Goal: Information Seeking & Learning: Check status

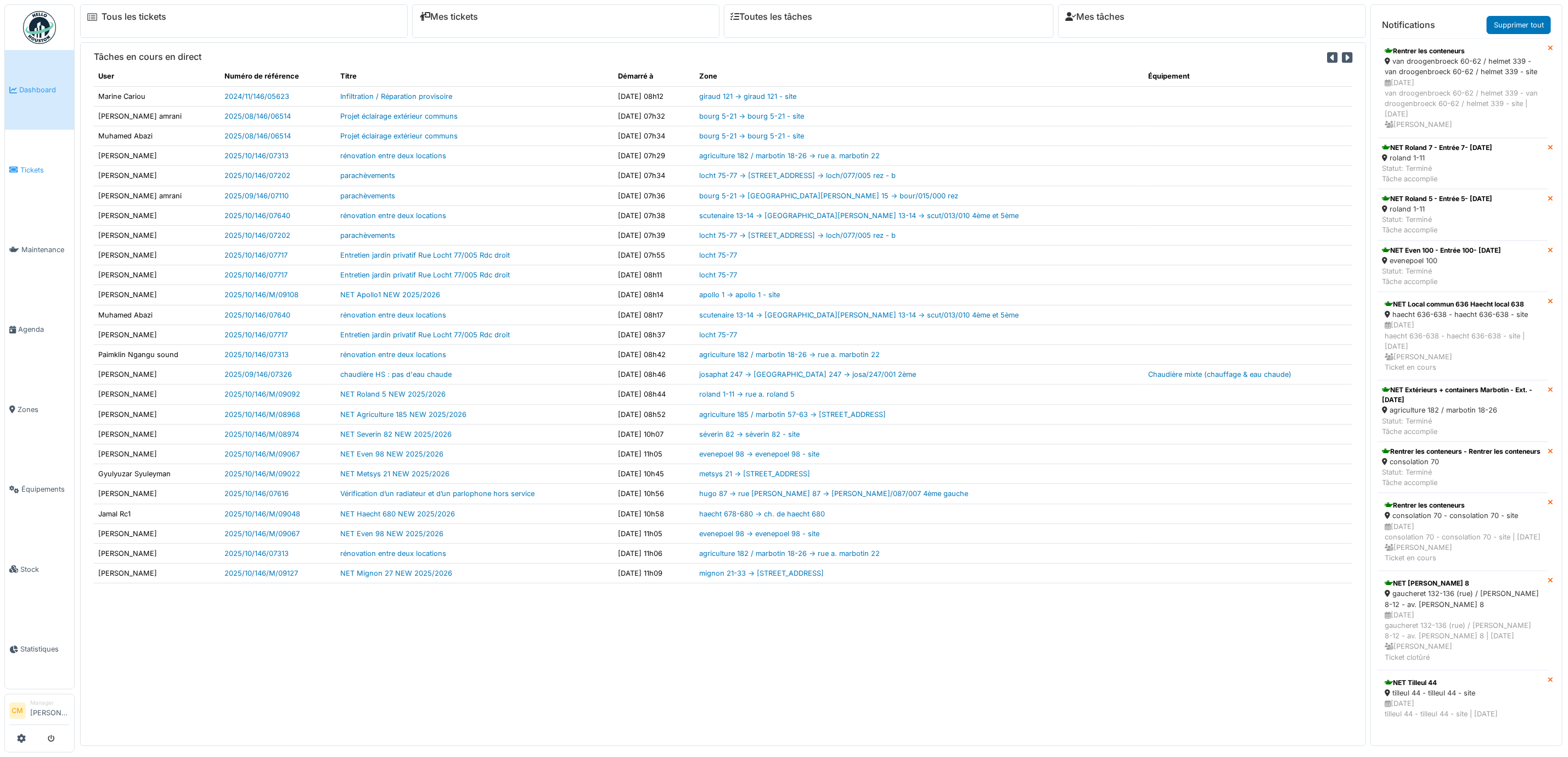
click at [25, 170] on span "Tickets" at bounding box center [46, 170] width 50 height 11
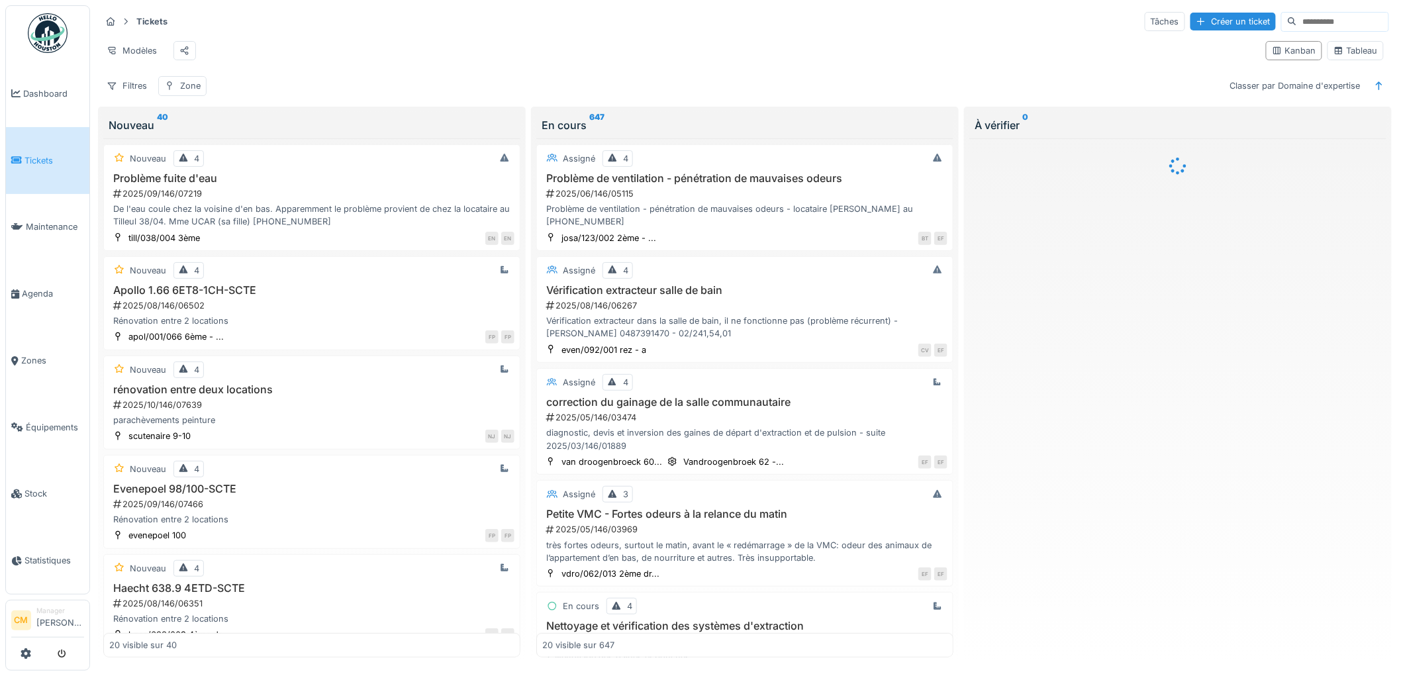
click at [1297, 22] on input at bounding box center [1342, 22] width 91 height 19
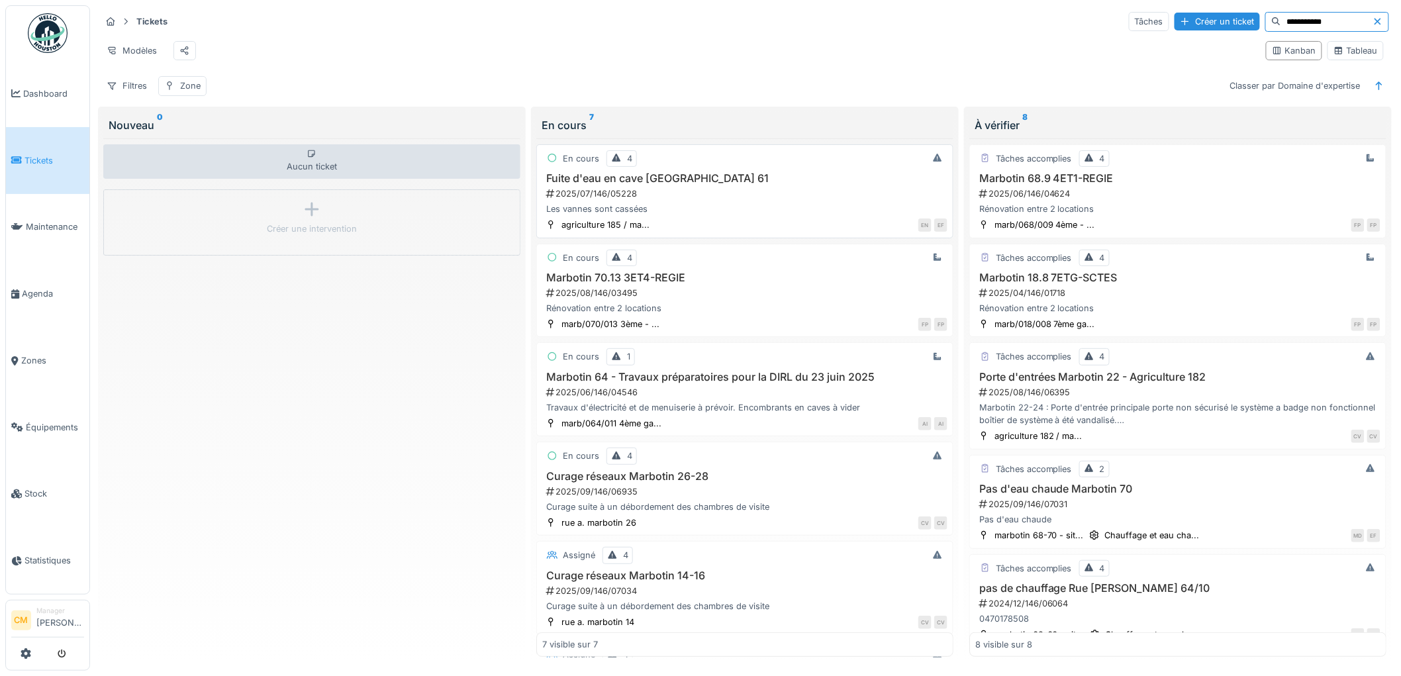
type input "**********"
click at [607, 200] on div "2025/07/146/05228" at bounding box center [746, 193] width 403 height 13
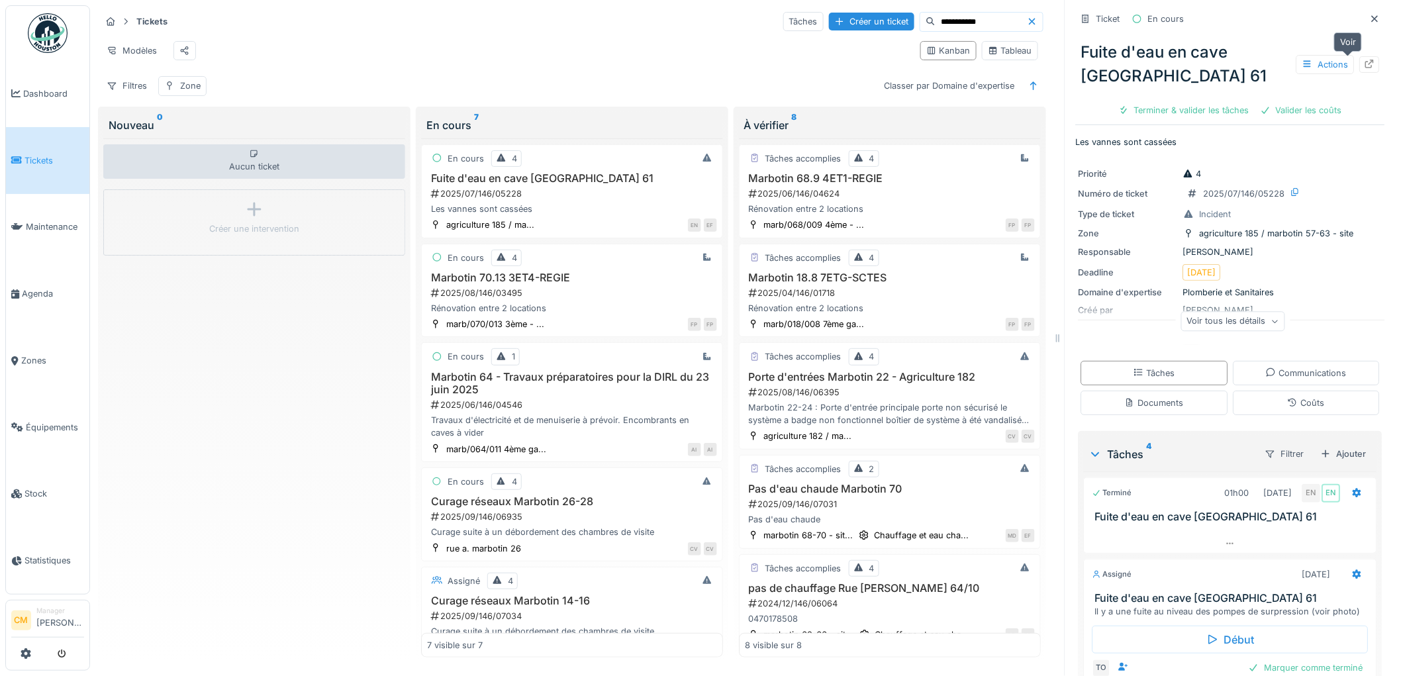
click at [1365, 65] on icon at bounding box center [1370, 64] width 11 height 9
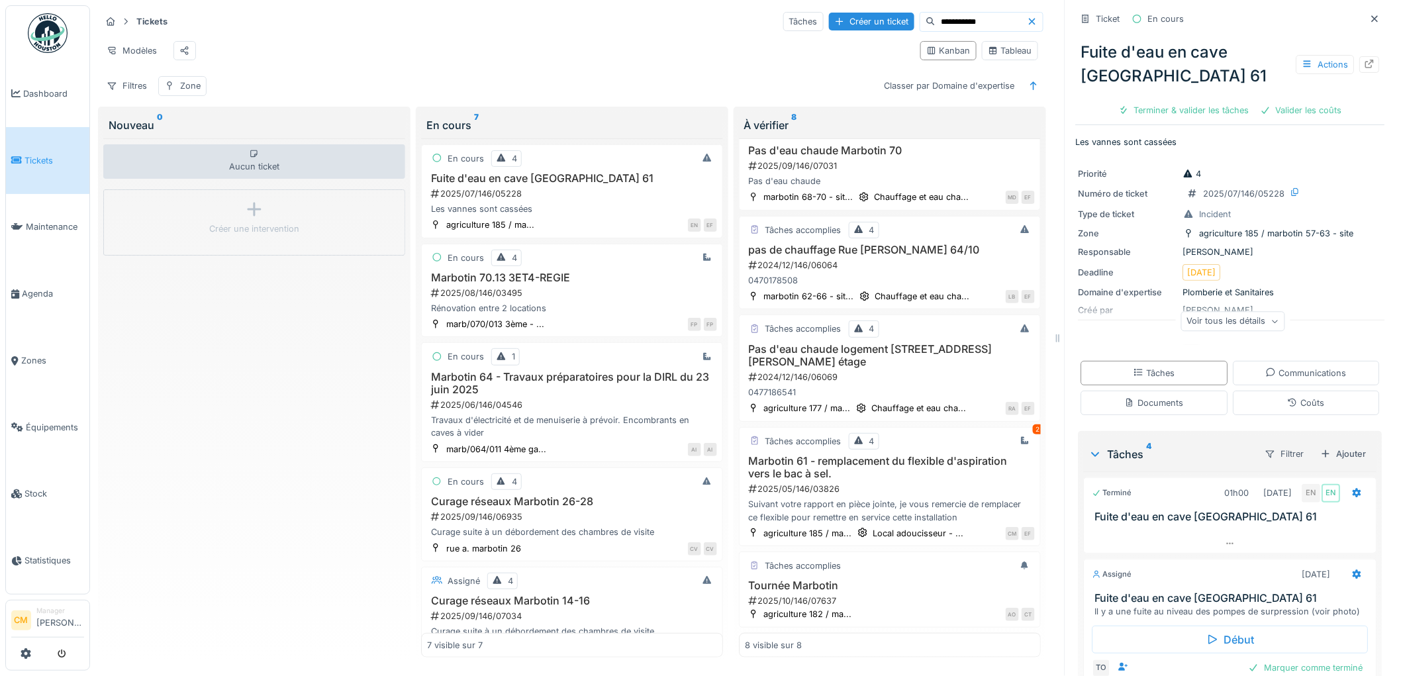
scroll to position [365, 0]
click at [792, 455] on h3 "Marbotin 61 - remplacement du flexible d'aspiration vers le bac à sel." at bounding box center [890, 467] width 290 height 25
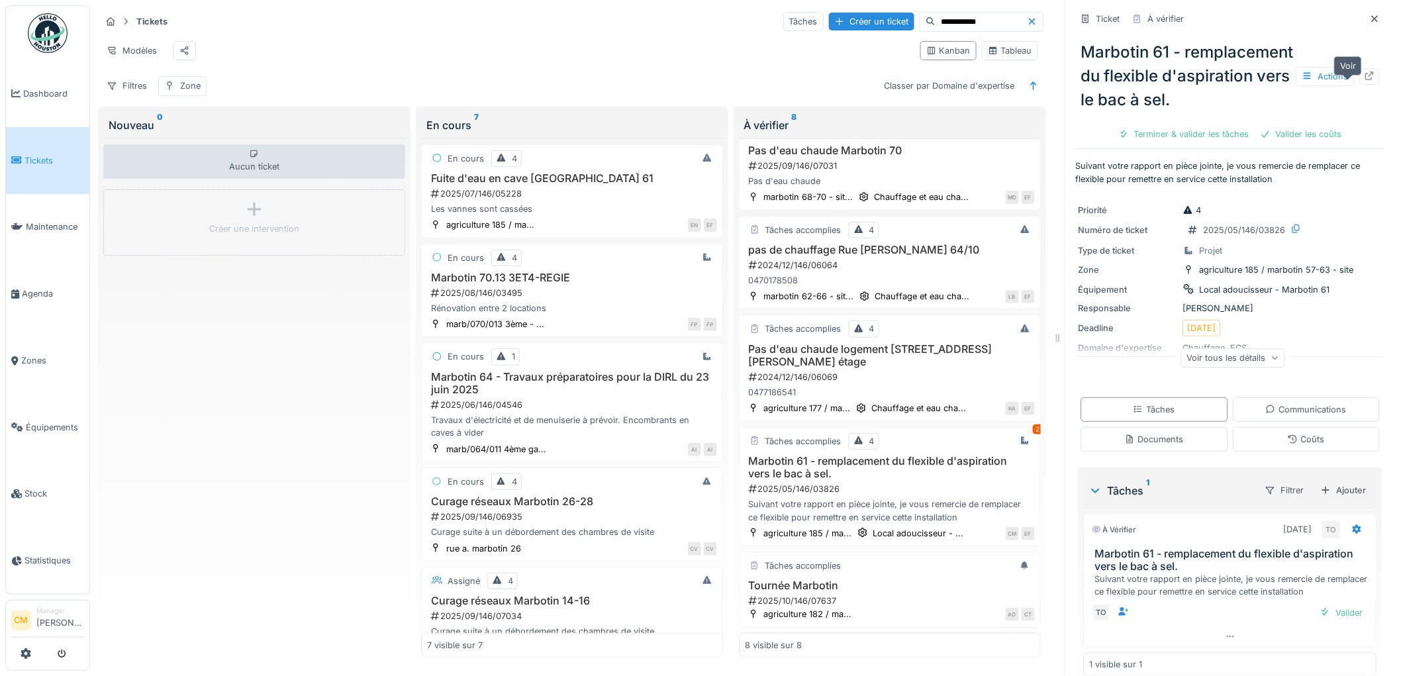
click at [1365, 80] on icon at bounding box center [1370, 76] width 11 height 9
click at [1370, 21] on icon at bounding box center [1375, 19] width 11 height 9
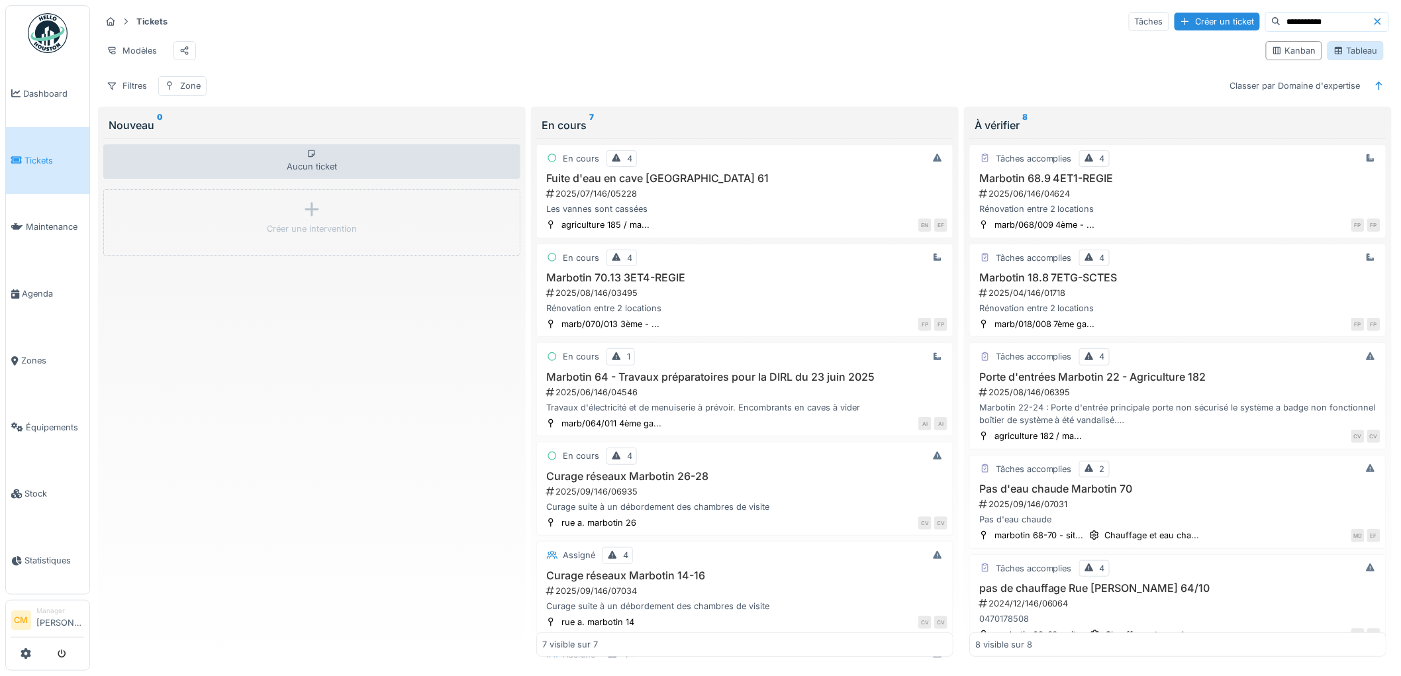
click at [1348, 56] on div "Tableau" at bounding box center [1356, 50] width 44 height 13
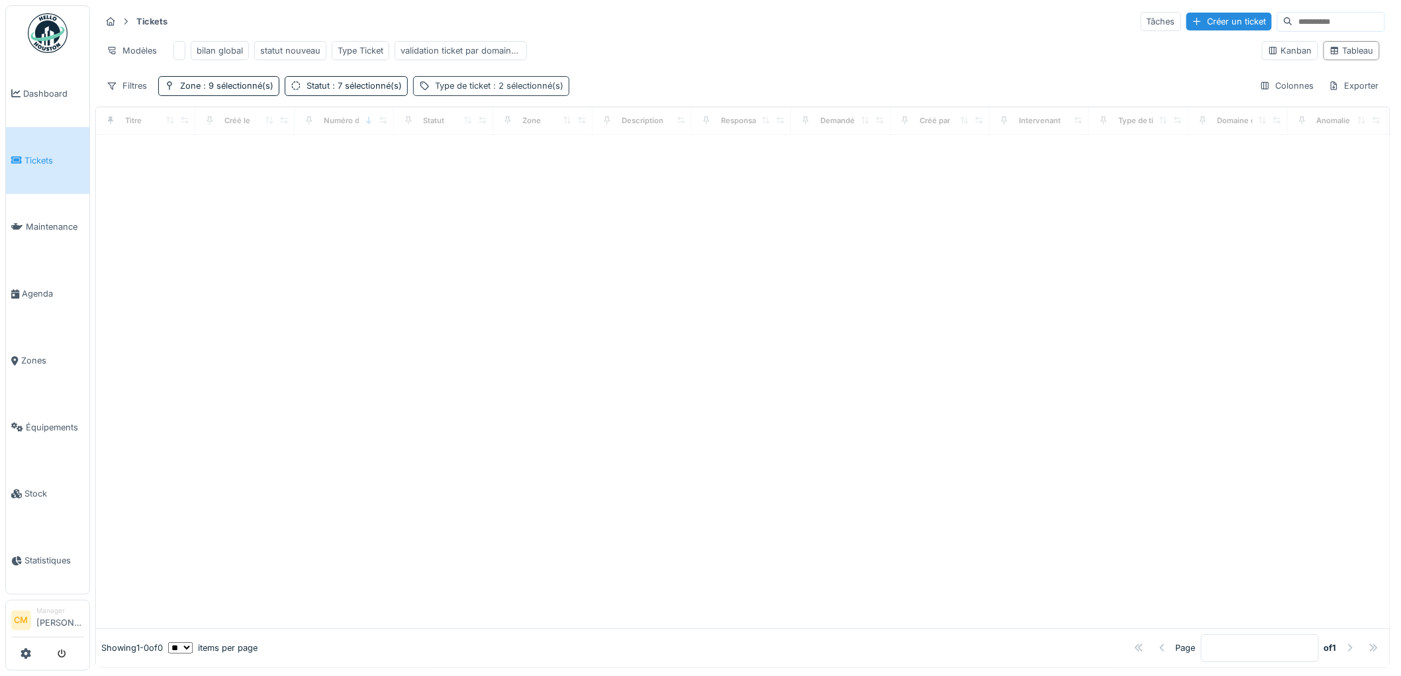
click at [485, 92] on div "Type de ticket : 2 sélectionné(s)" at bounding box center [499, 85] width 128 height 13
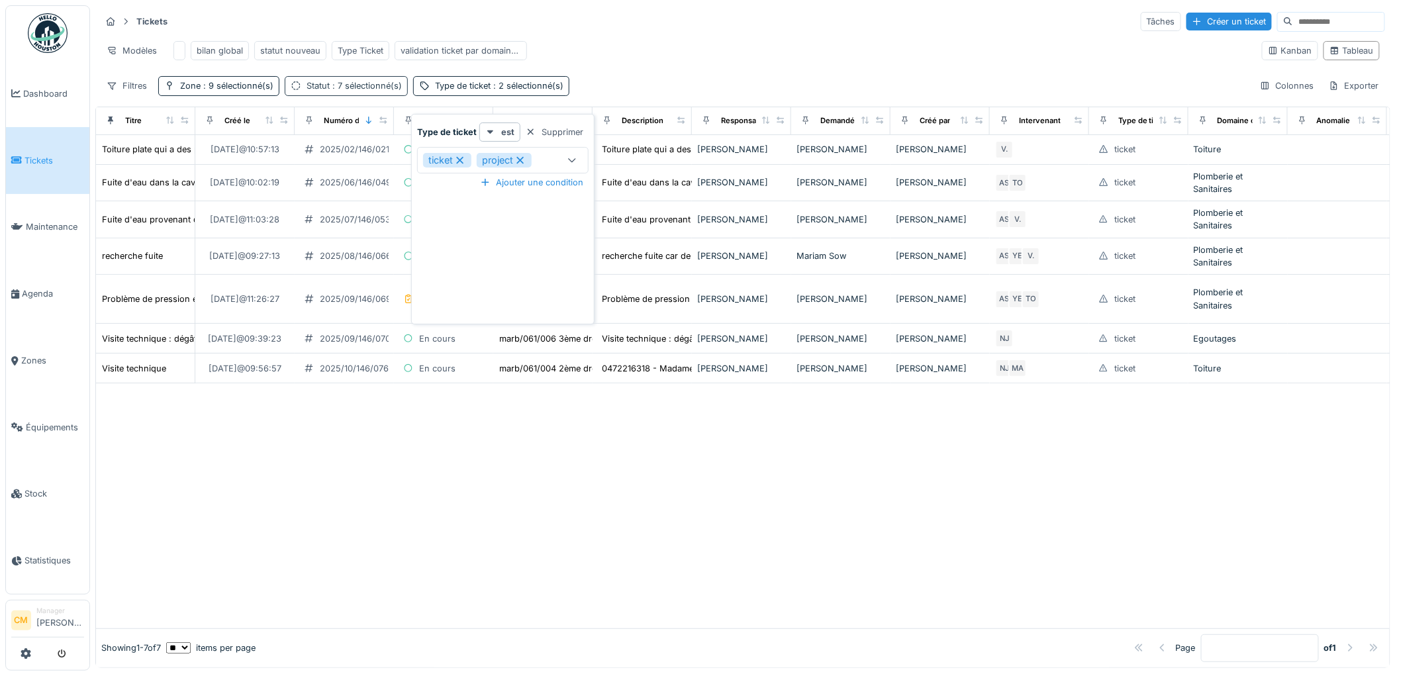
click at [352, 91] on span ": 7 sélectionné(s)" at bounding box center [366, 86] width 72 height 10
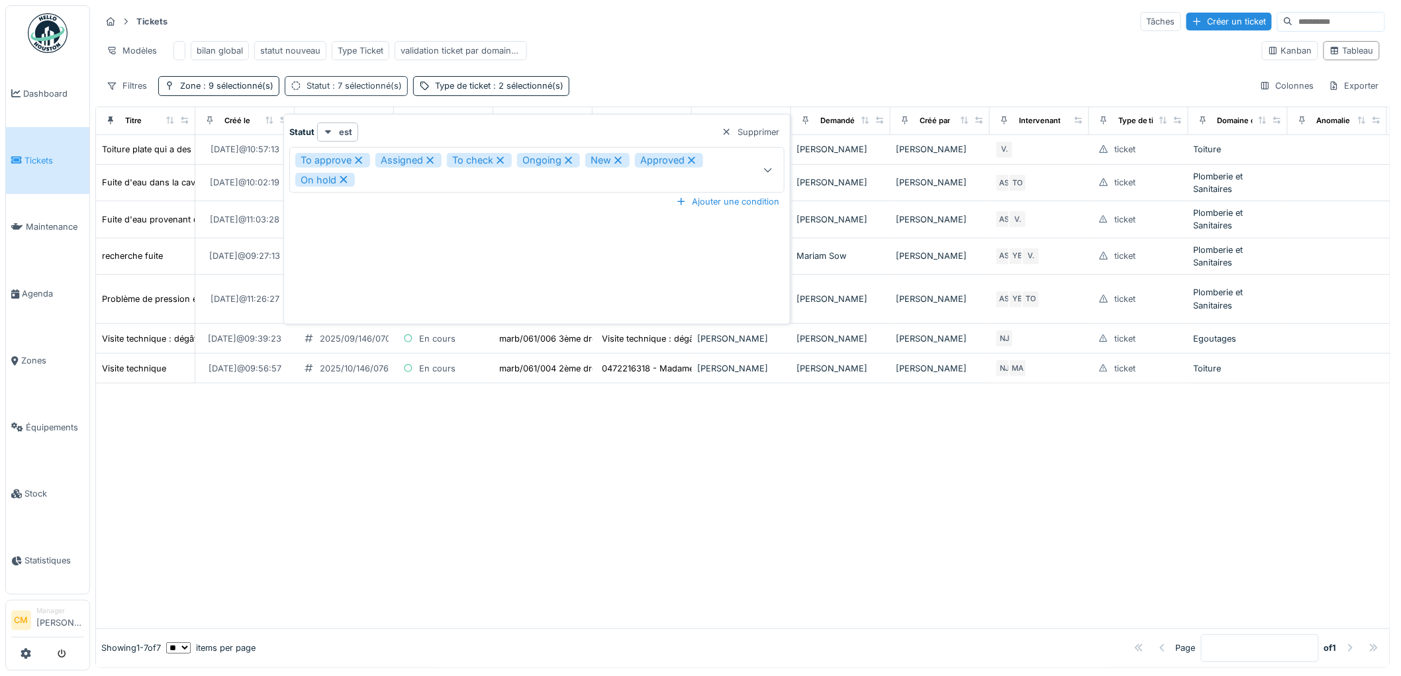
click at [358, 91] on span ": 7 sélectionné(s)" at bounding box center [366, 86] width 72 height 10
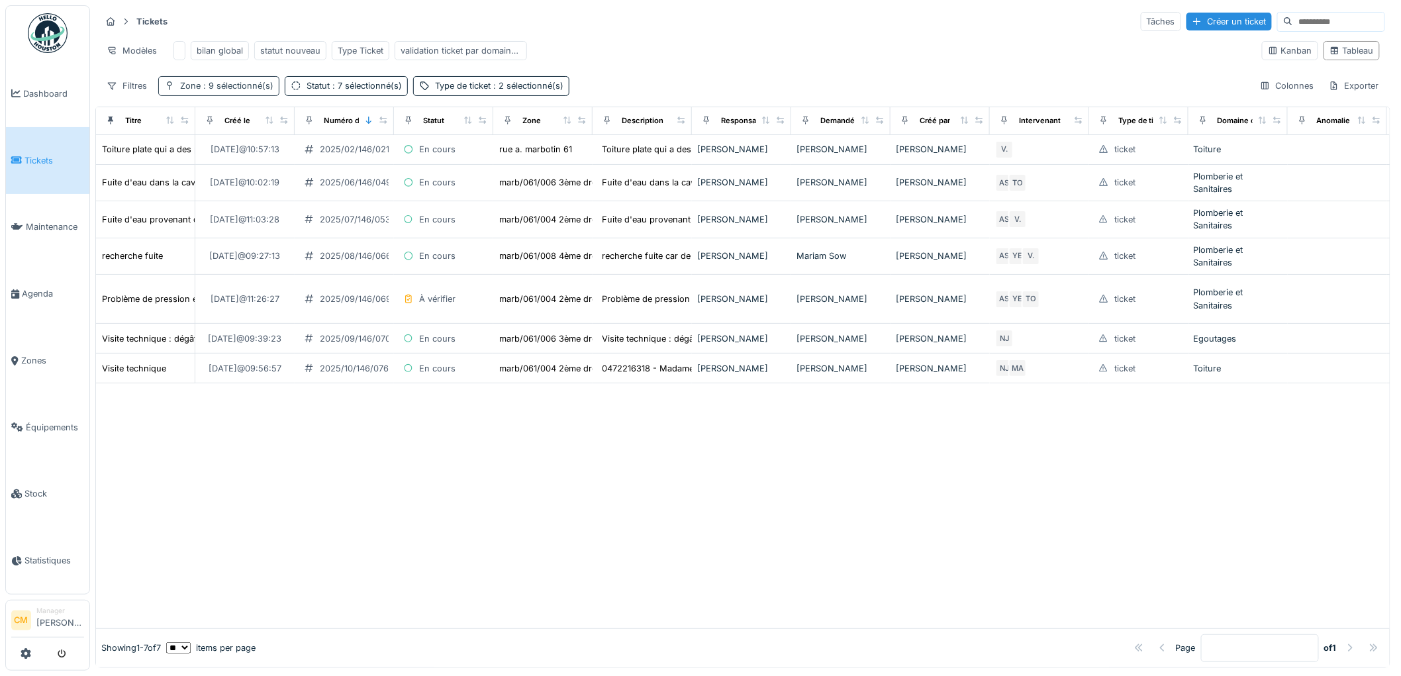
click at [227, 91] on span ": 9 sélectionné(s)" at bounding box center [237, 86] width 73 height 10
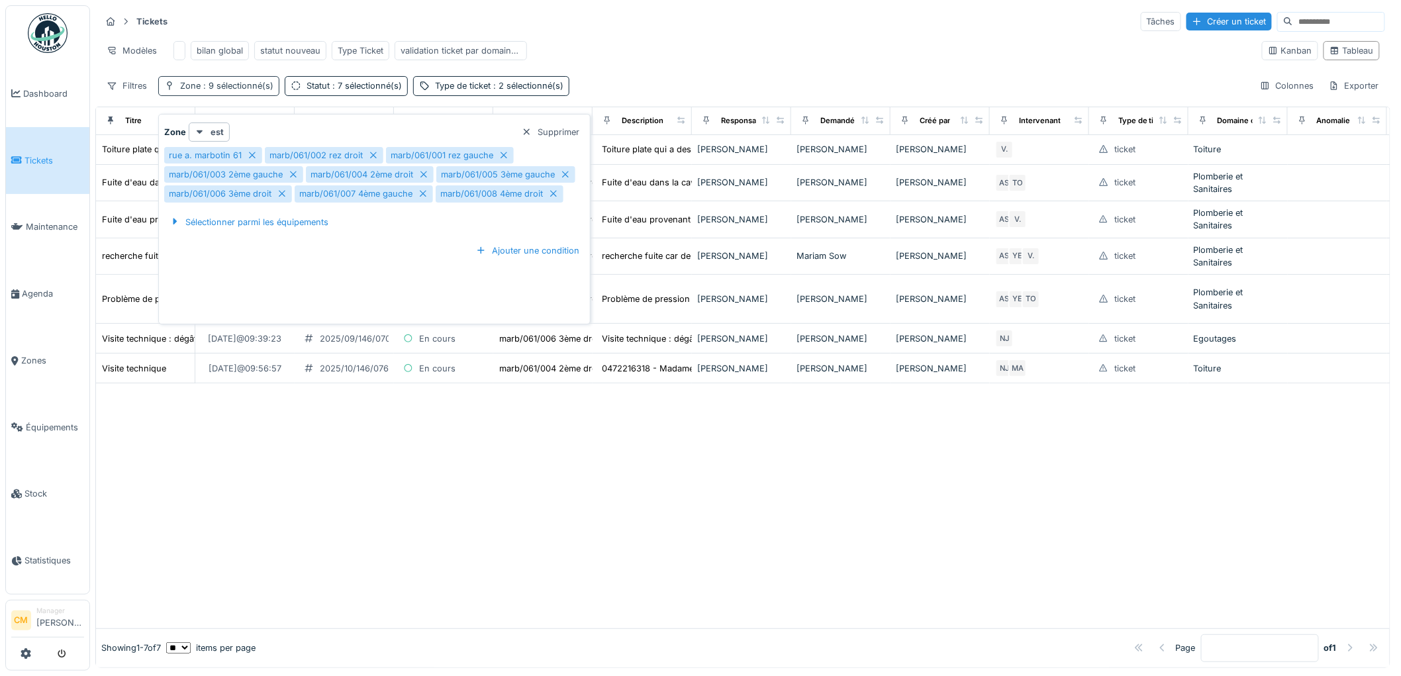
click at [227, 91] on span ": 9 sélectionné(s)" at bounding box center [237, 86] width 73 height 10
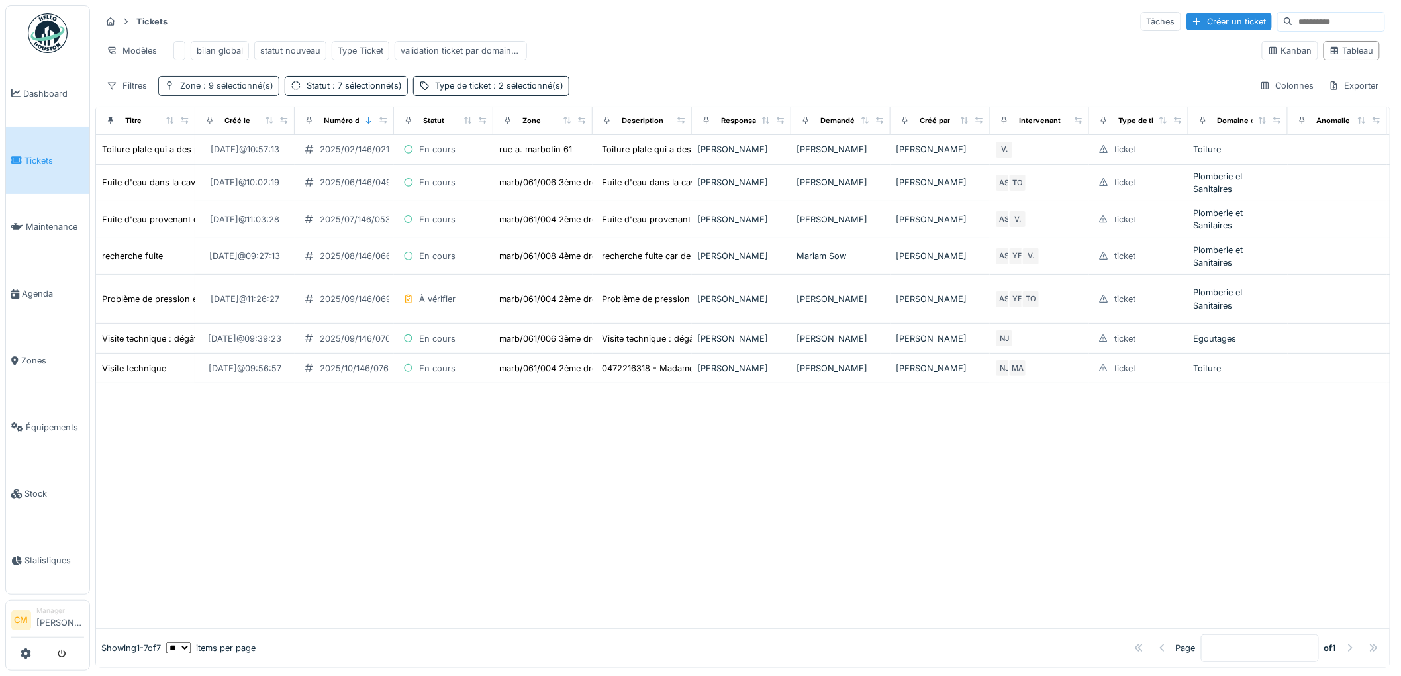
click at [211, 91] on span ": 9 sélectionné(s)" at bounding box center [237, 86] width 73 height 10
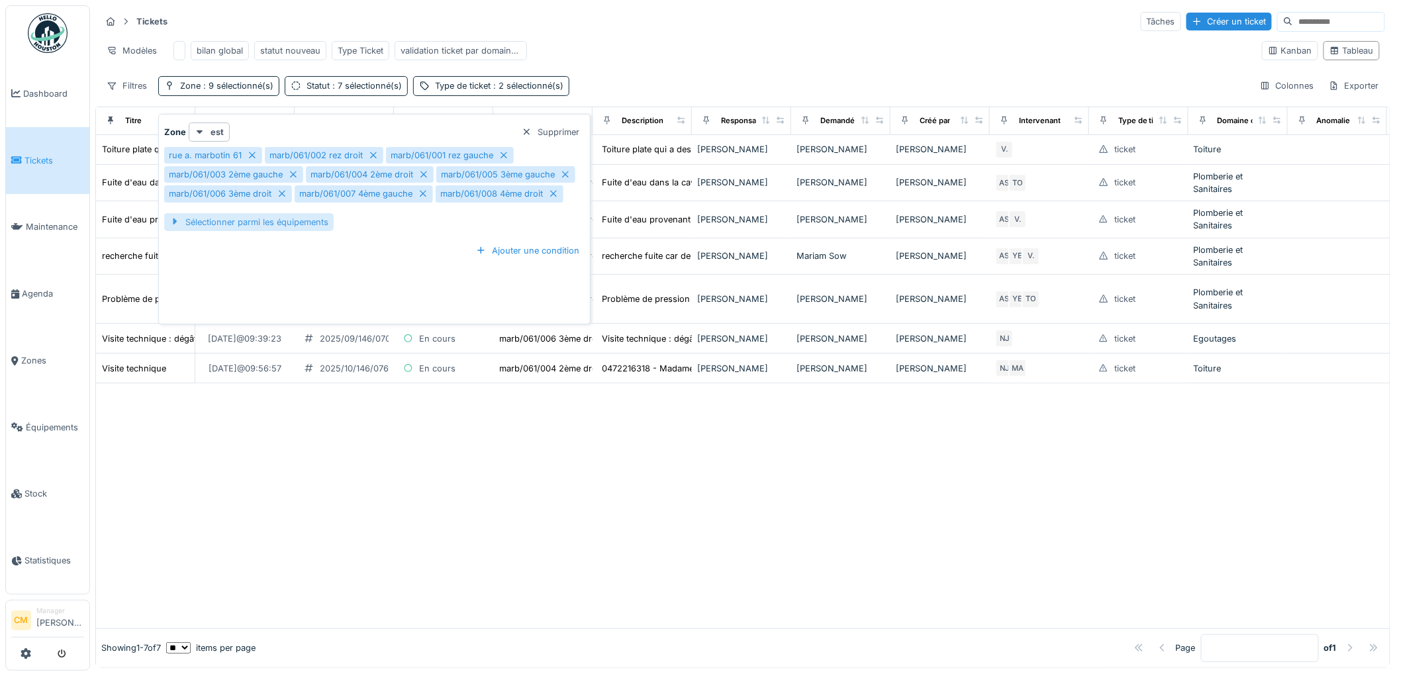
click at [199, 223] on div "Sélectionner parmi les équipements" at bounding box center [249, 222] width 170 height 18
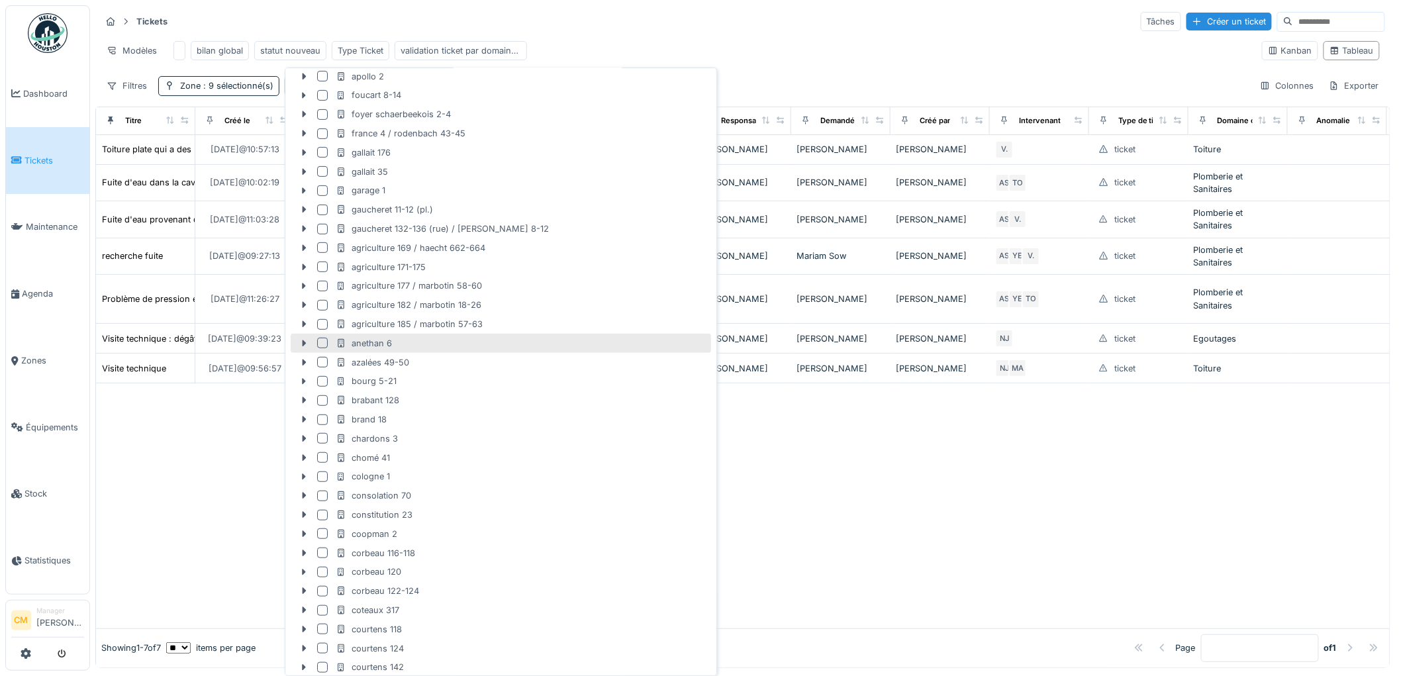
scroll to position [147, 0]
click at [301, 325] on icon at bounding box center [304, 325] width 11 height 9
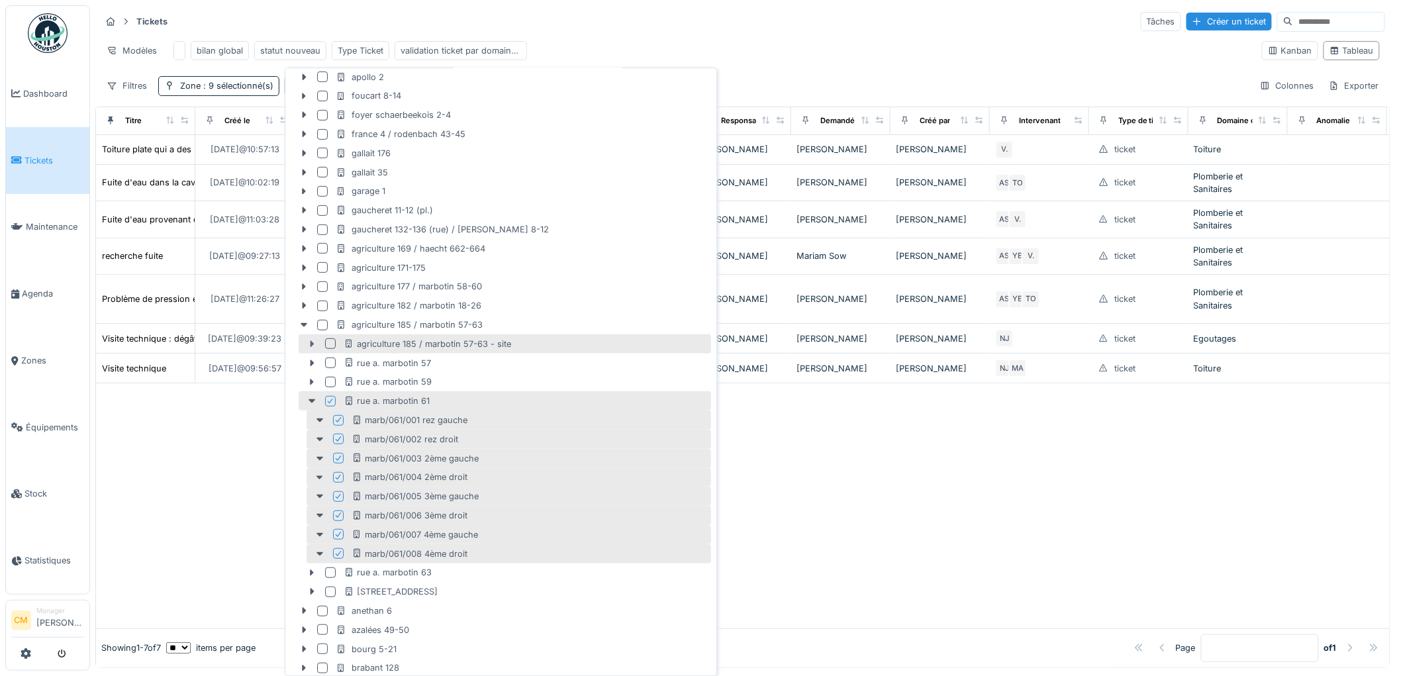
click at [313, 346] on icon at bounding box center [312, 344] width 11 height 9
click at [311, 344] on icon at bounding box center [312, 344] width 7 height 4
click at [312, 345] on icon at bounding box center [313, 344] width 4 height 7
click at [333, 346] on div at bounding box center [330, 343] width 11 height 11
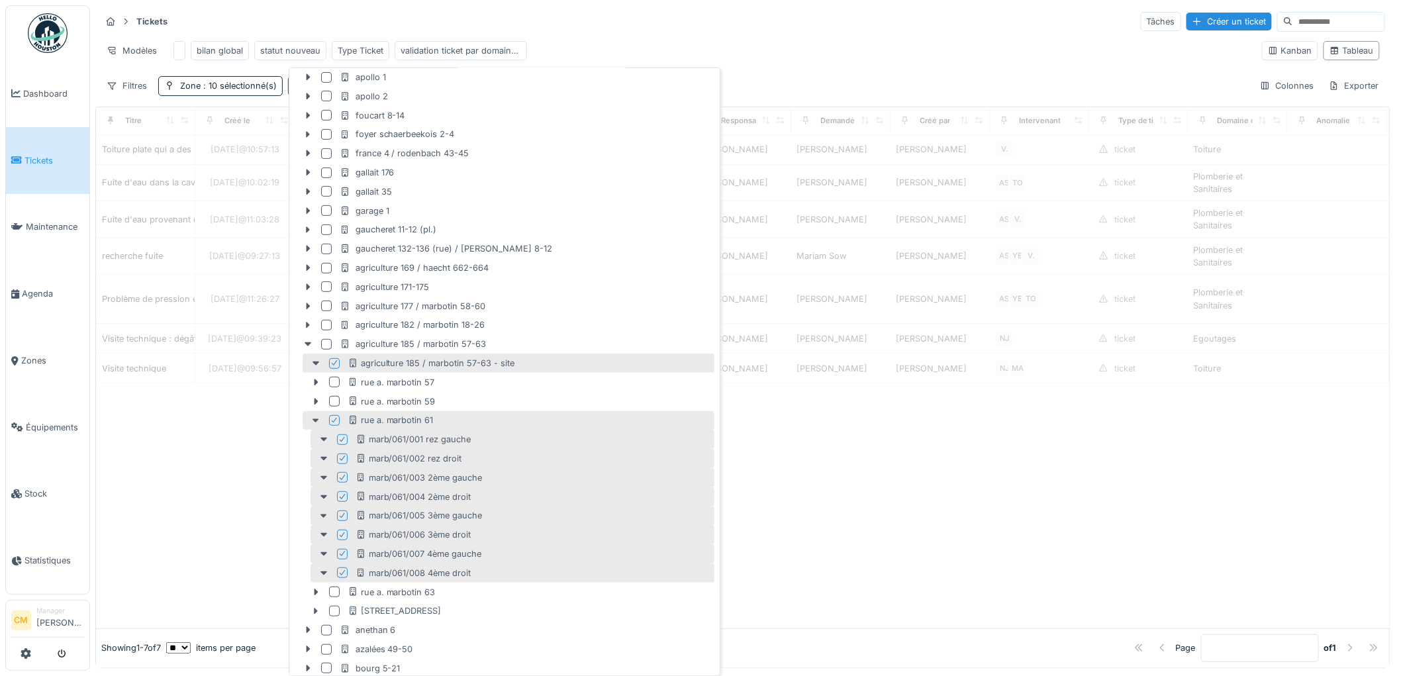
scroll to position [166, 0]
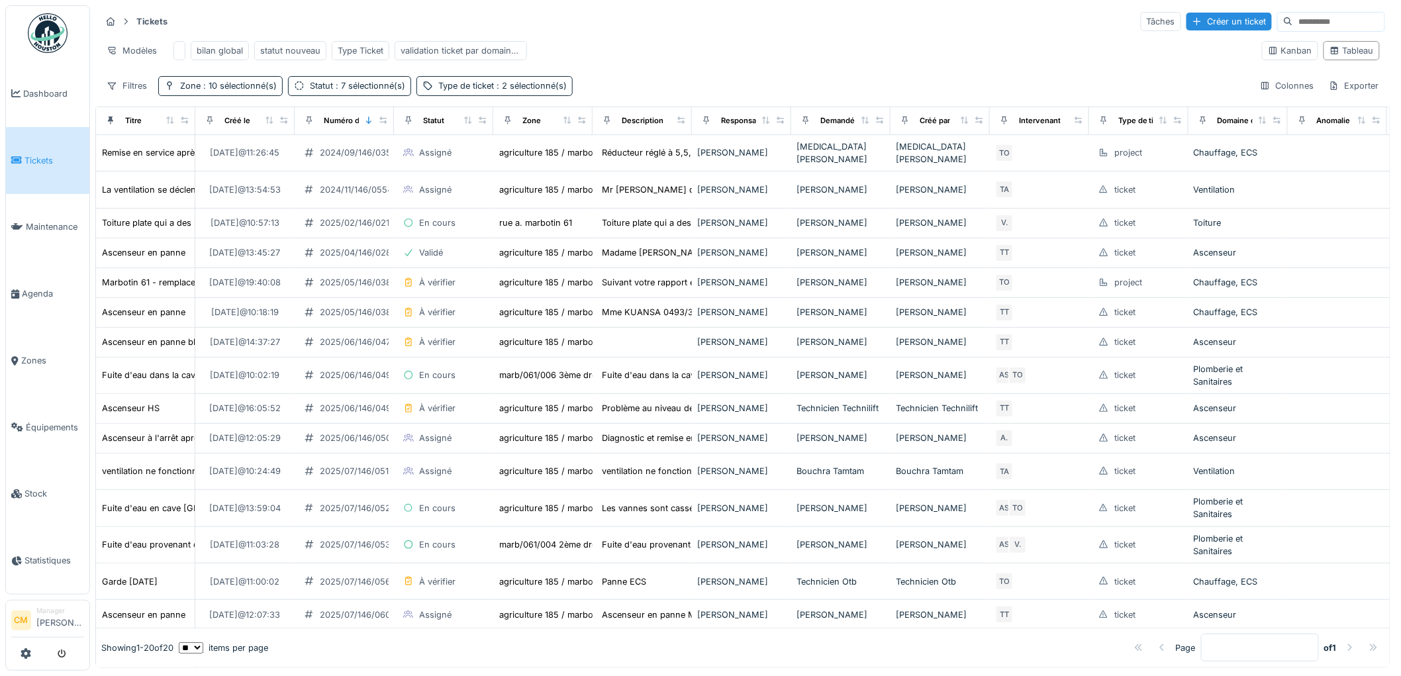
click at [878, 28] on div "Tickets Tâches Créer un ticket" at bounding box center [743, 22] width 1285 height 22
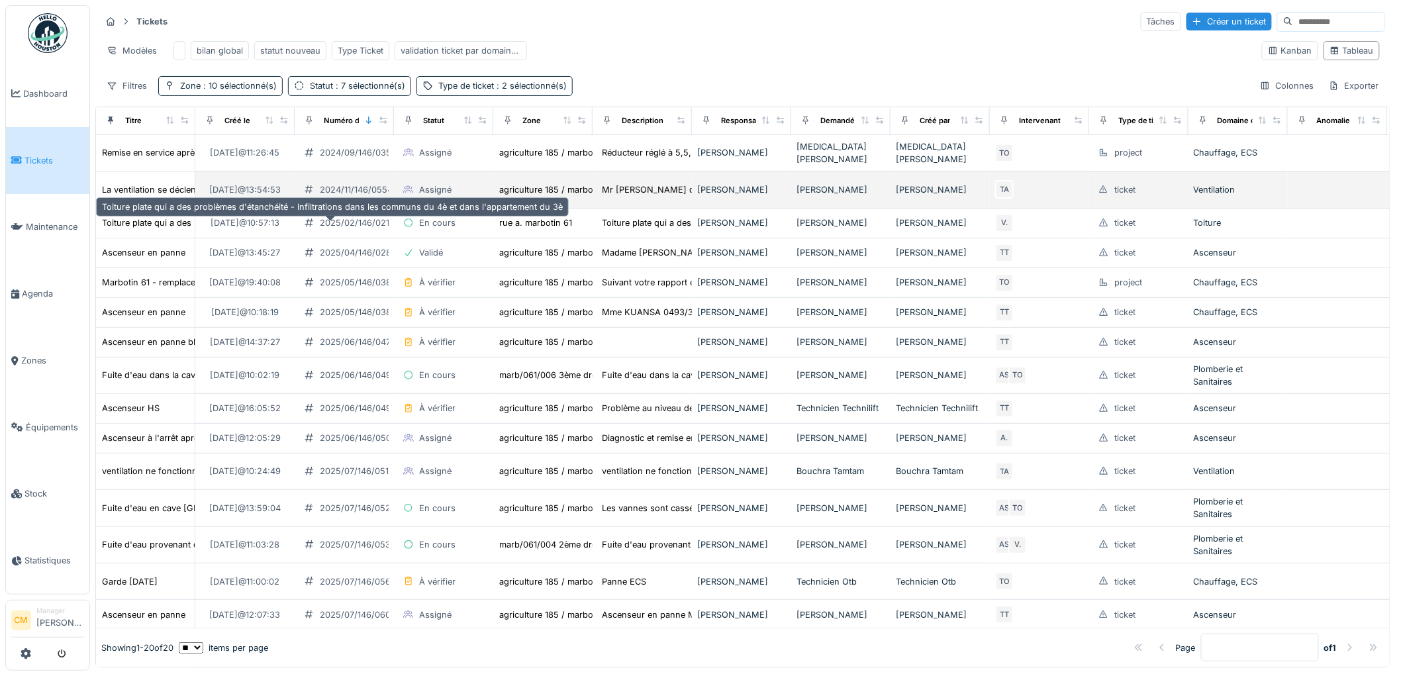
scroll to position [0, 0]
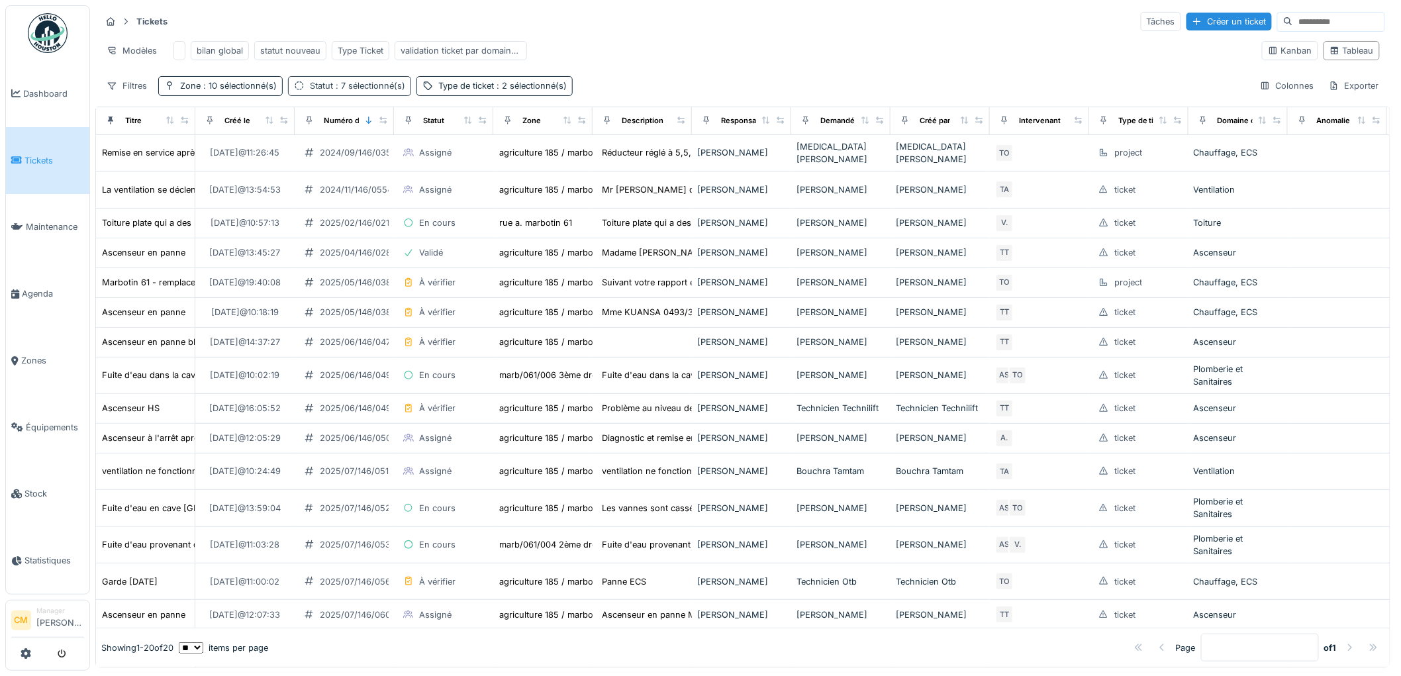
click at [365, 91] on span ": 7 sélectionné(s)" at bounding box center [369, 86] width 72 height 10
click at [471, 92] on div "Type de ticket : 2 sélectionné(s)" at bounding box center [502, 85] width 128 height 13
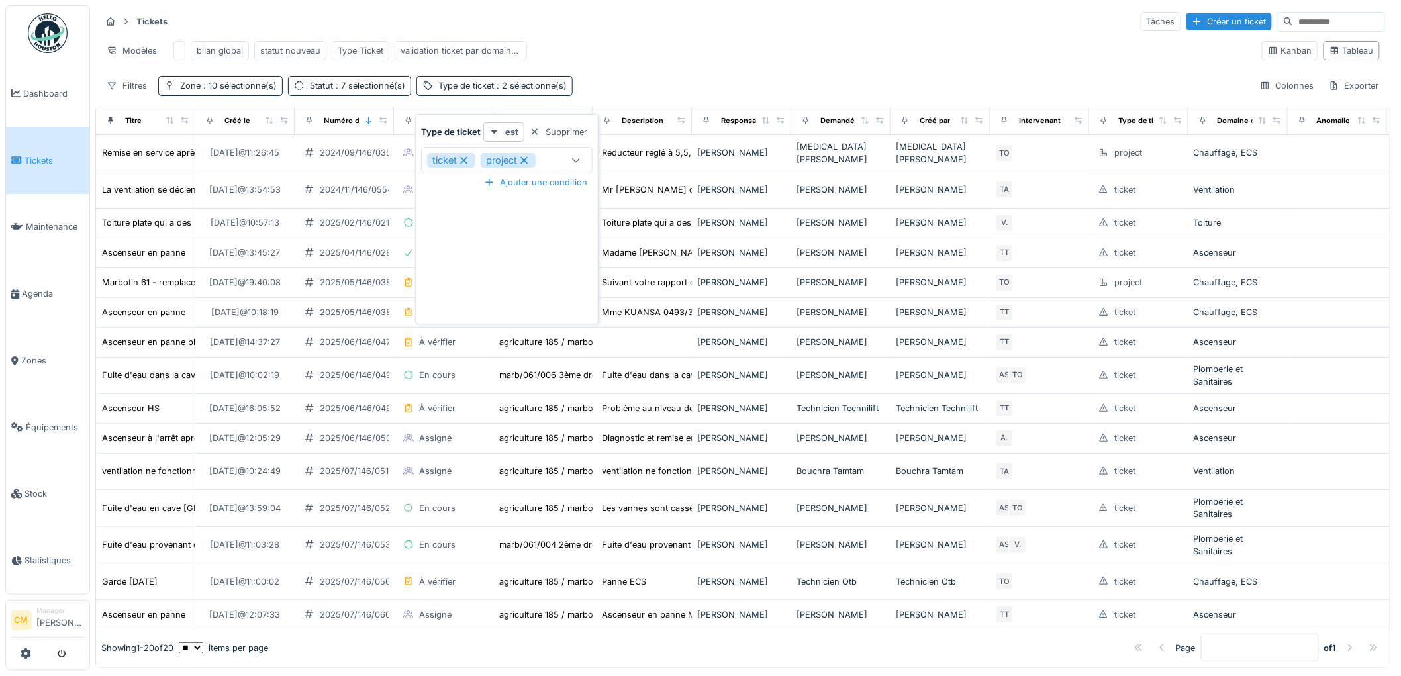
click at [574, 158] on icon at bounding box center [576, 160] width 11 height 9
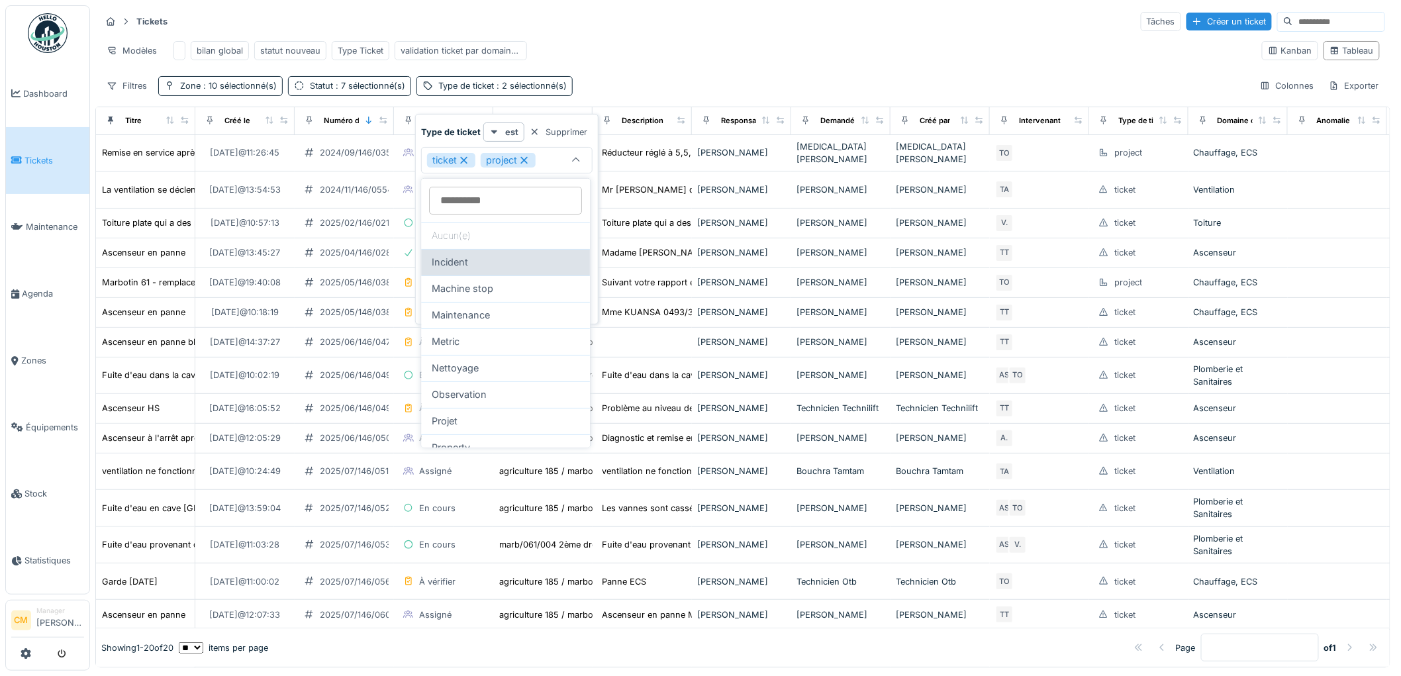
click at [499, 263] on div "Incident" at bounding box center [506, 262] width 148 height 15
type input "**********"
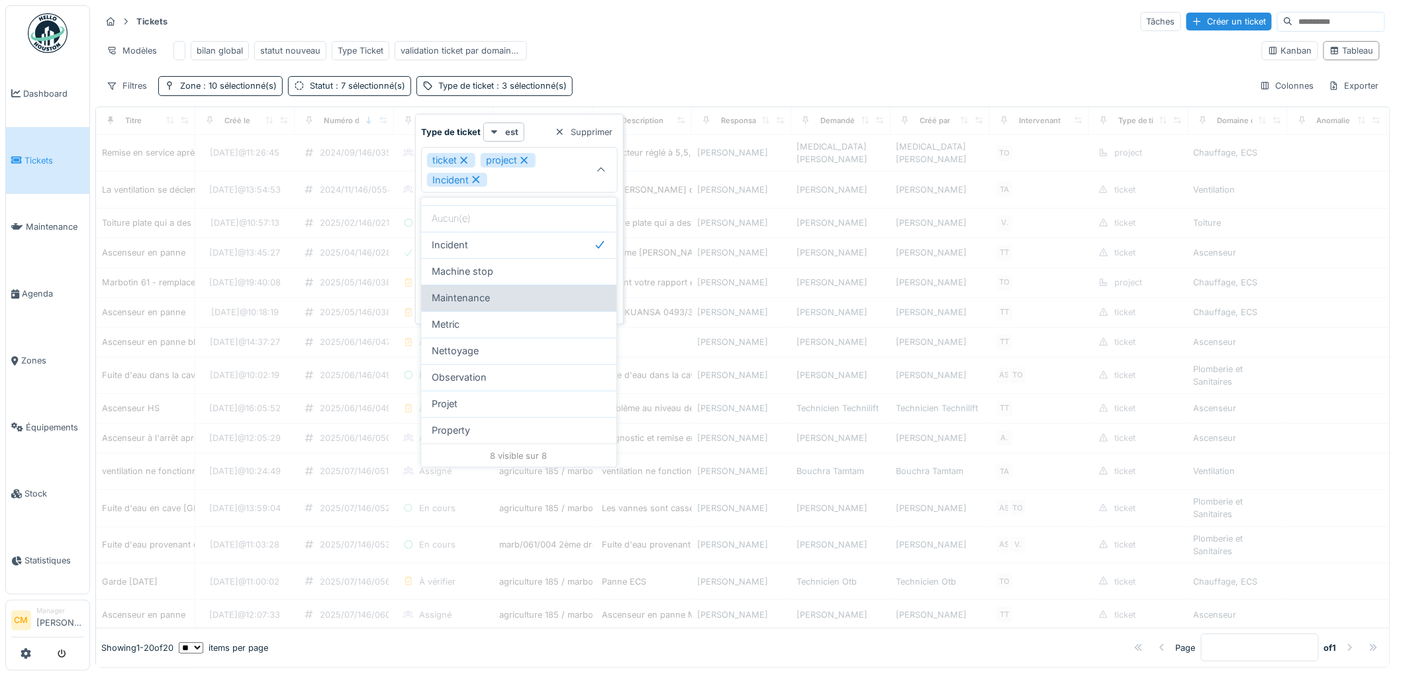
scroll to position [8, 0]
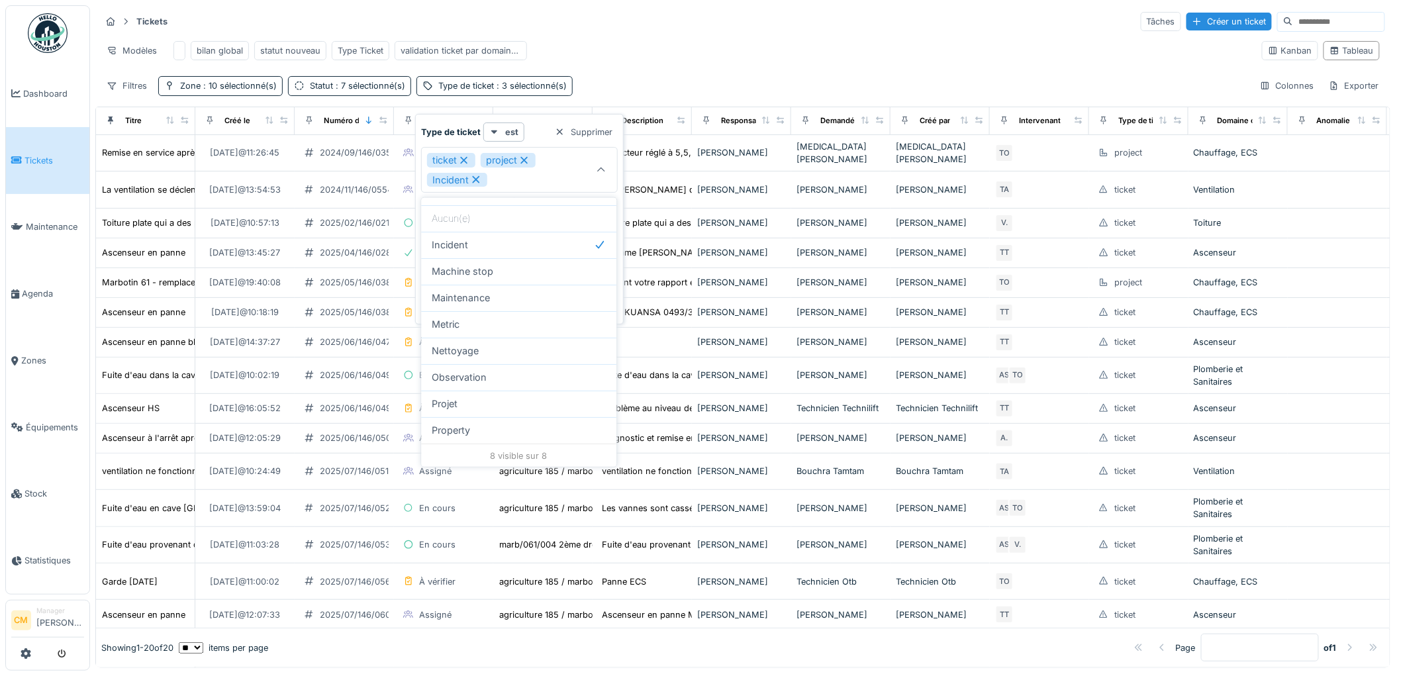
click at [756, 38] on div "Modèles bilan global statut nouveau Type Ticket validation ticket par domaine d…" at bounding box center [676, 51] width 1151 height 30
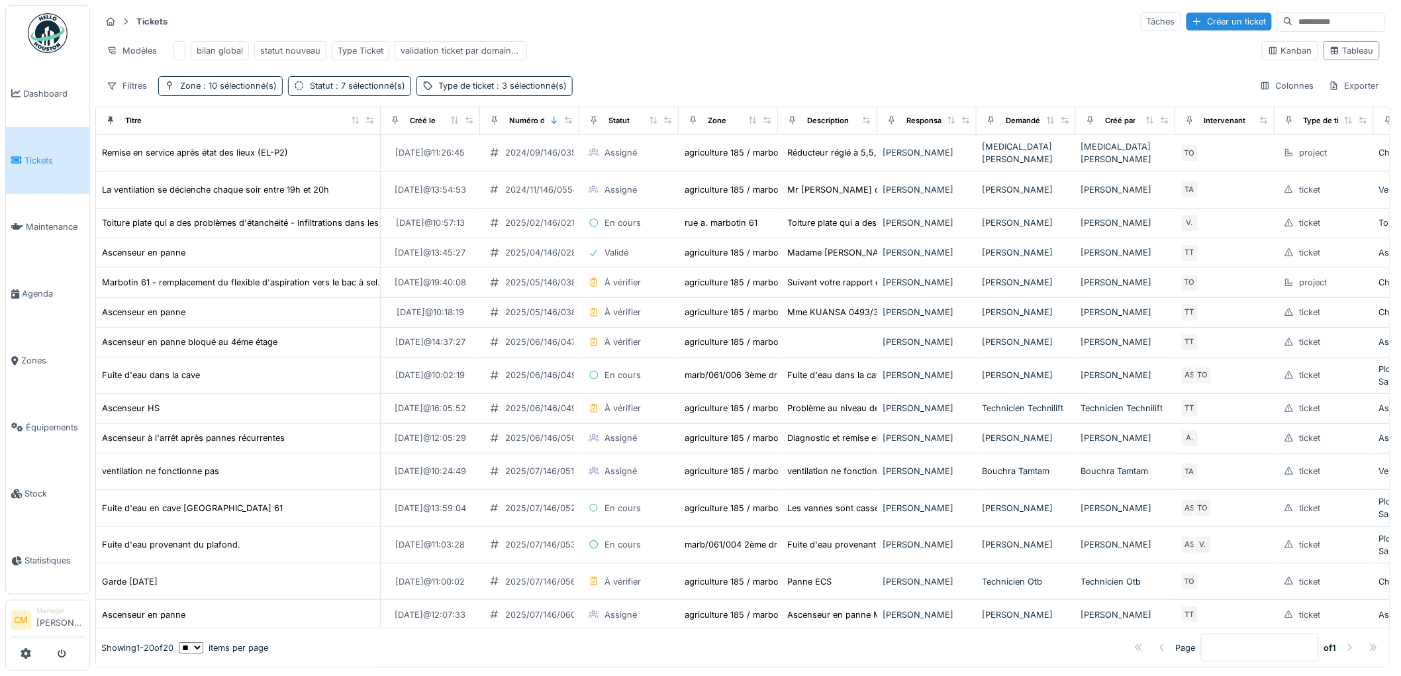
drag, startPoint x: 183, startPoint y: 123, endPoint x: 369, endPoint y: 137, distance: 186.6
click at [369, 135] on th "Titre" at bounding box center [238, 121] width 285 height 28
click at [366, 89] on span ": 7 sélectionné(s)" at bounding box center [369, 86] width 72 height 10
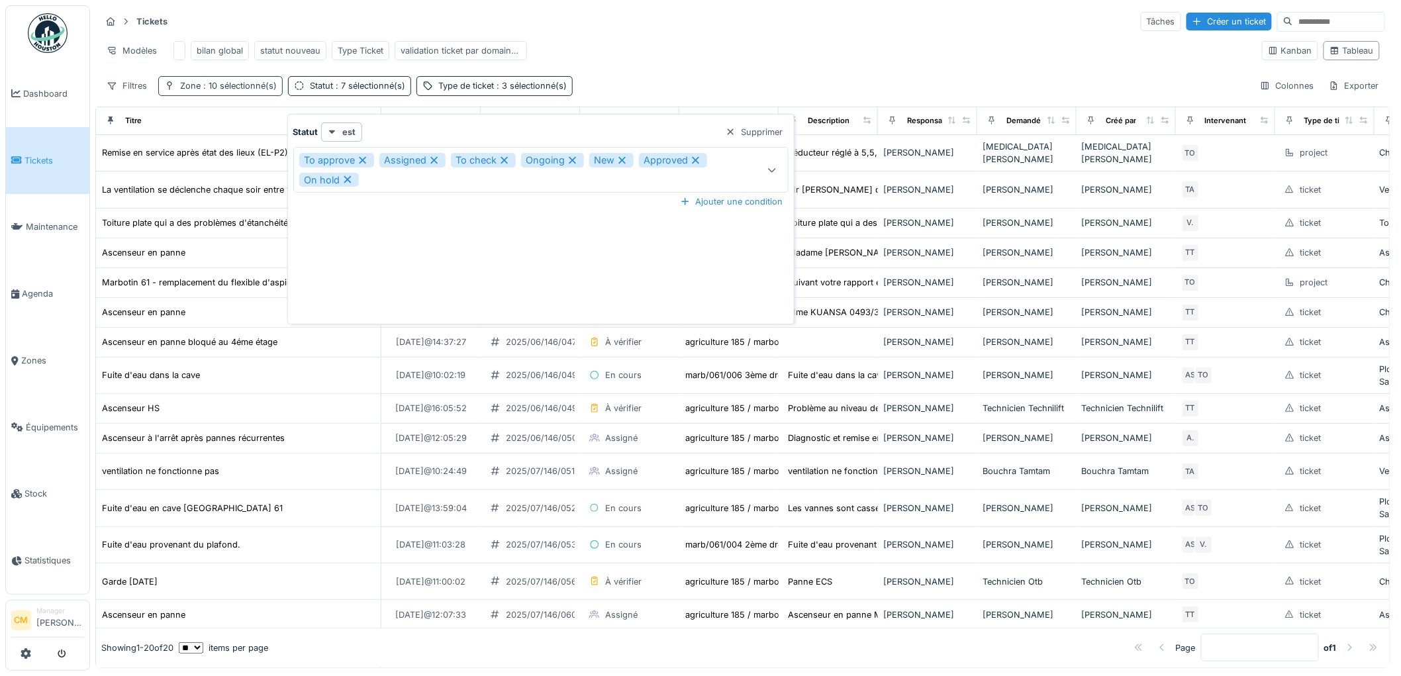
click at [242, 89] on span ": 10 sélectionné(s)" at bounding box center [239, 86] width 76 height 10
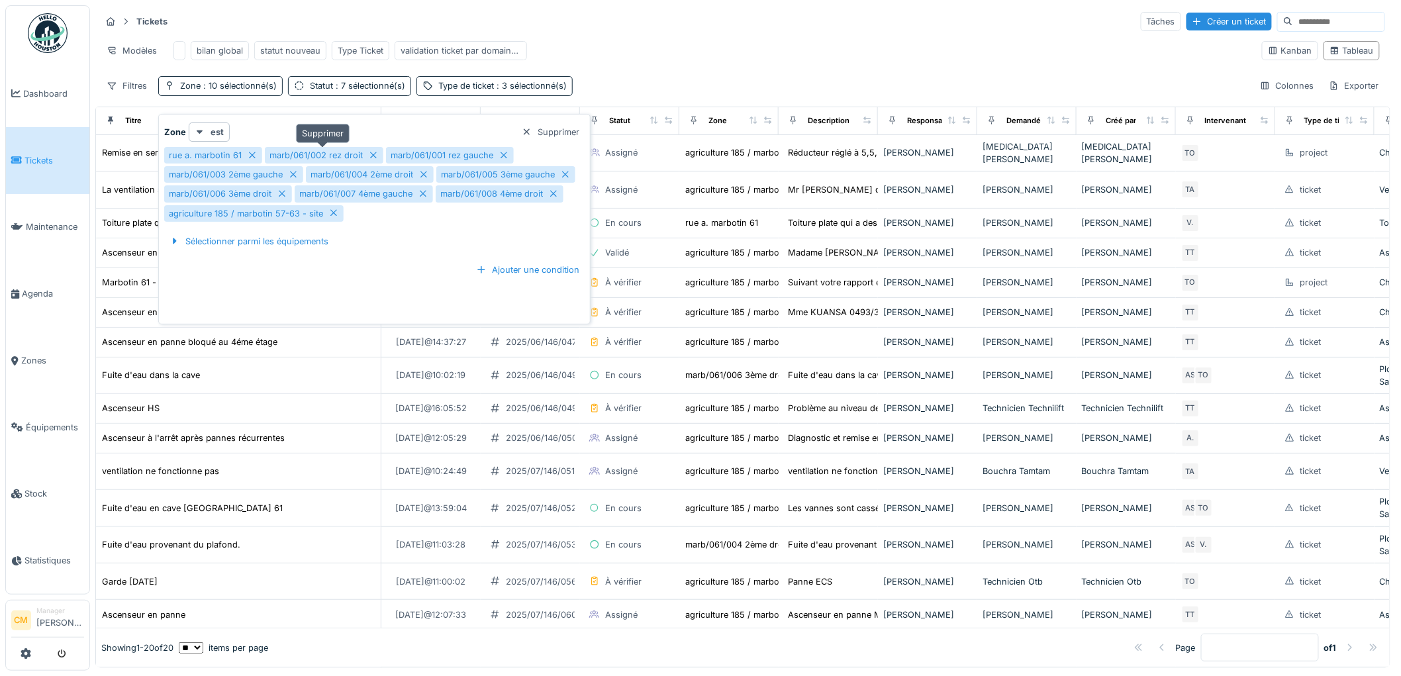
click at [371, 152] on icon at bounding box center [373, 155] width 7 height 7
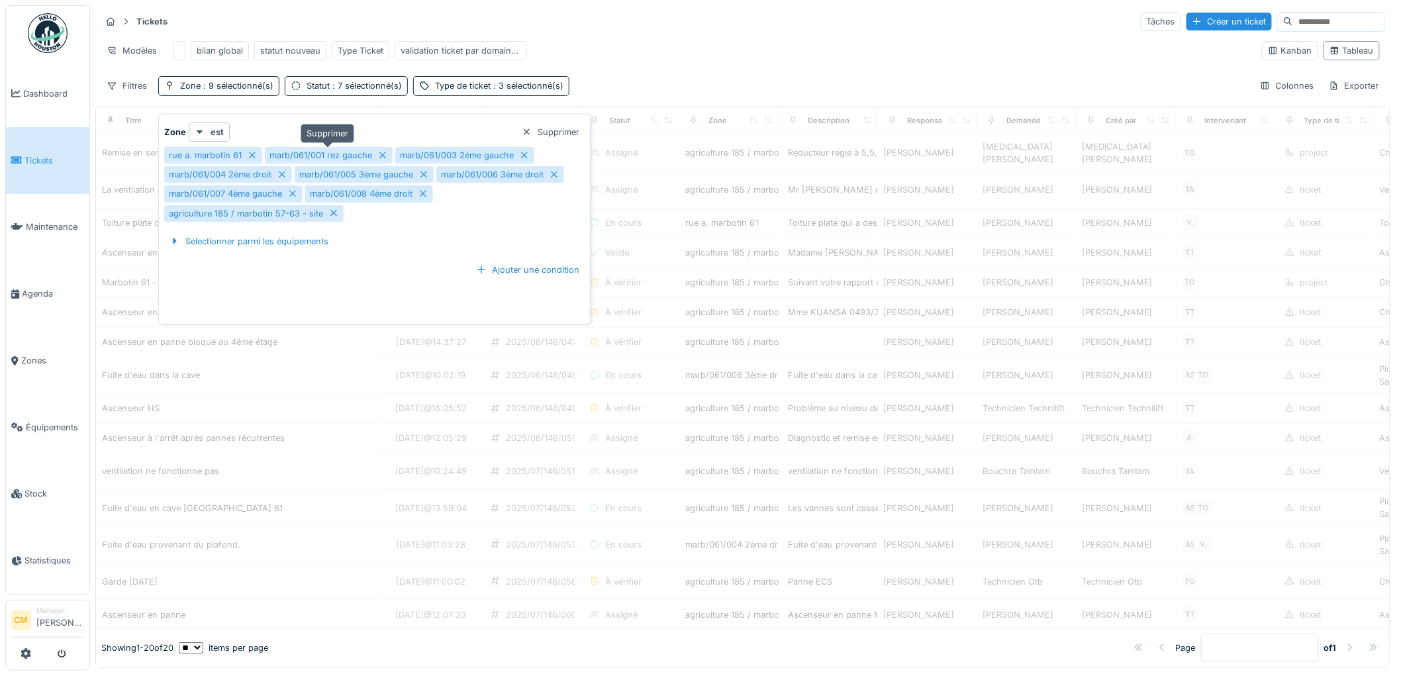
click at [382, 151] on icon at bounding box center [382, 155] width 11 height 9
click at [391, 151] on icon at bounding box center [394, 155] width 11 height 9
click at [387, 151] on icon at bounding box center [382, 155] width 11 height 9
drag, startPoint x: 392, startPoint y: 147, endPoint x: 424, endPoint y: 148, distance: 31.8
click at [389, 147] on div "marb/061/001 rez gauche" at bounding box center [329, 155] width 128 height 17
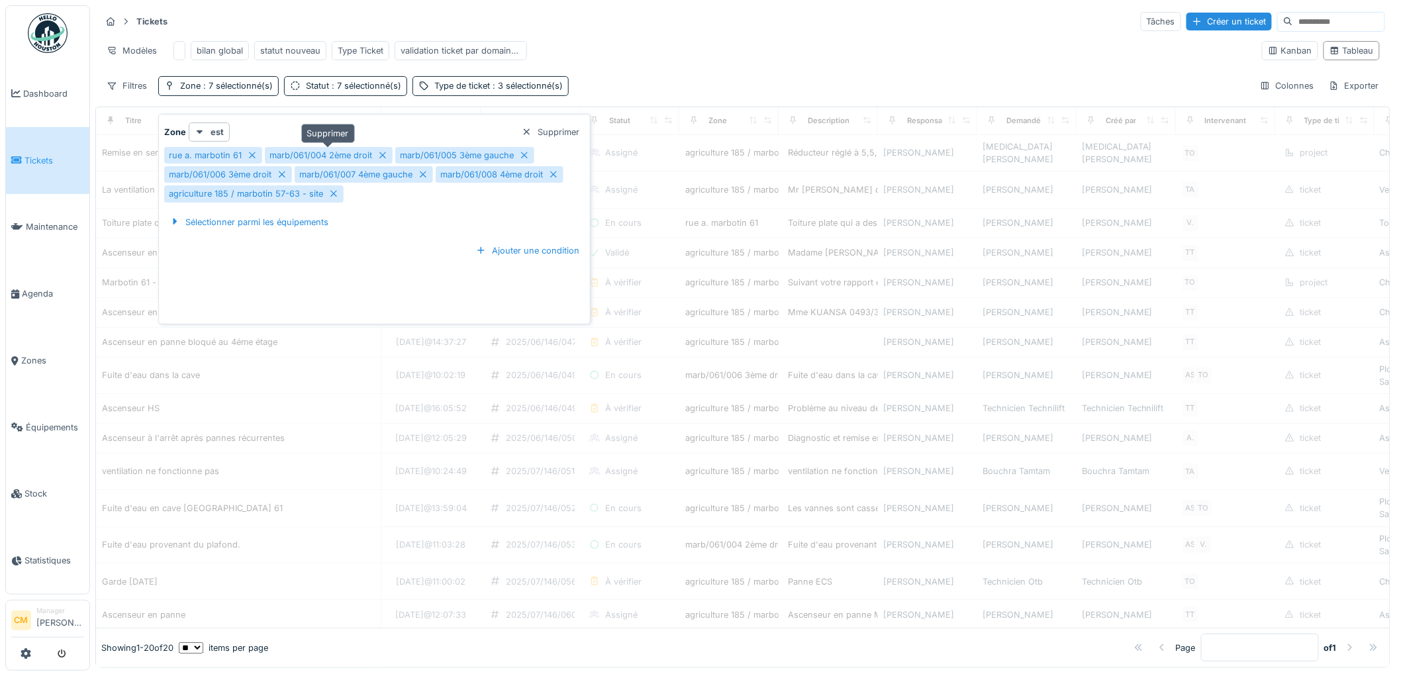
click at [386, 151] on icon at bounding box center [382, 155] width 11 height 9
click at [380, 149] on div "marb/061/005 3ème gauche" at bounding box center [327, 155] width 114 height 13
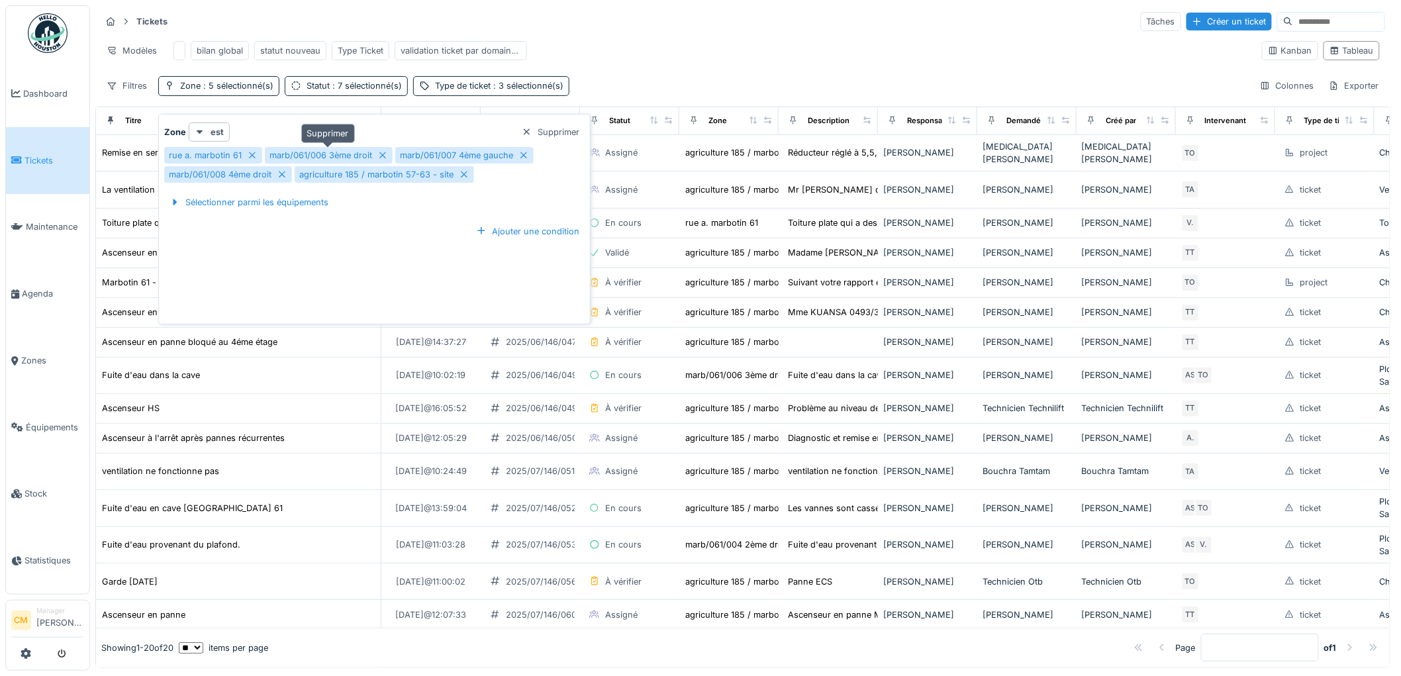
click at [382, 151] on icon at bounding box center [382, 155] width 11 height 9
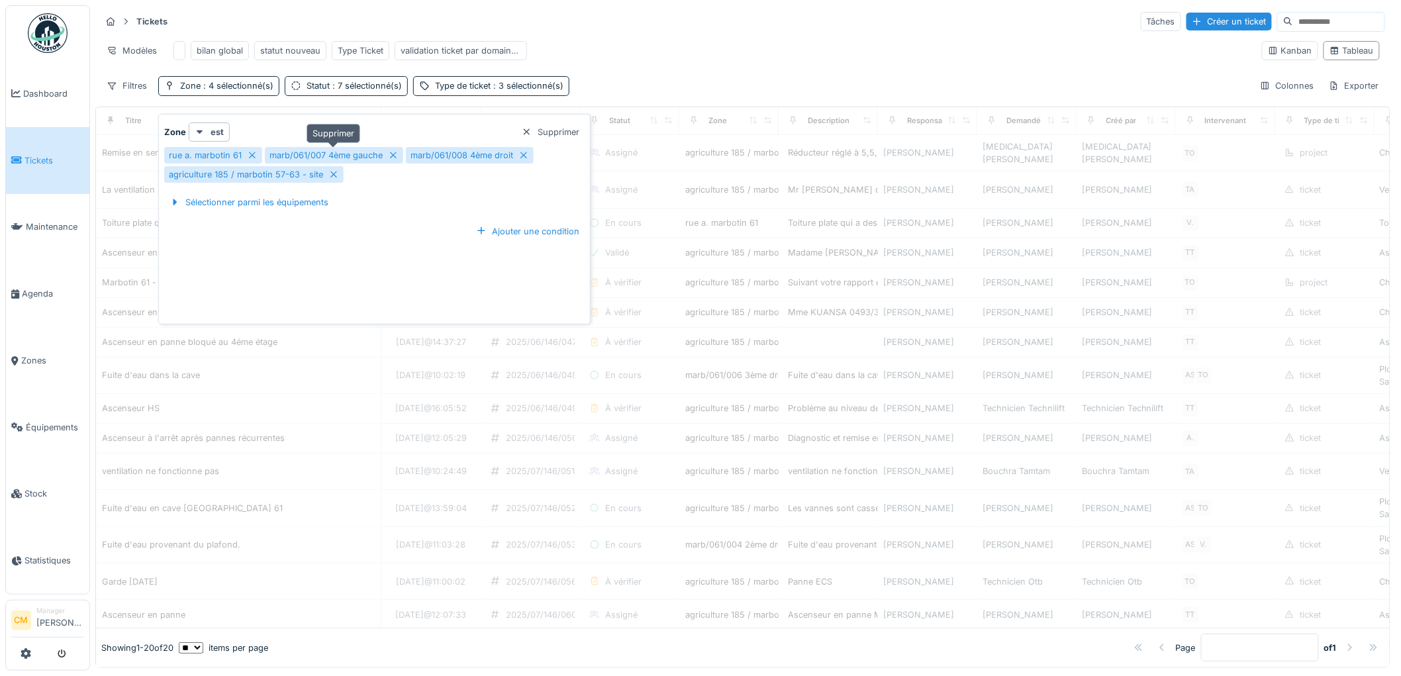
click at [388, 151] on icon at bounding box center [393, 155] width 11 height 9
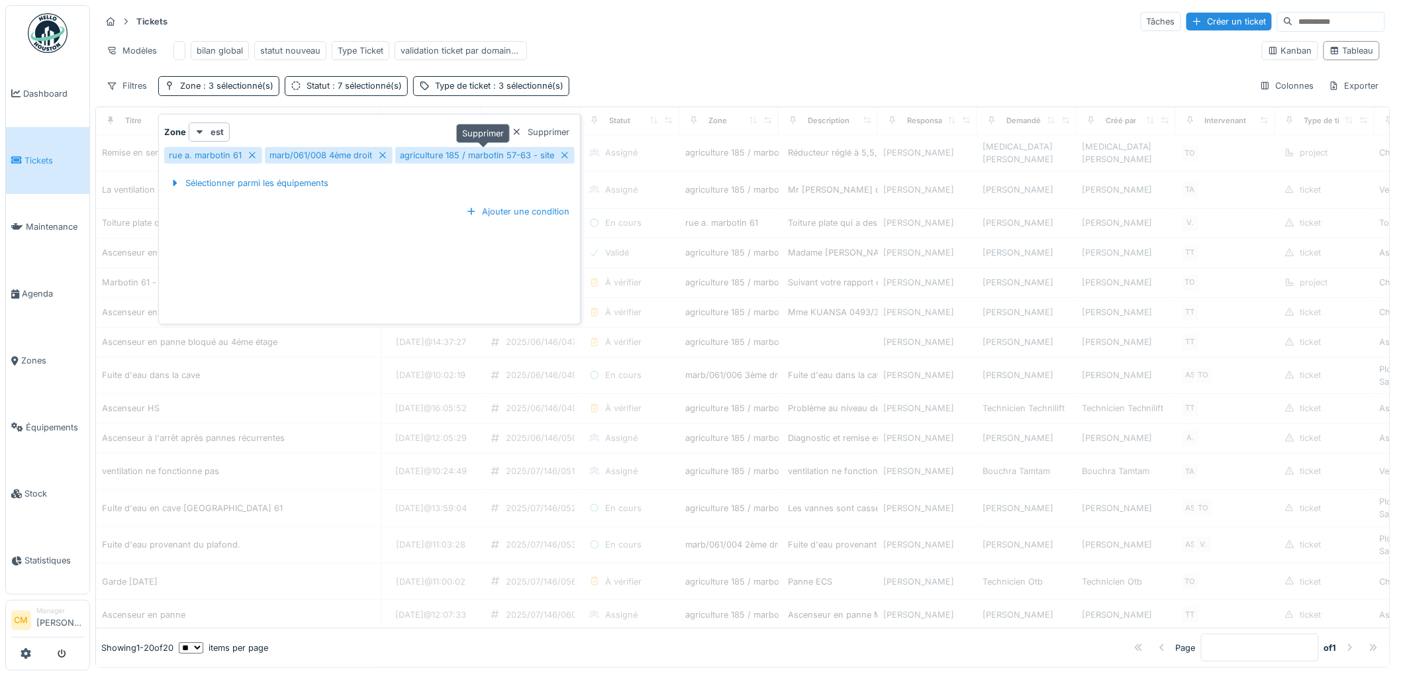
click at [562, 151] on icon at bounding box center [565, 155] width 11 height 9
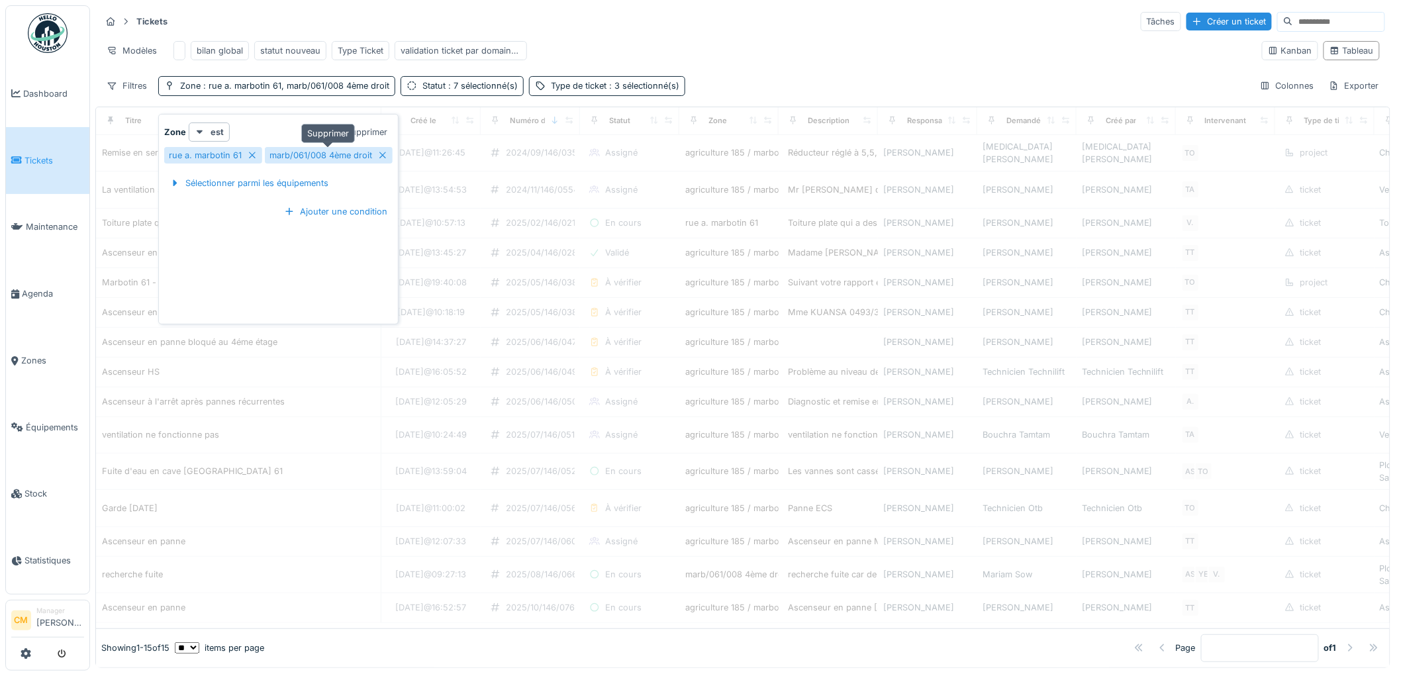
click at [380, 152] on icon at bounding box center [382, 155] width 7 height 7
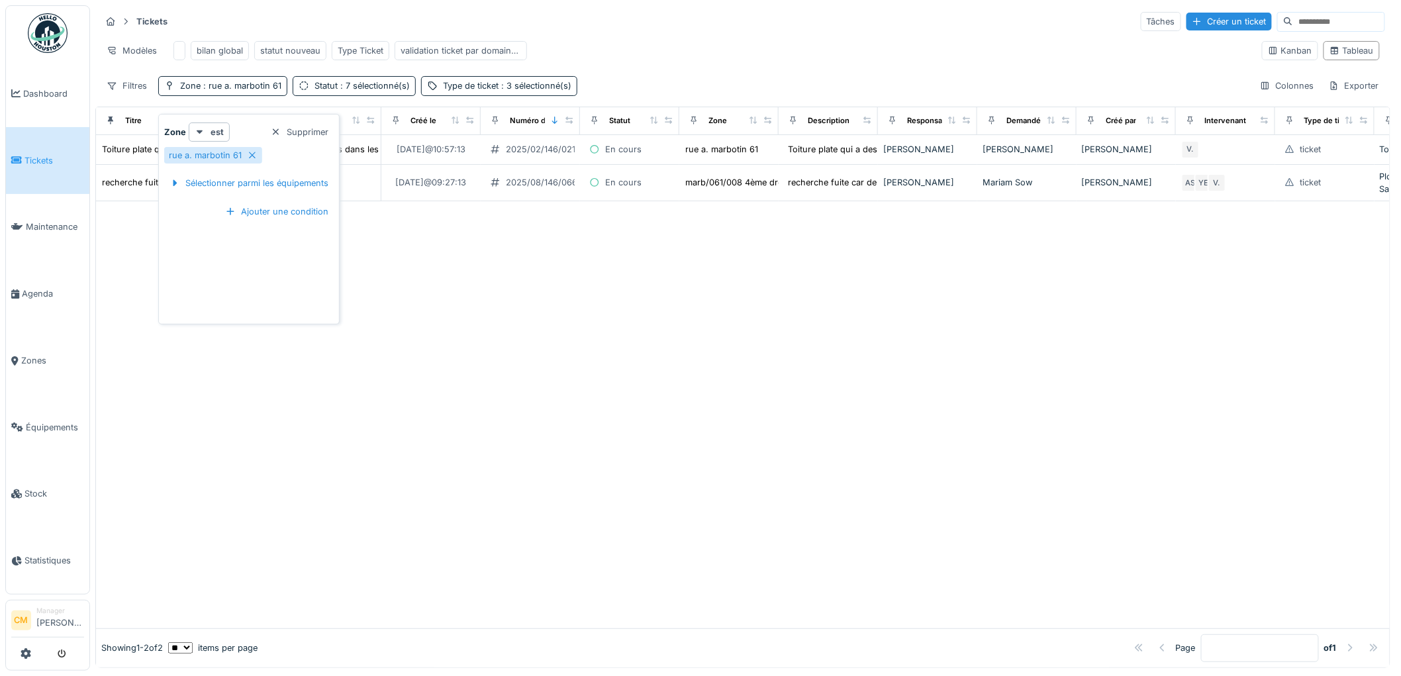
click at [750, 36] on div "Modèles bilan global statut nouveau Type Ticket validation ticket par domaine d…" at bounding box center [676, 51] width 1151 height 30
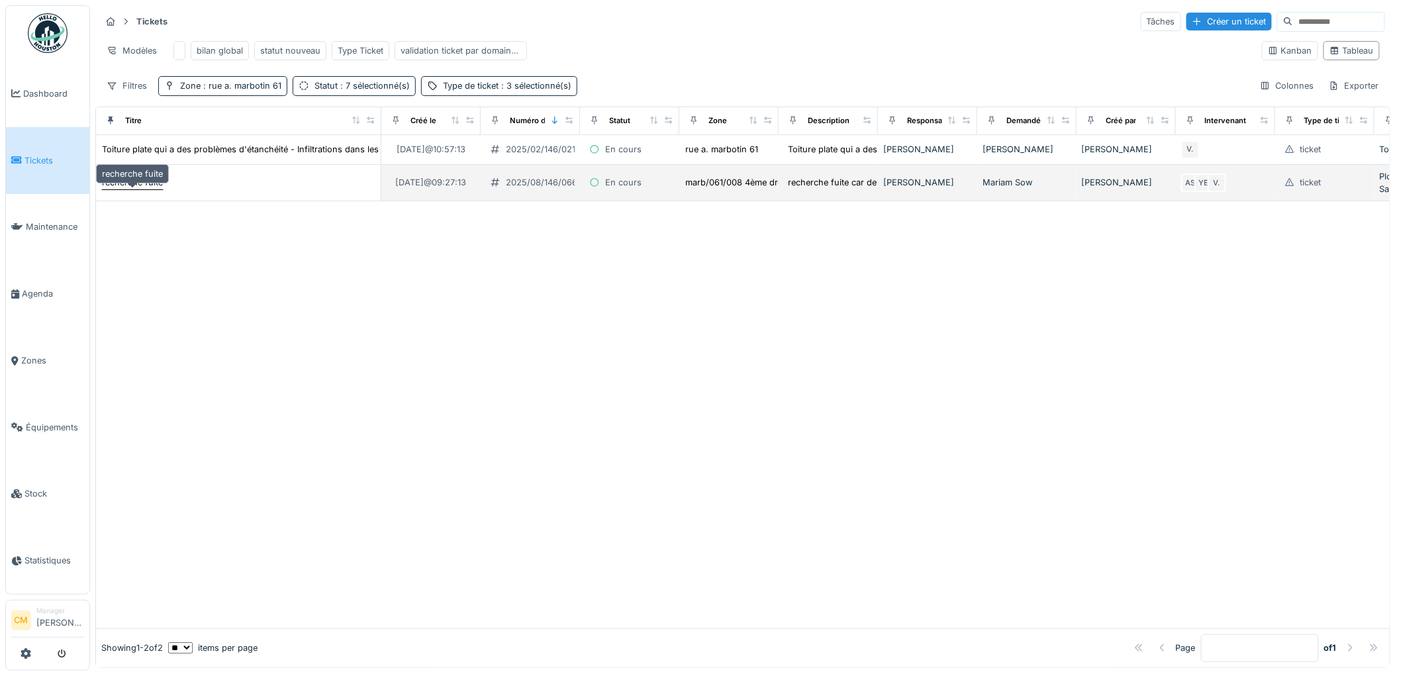
click at [142, 183] on div "recherche fuite" at bounding box center [132, 182] width 61 height 13
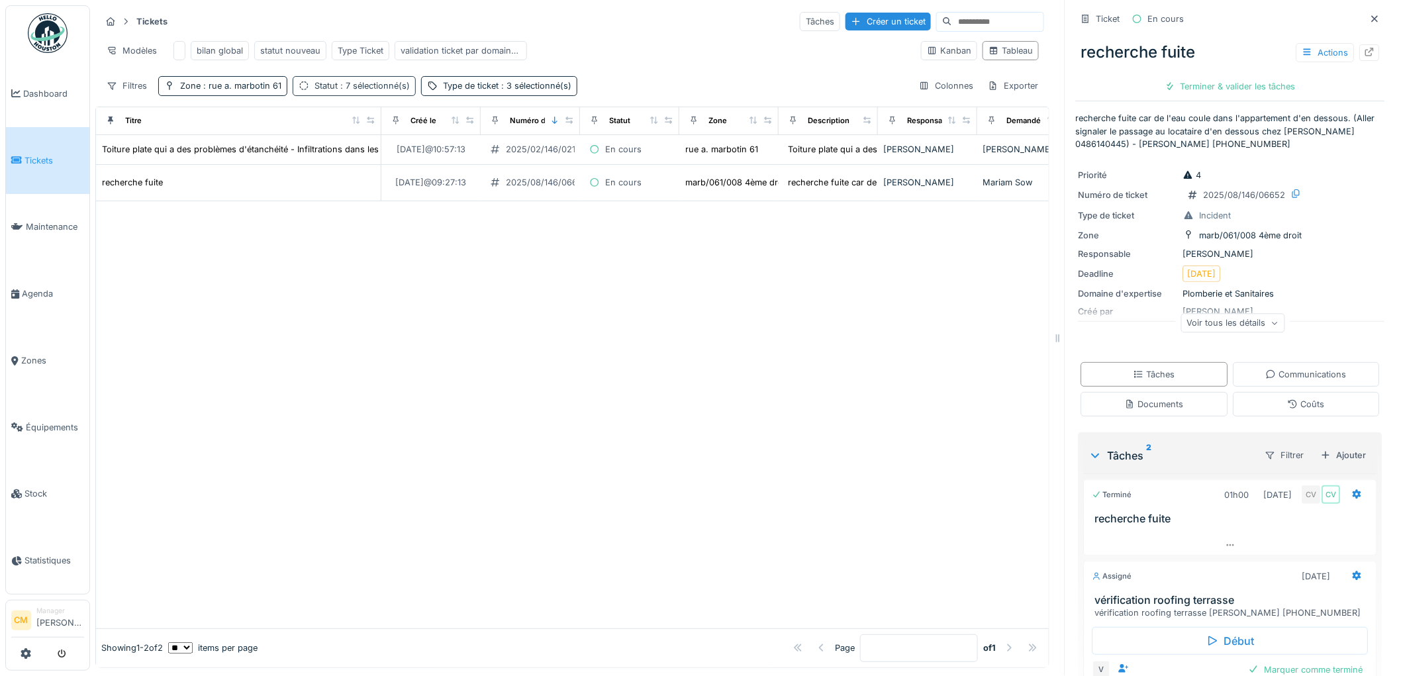
click at [361, 88] on span ": 7 sélectionné(s)" at bounding box center [374, 86] width 72 height 10
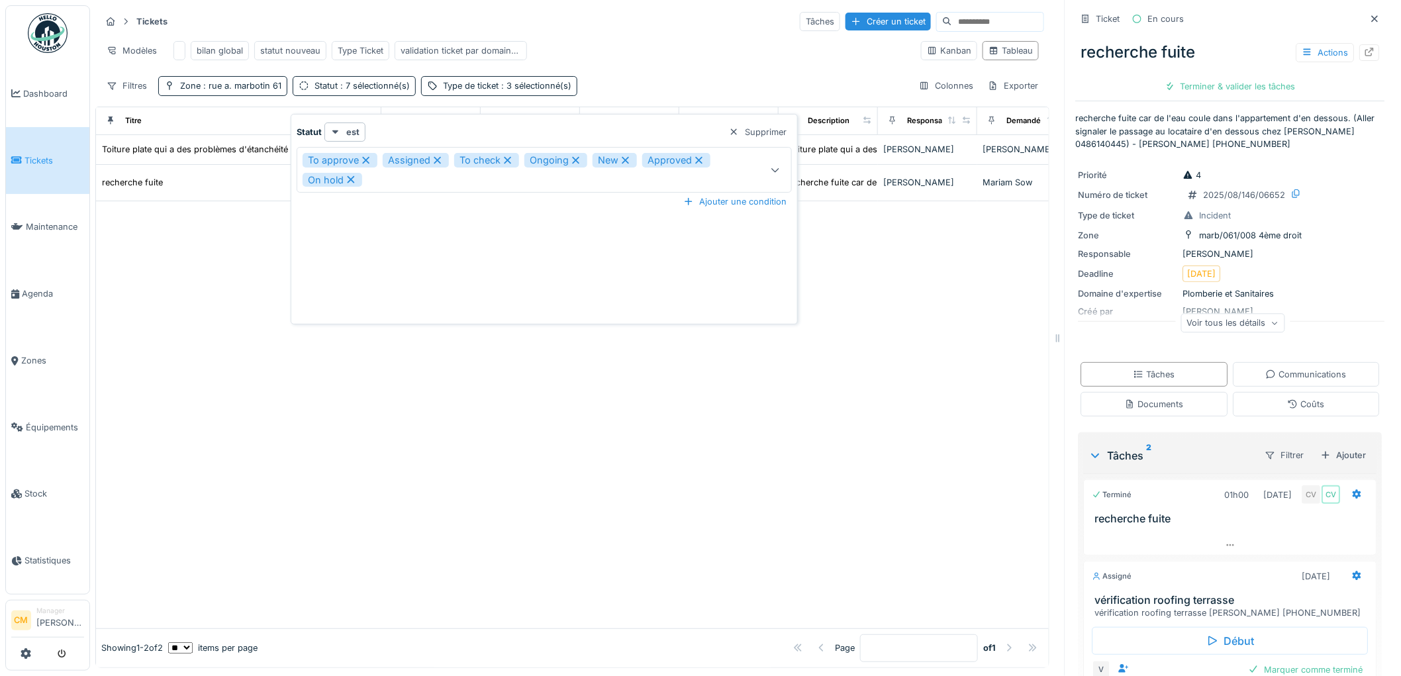
click at [772, 166] on icon at bounding box center [775, 170] width 11 height 9
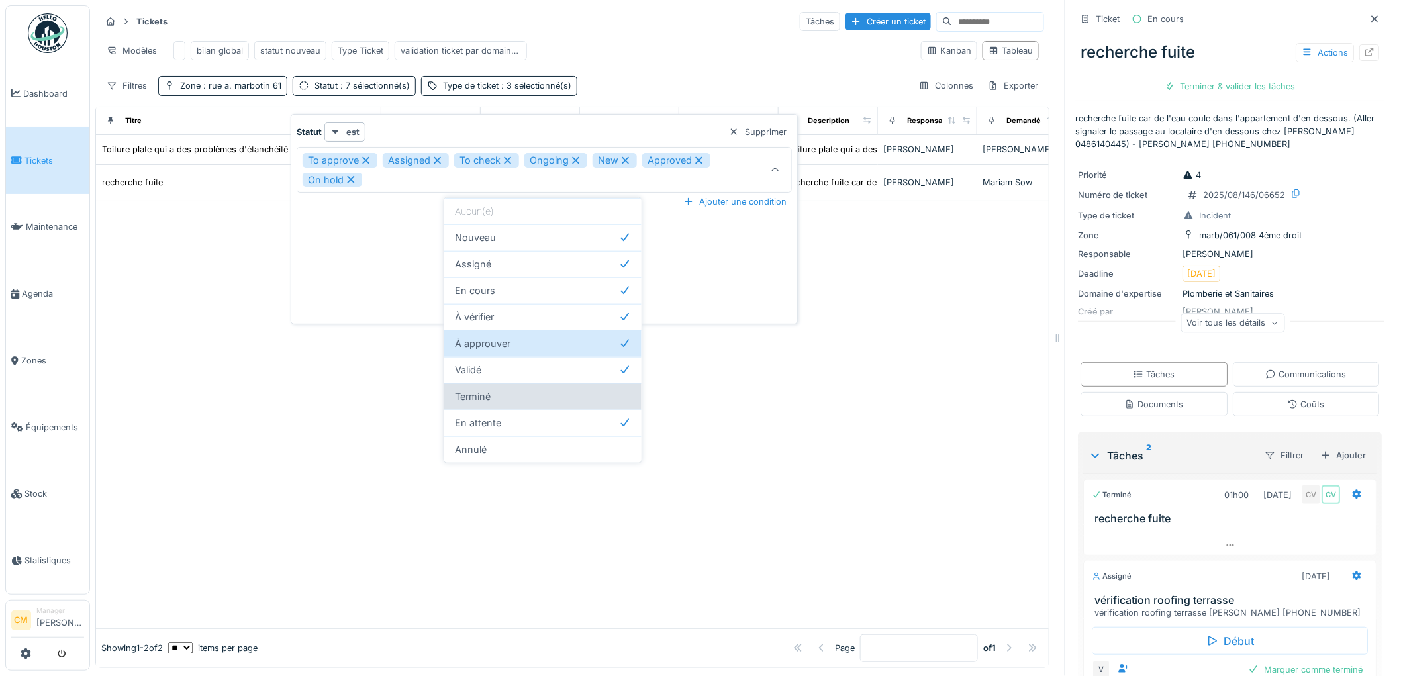
click at [493, 400] on div "Terminé" at bounding box center [543, 396] width 176 height 15
type input "**********"
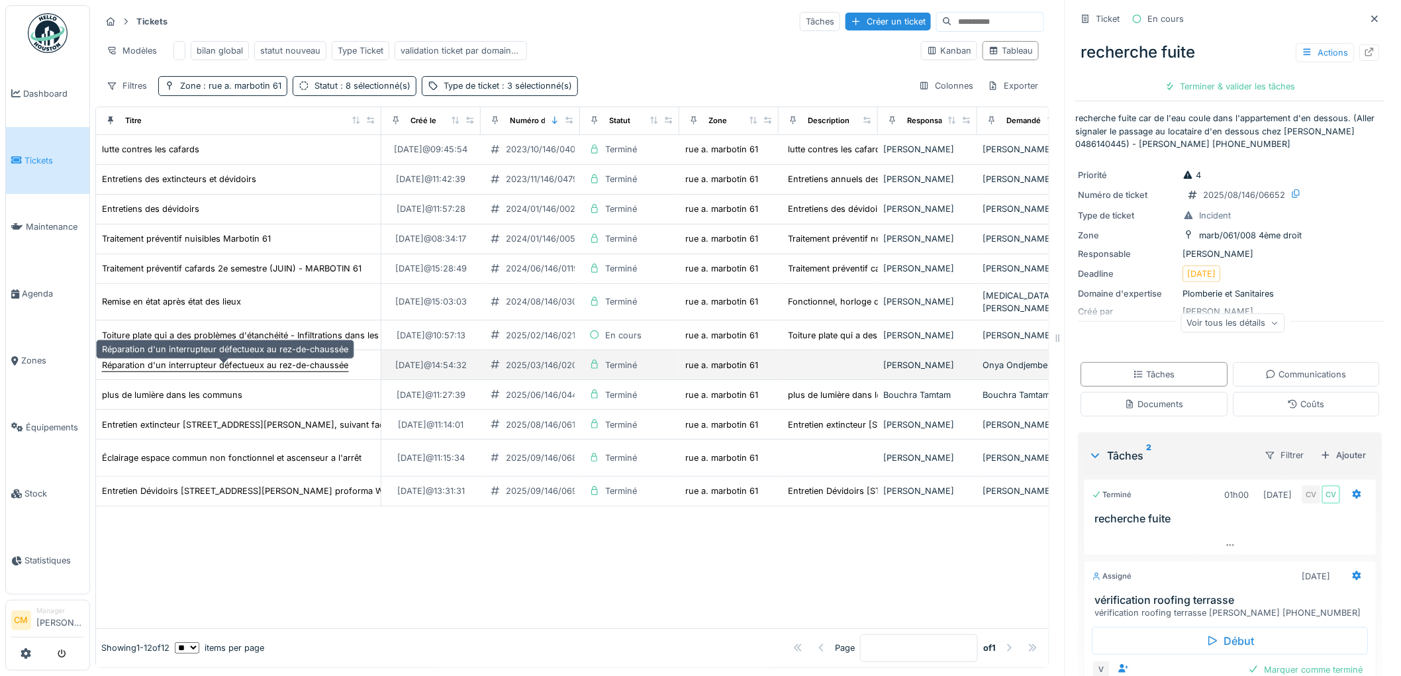
click at [162, 372] on div "Réparation d'un interrupteur défectueux au rez-de-chaussée" at bounding box center [225, 365] width 246 height 13
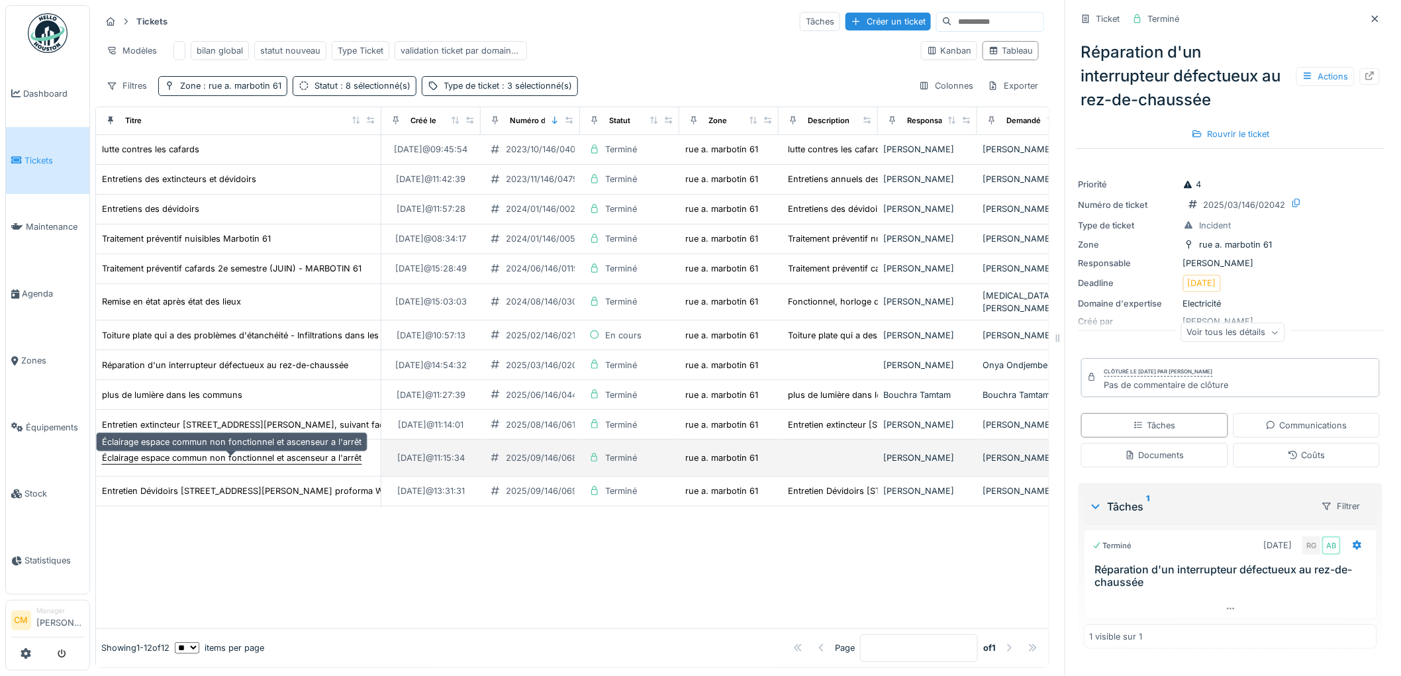
click at [146, 460] on div "Éclairage espace commun non fonctionnel et ascenseur a l'arrêt" at bounding box center [232, 458] width 260 height 13
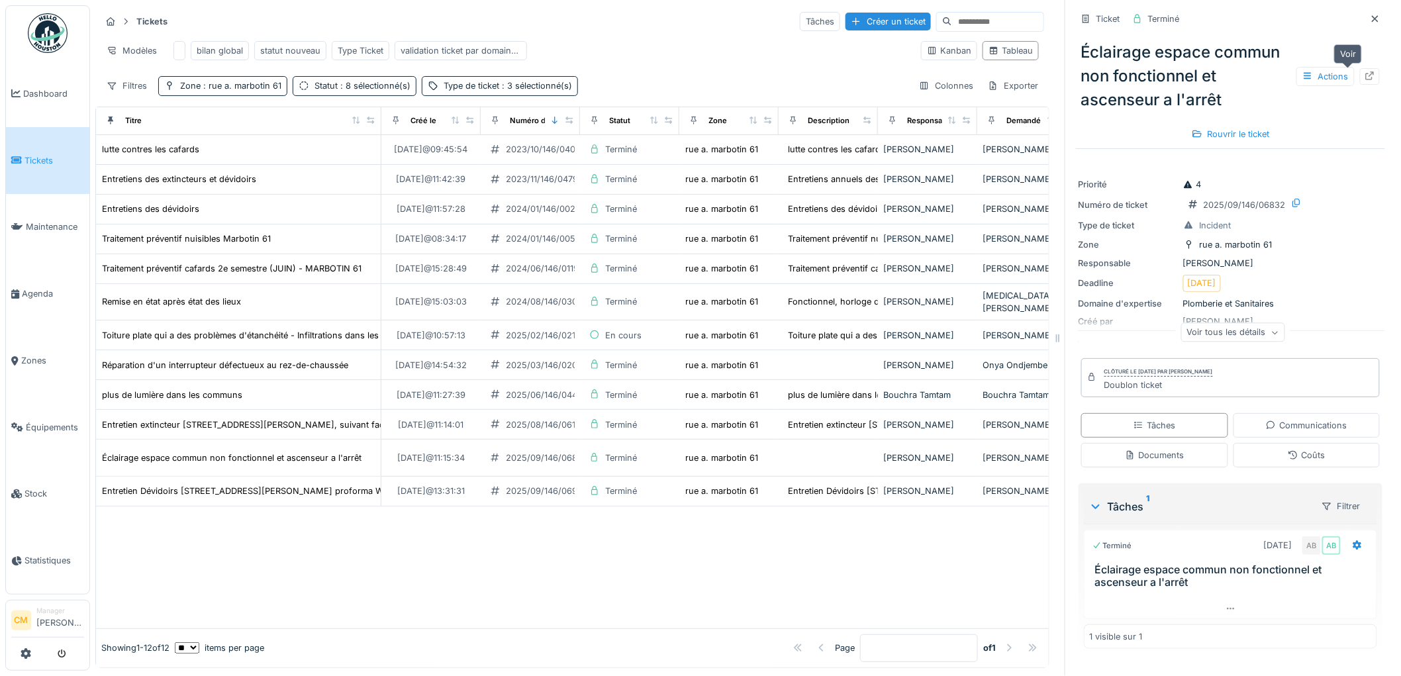
click at [1366, 76] on icon at bounding box center [1370, 76] width 9 height 9
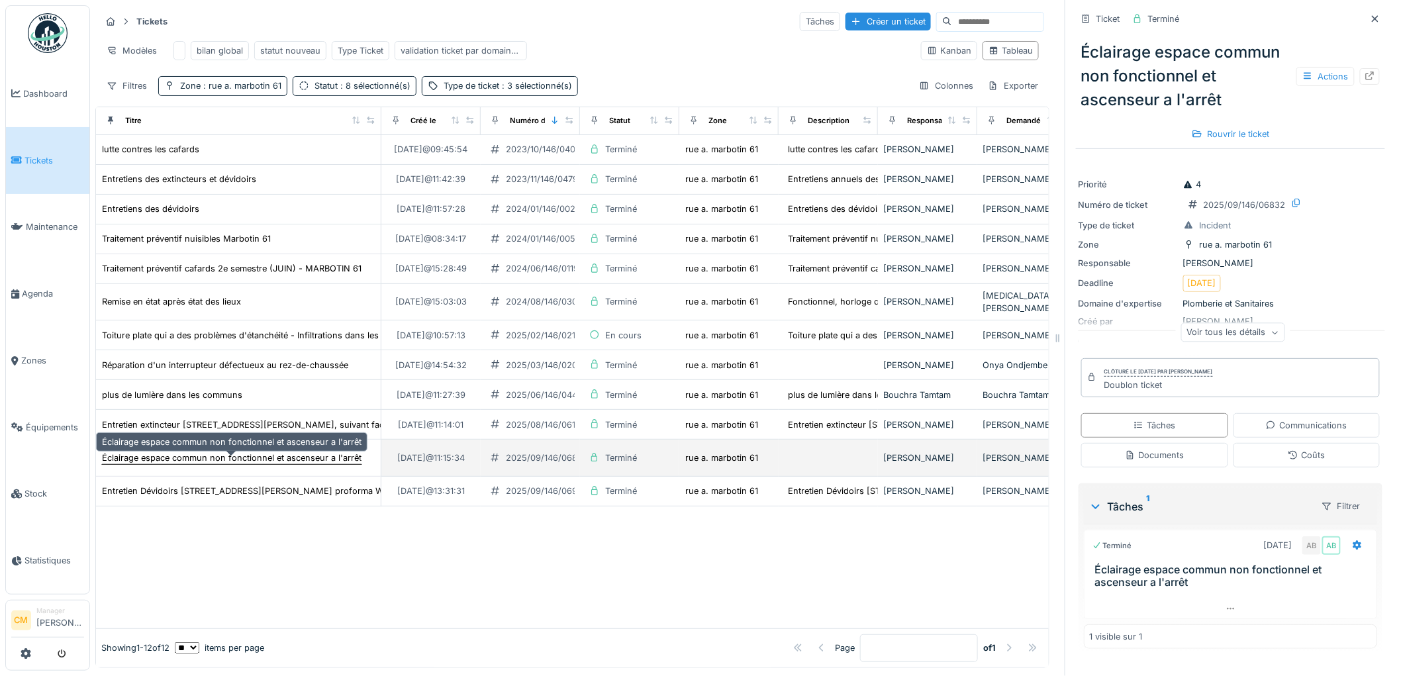
click at [169, 462] on div "Éclairage espace commun non fonctionnel et ascenseur a l'arrêt" at bounding box center [232, 458] width 260 height 13
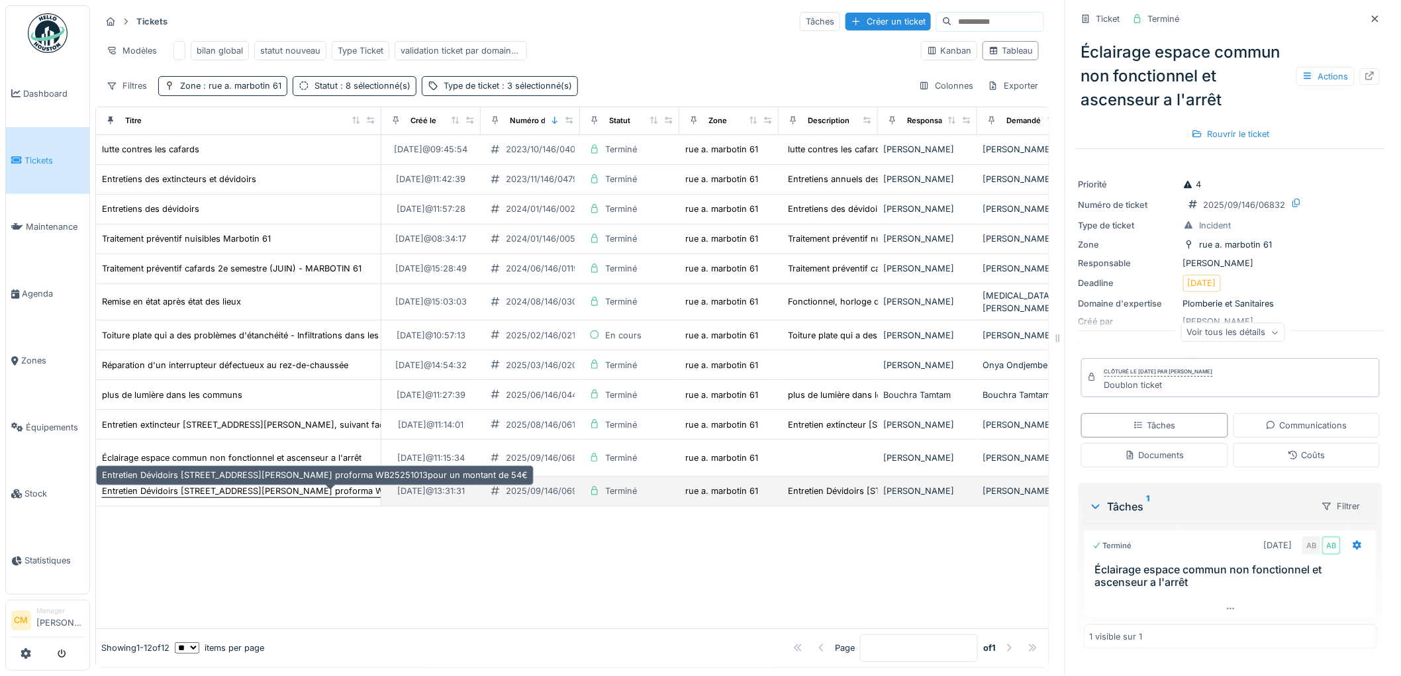
click at [164, 495] on div "Entretien Dévidoirs 2025 Rue Adolphe Marbotin 61, suivant facture proforma WB25…" at bounding box center [315, 491] width 426 height 13
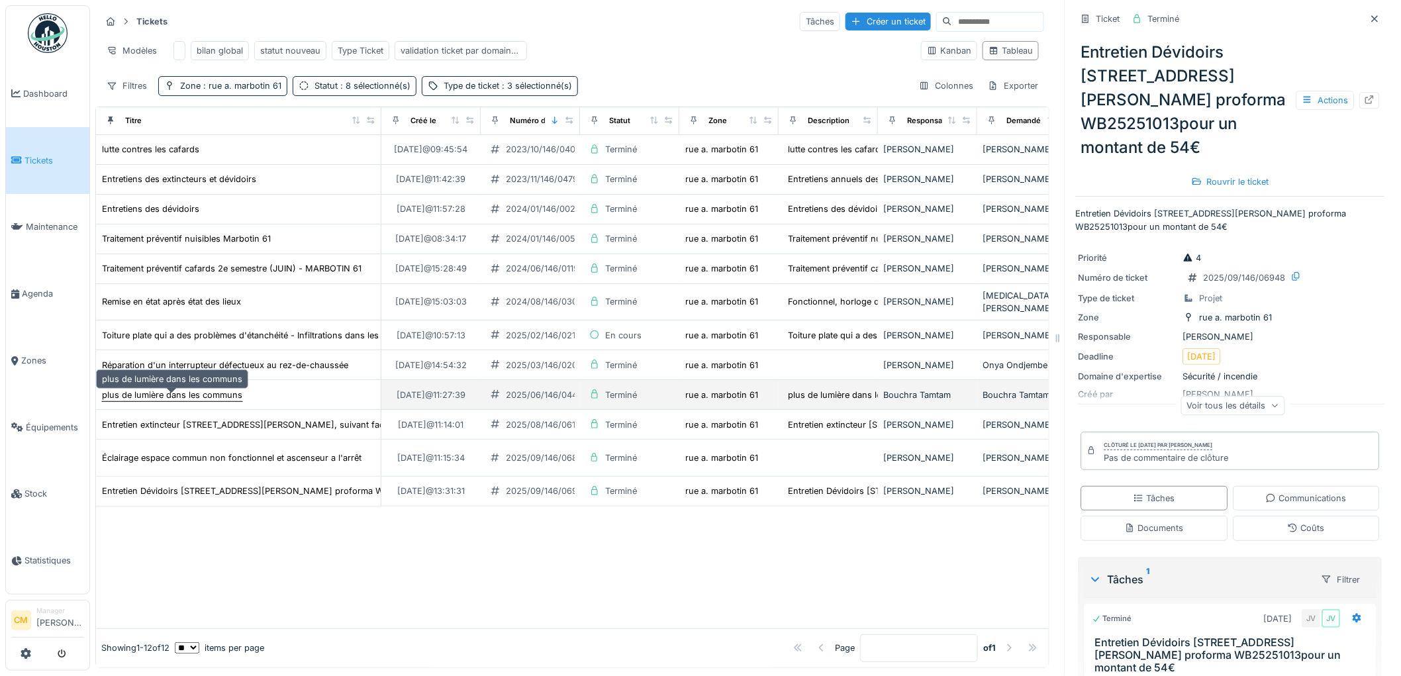
click at [168, 400] on div "plus de lumière dans les communs" at bounding box center [172, 395] width 140 height 13
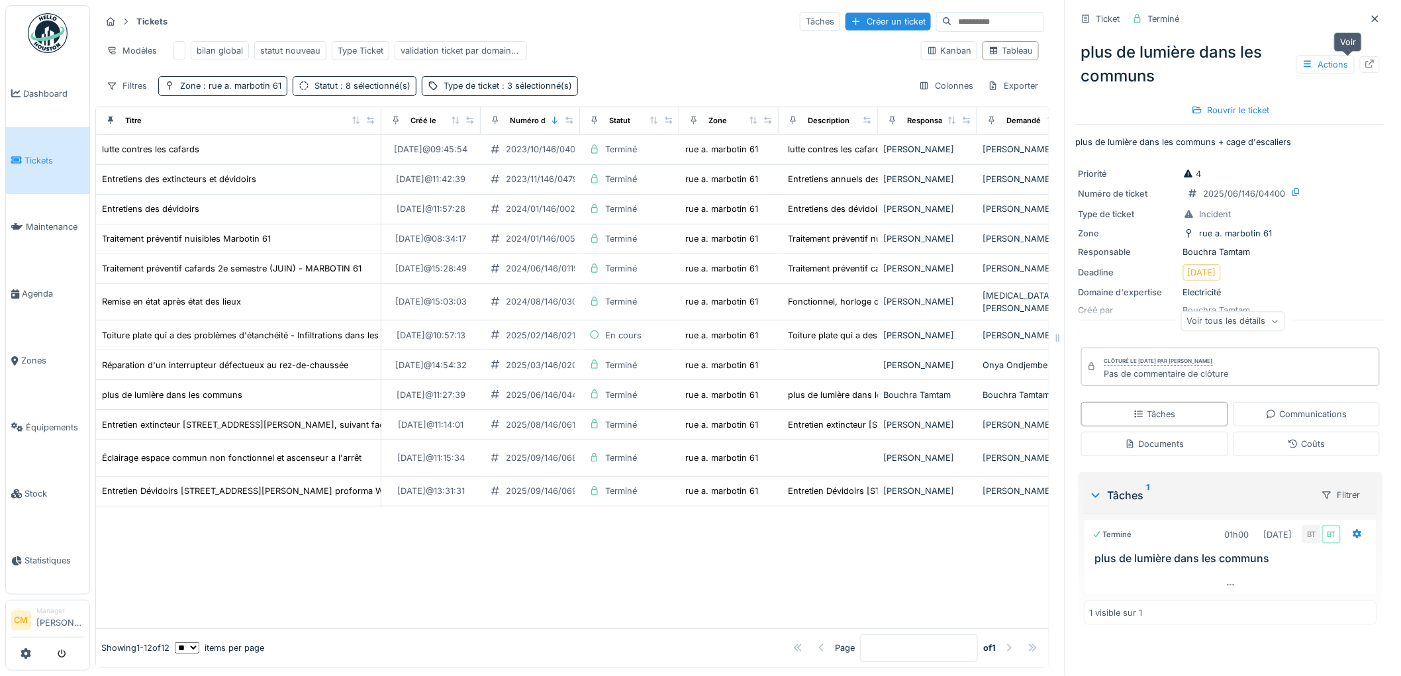
click at [1365, 64] on icon at bounding box center [1370, 64] width 11 height 9
click at [366, 91] on span ": 8 sélectionné(s)" at bounding box center [374, 86] width 73 height 10
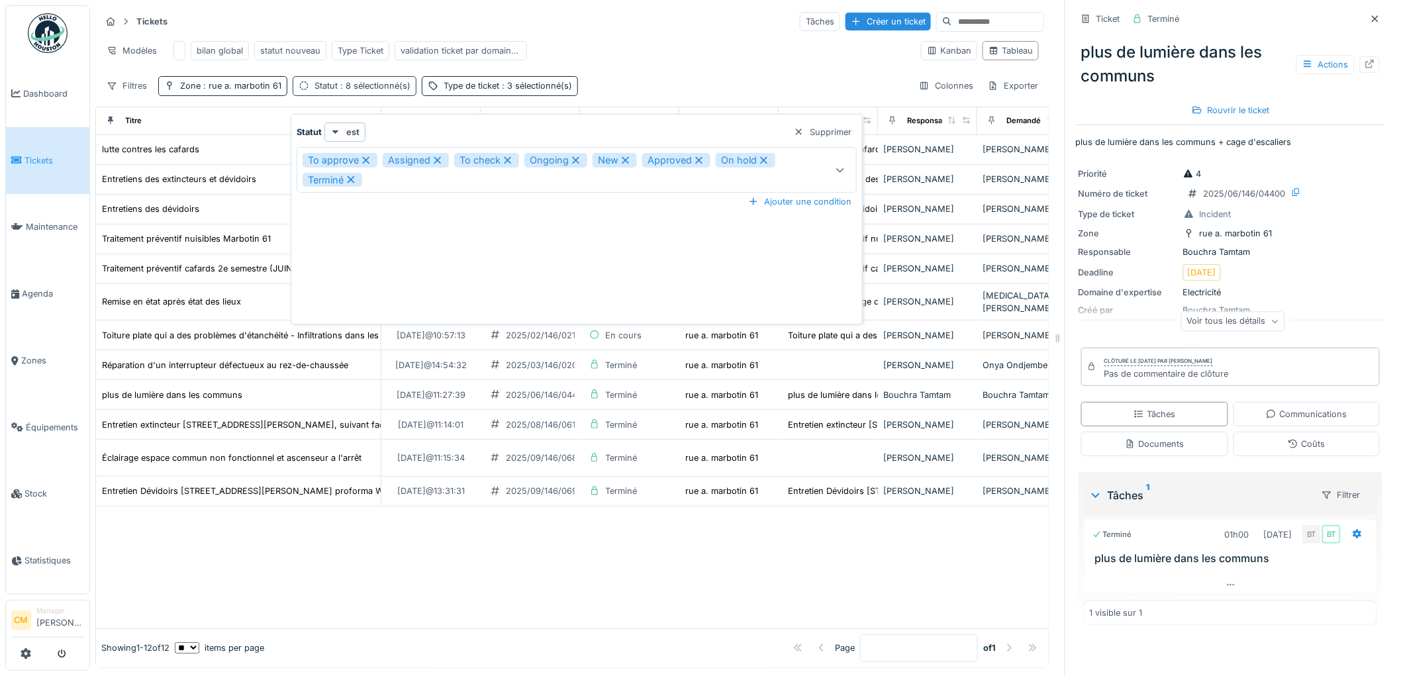
click at [366, 91] on span ": 8 sélectionné(s)" at bounding box center [374, 86] width 73 height 10
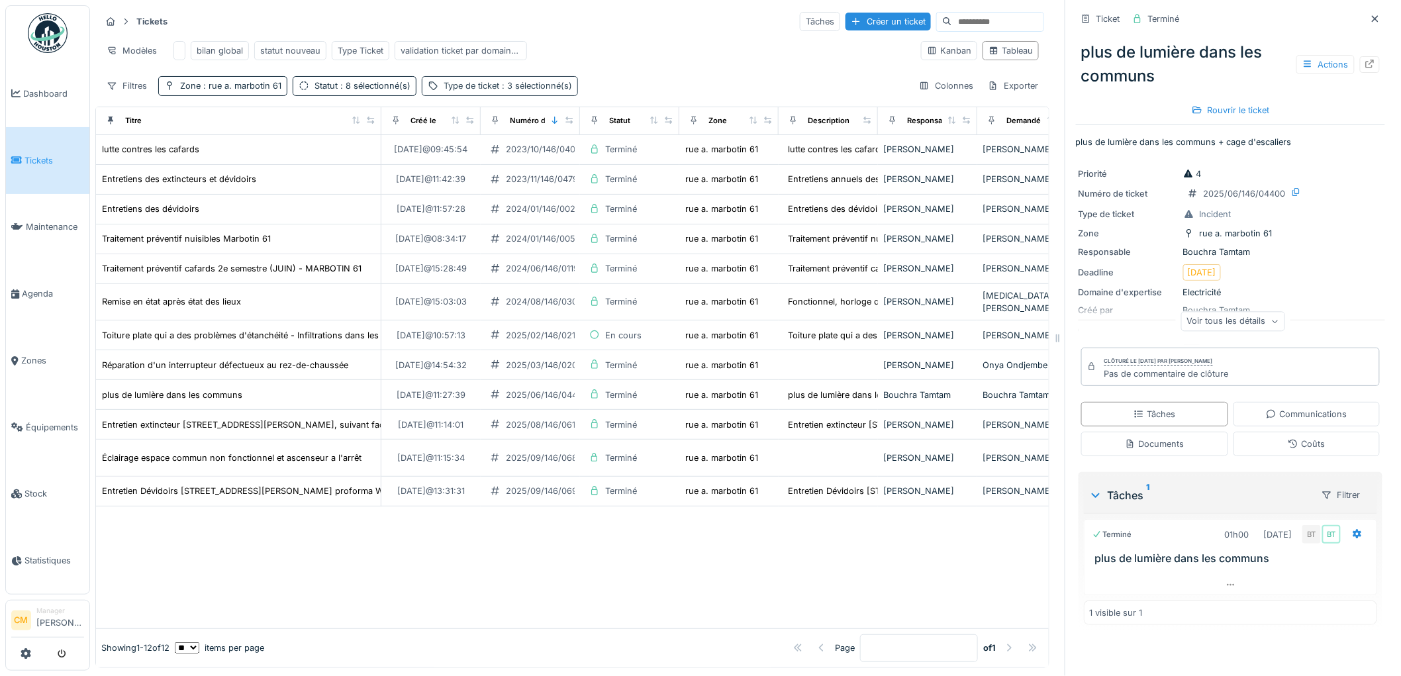
click at [493, 92] on div "Type de ticket : 3 sélectionné(s)" at bounding box center [508, 85] width 128 height 13
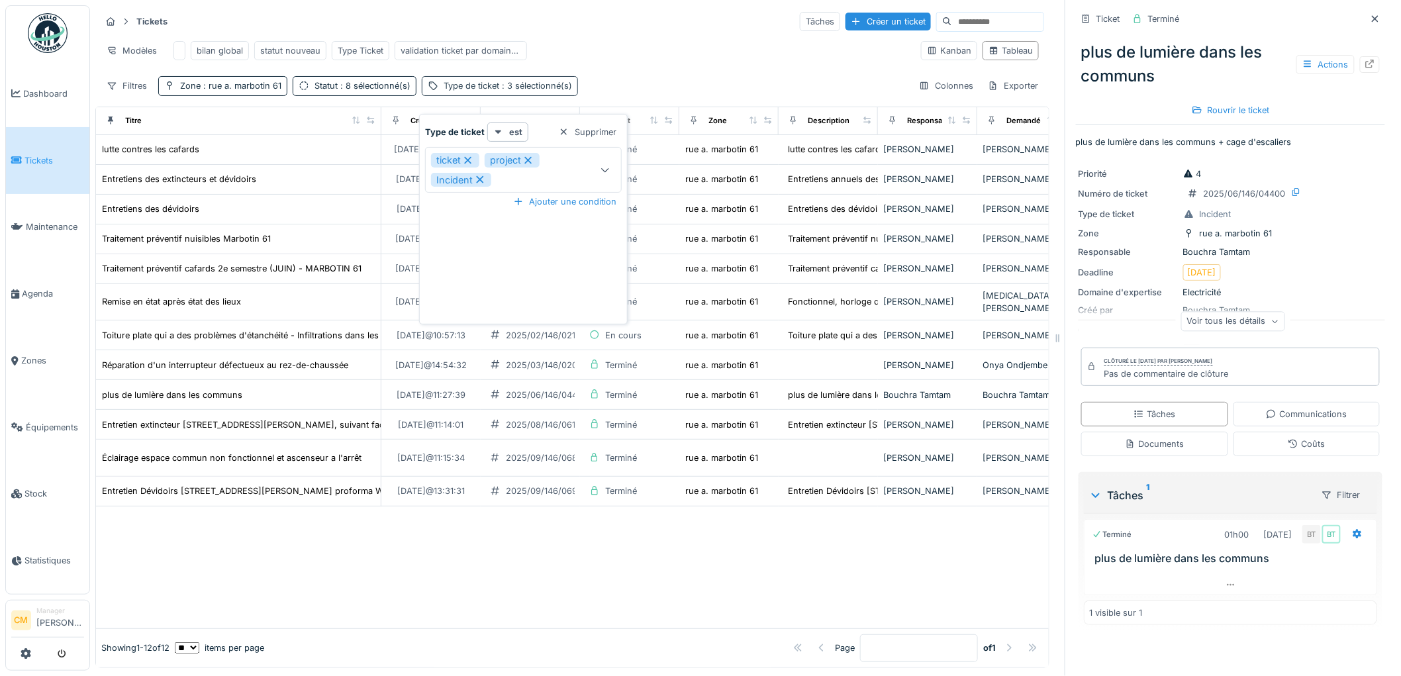
click at [493, 92] on div "Type de ticket : 3 sélectionné(s)" at bounding box center [508, 85] width 128 height 13
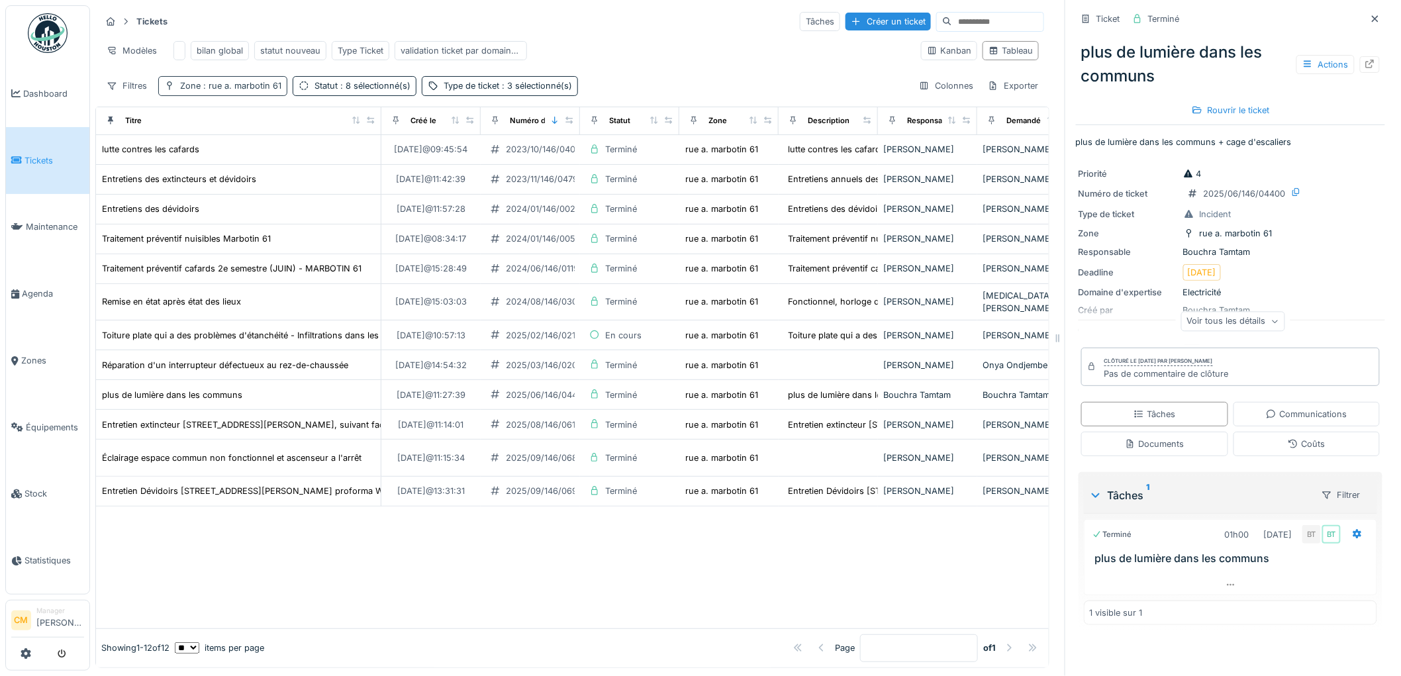
click at [217, 91] on span ": rue a. marbotin 61" at bounding box center [241, 86] width 81 height 10
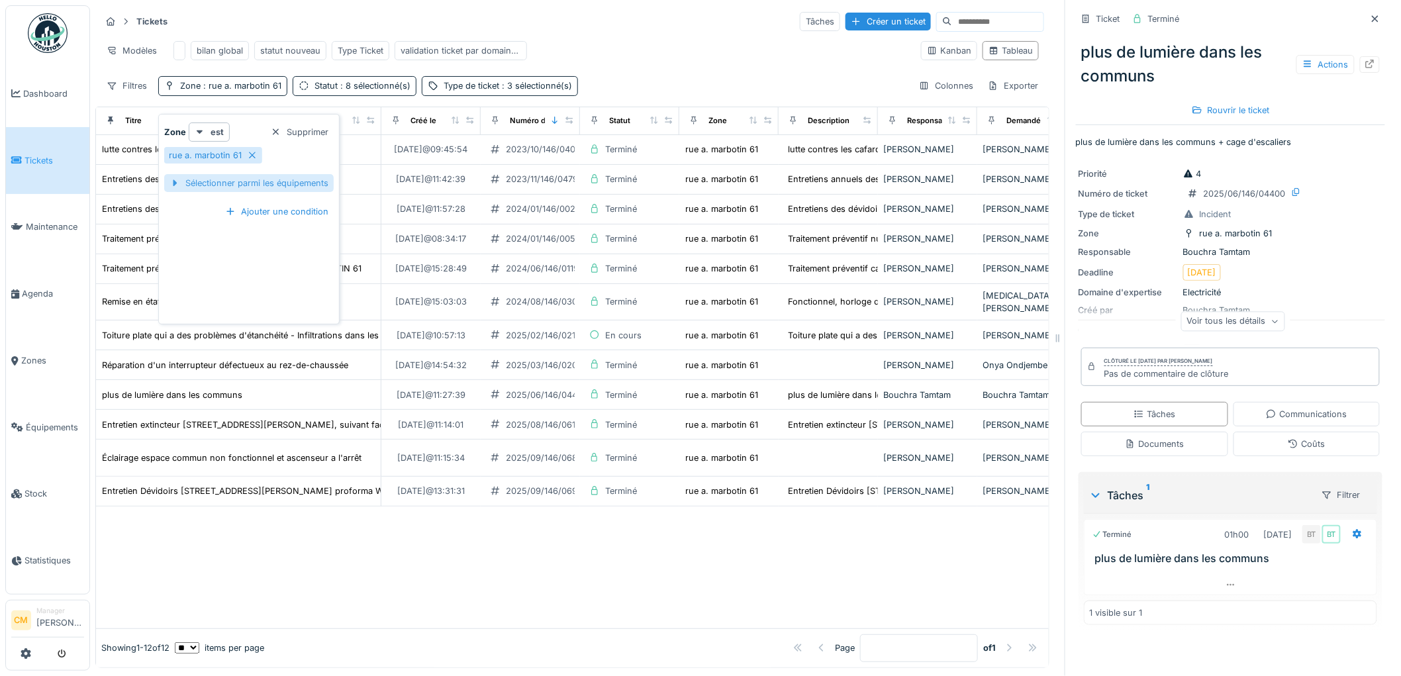
click at [281, 182] on div "Sélectionner parmi les équipements" at bounding box center [249, 183] width 170 height 18
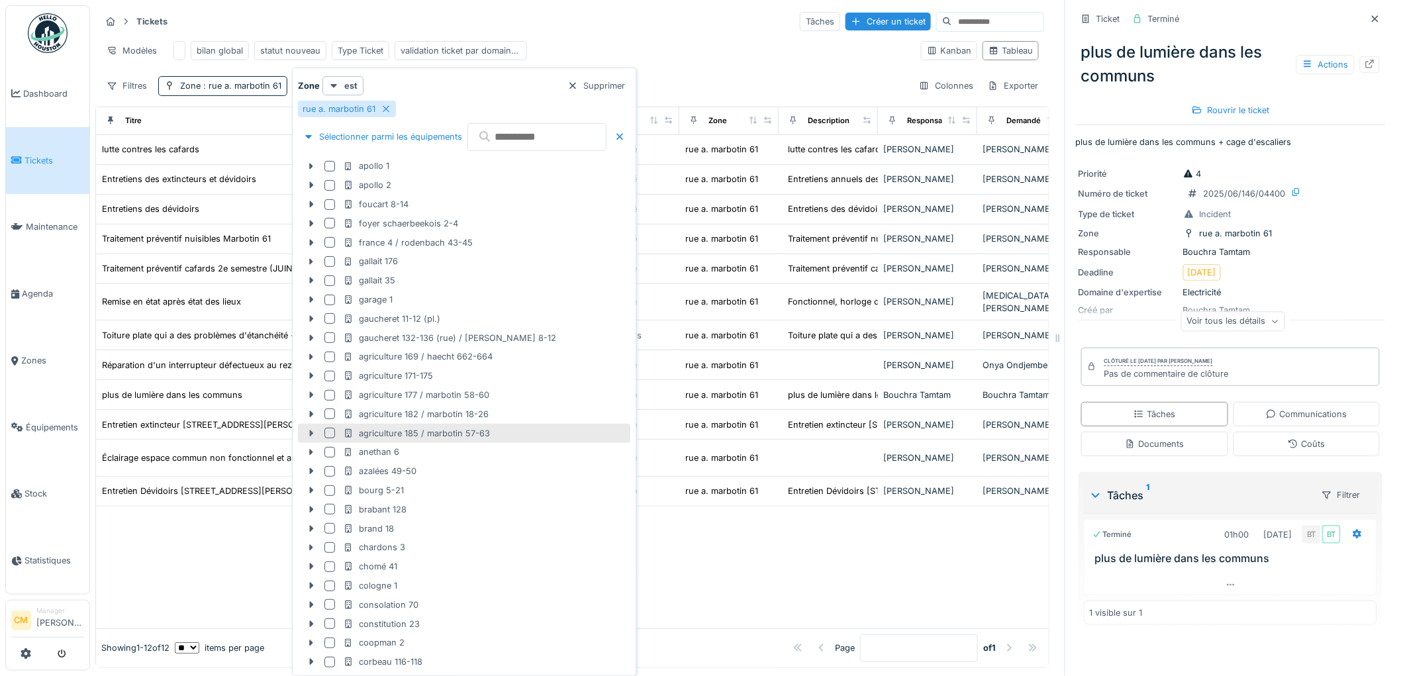
click at [307, 433] on icon at bounding box center [311, 433] width 11 height 9
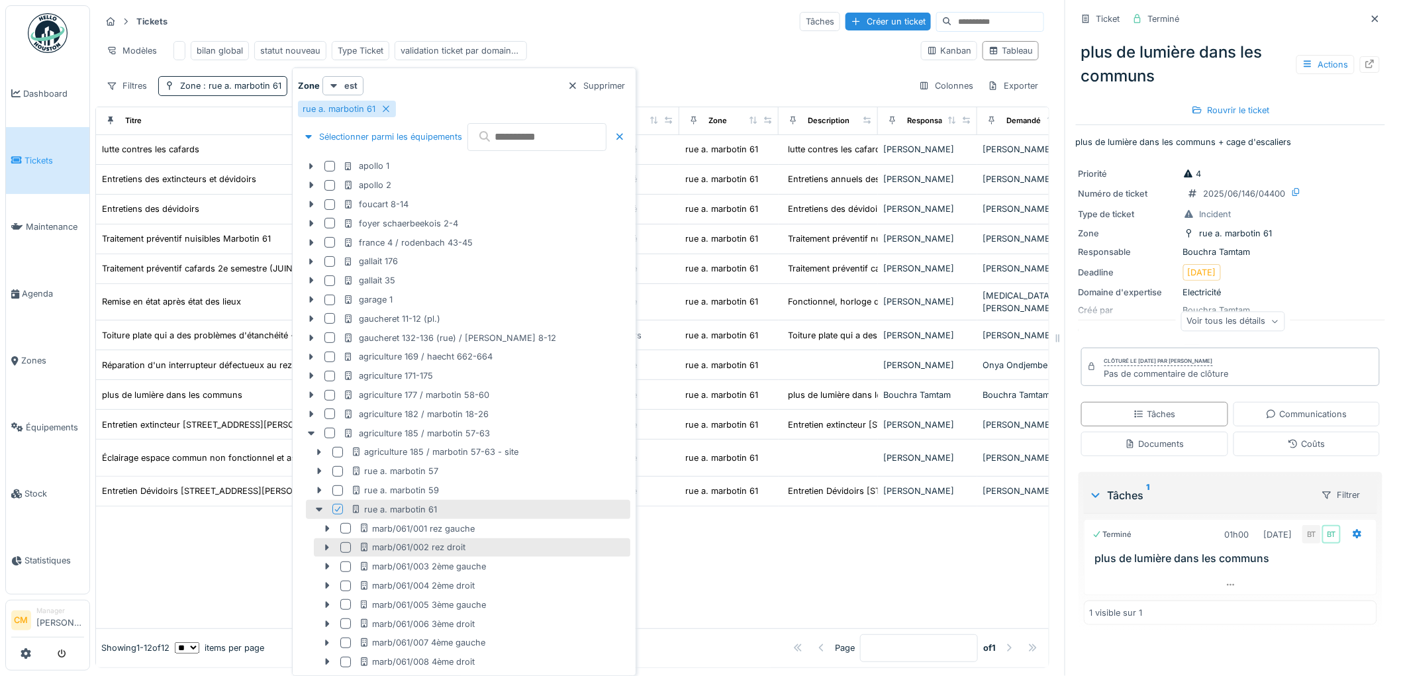
click at [346, 551] on div at bounding box center [345, 547] width 11 height 11
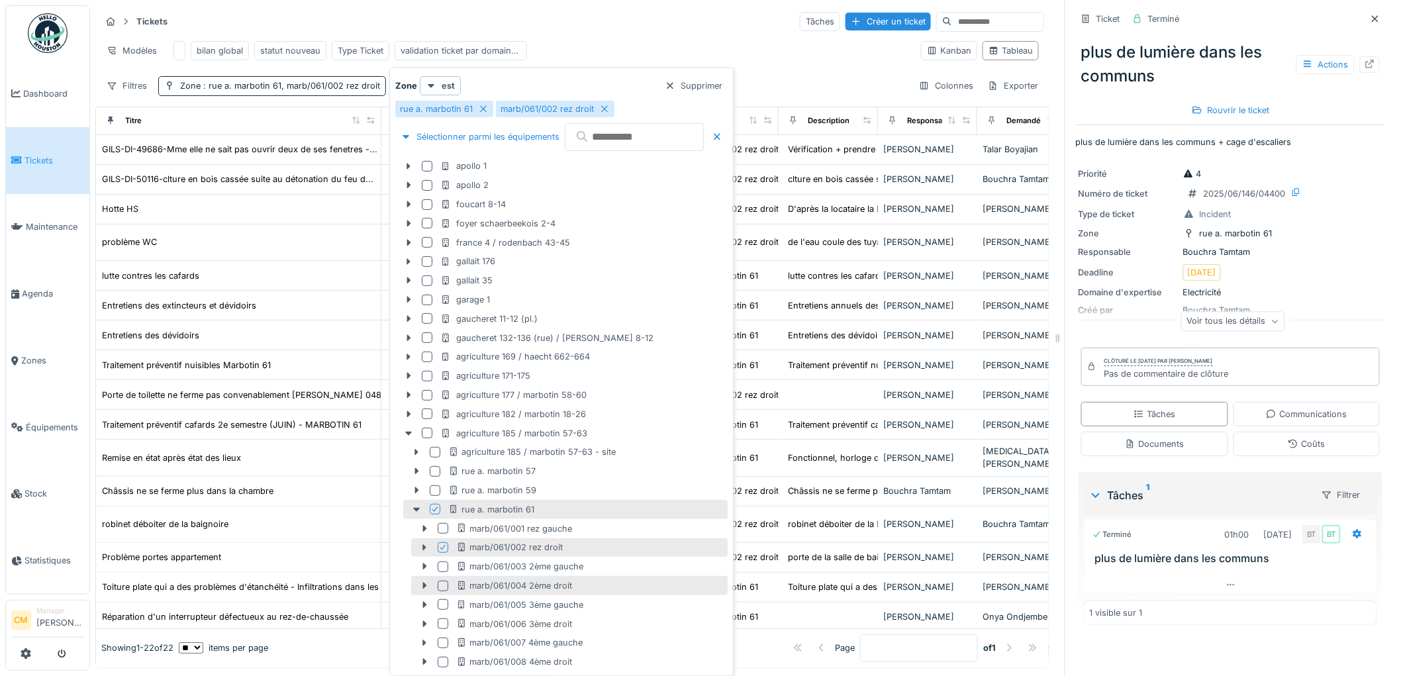
click at [440, 585] on div at bounding box center [443, 586] width 11 height 11
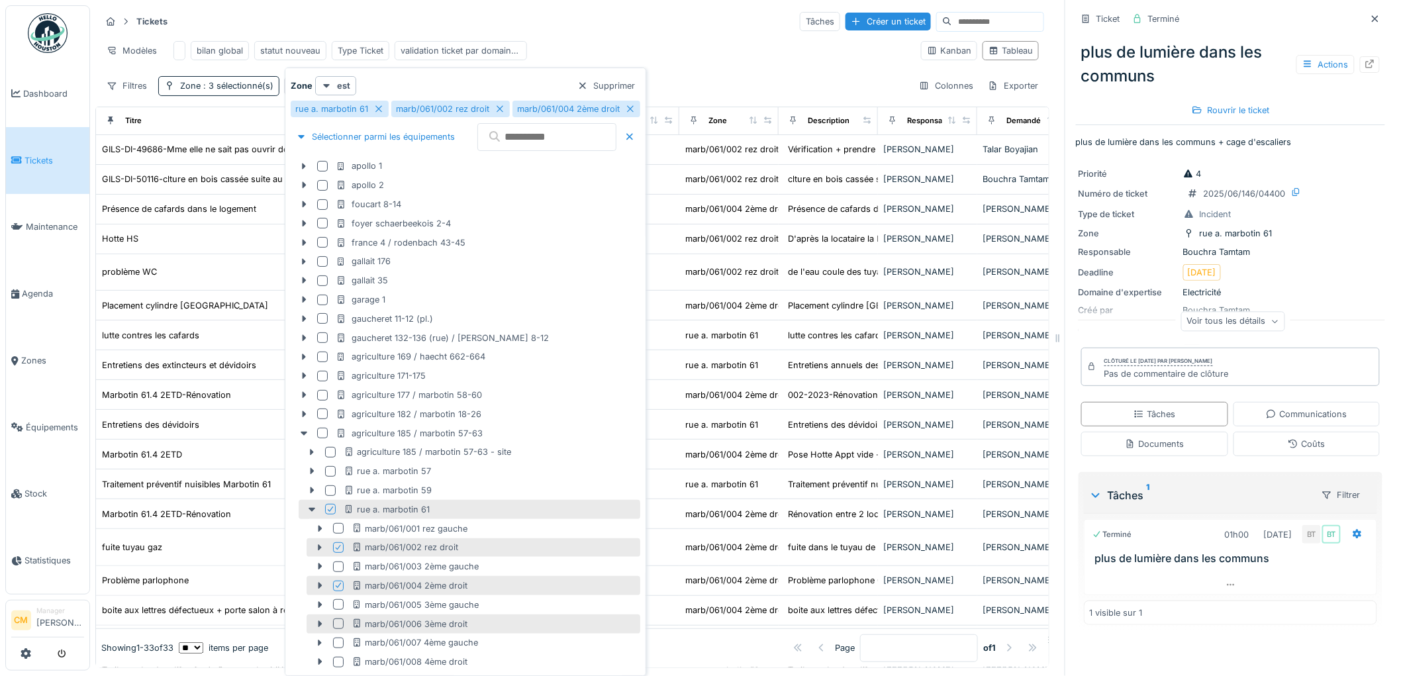
click at [339, 627] on div at bounding box center [338, 624] width 11 height 11
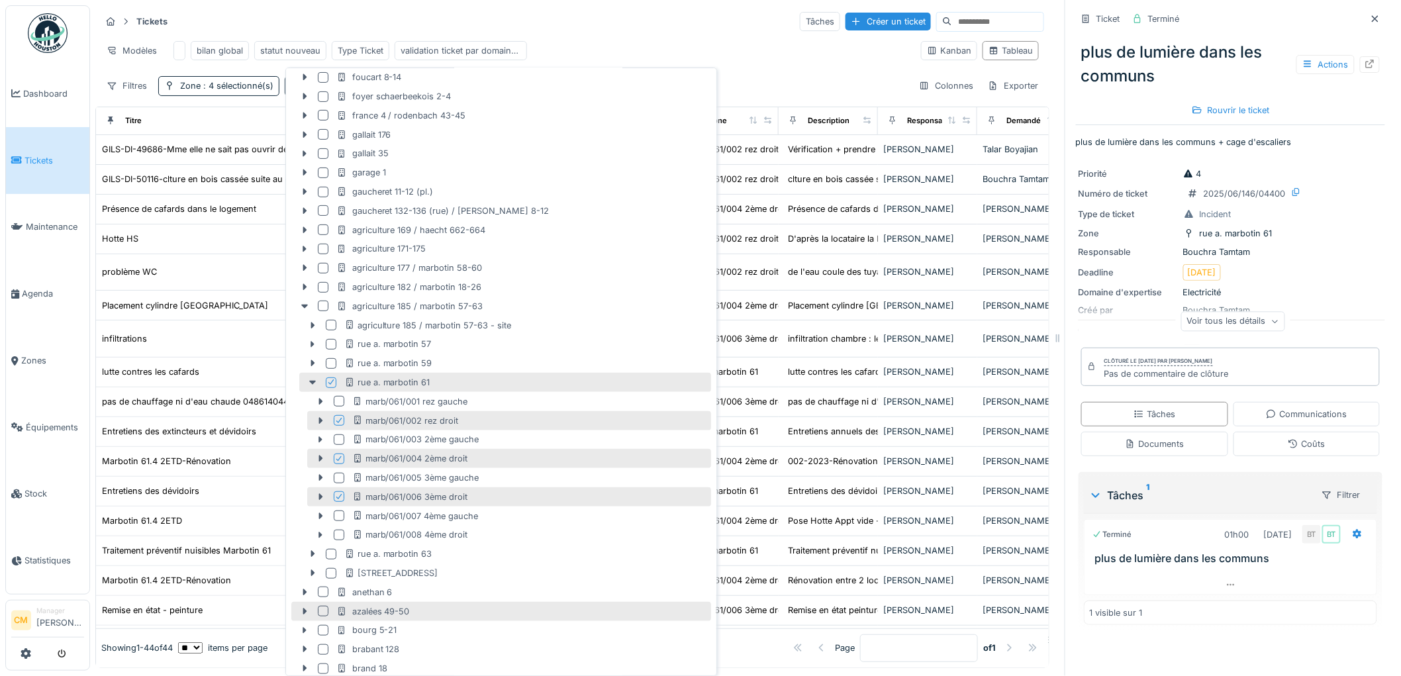
scroll to position [147, 0]
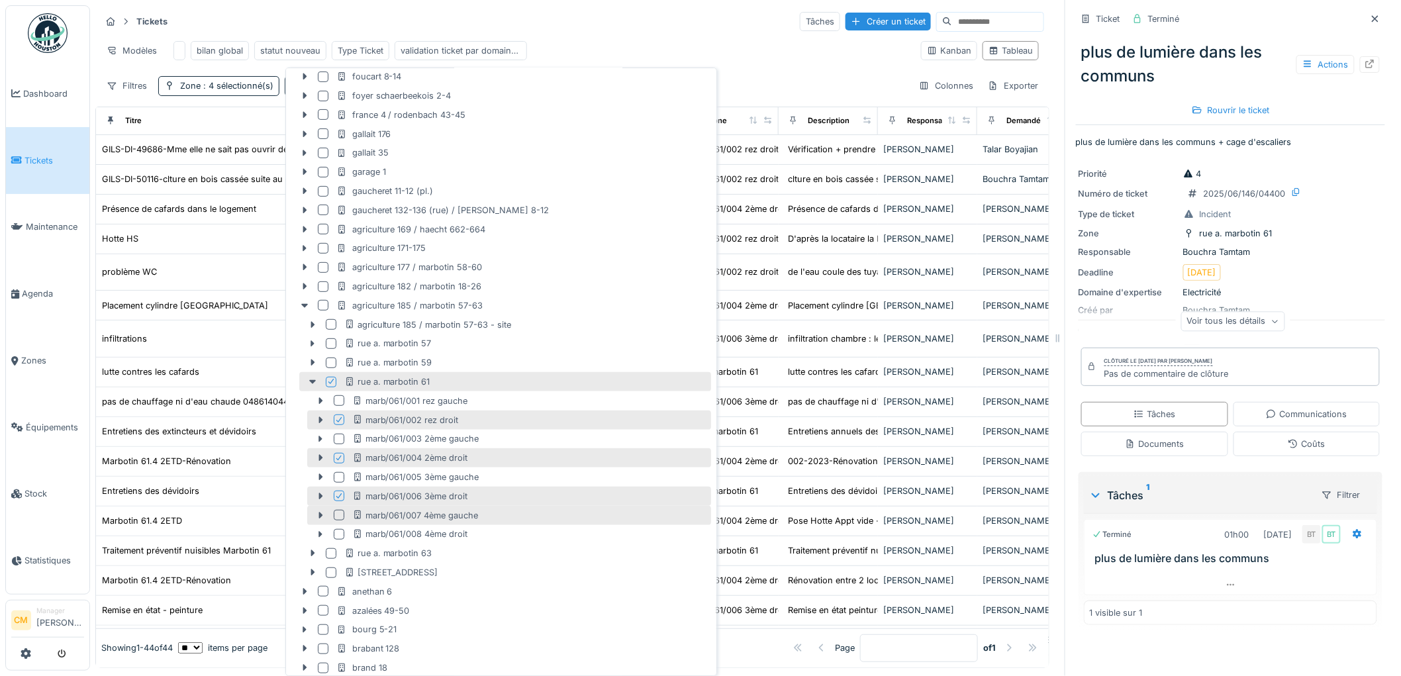
click at [336, 515] on div at bounding box center [339, 515] width 11 height 11
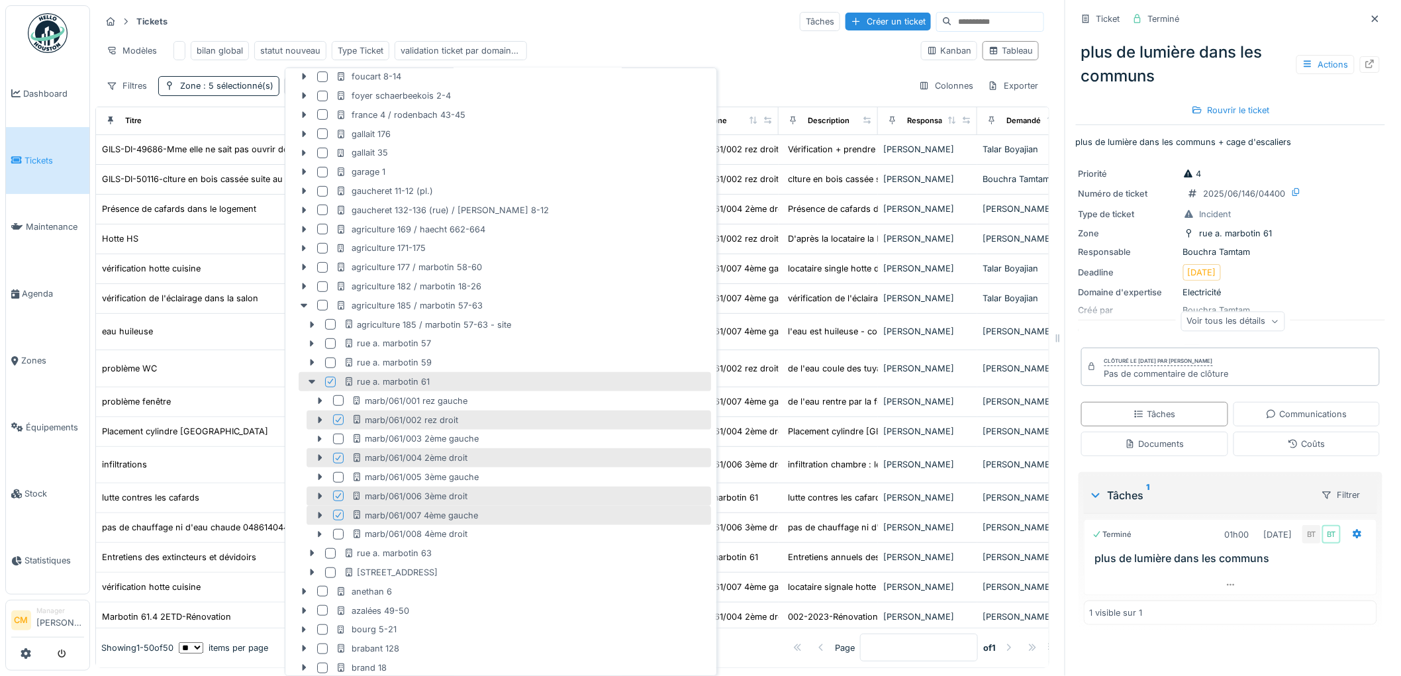
scroll to position [0, 0]
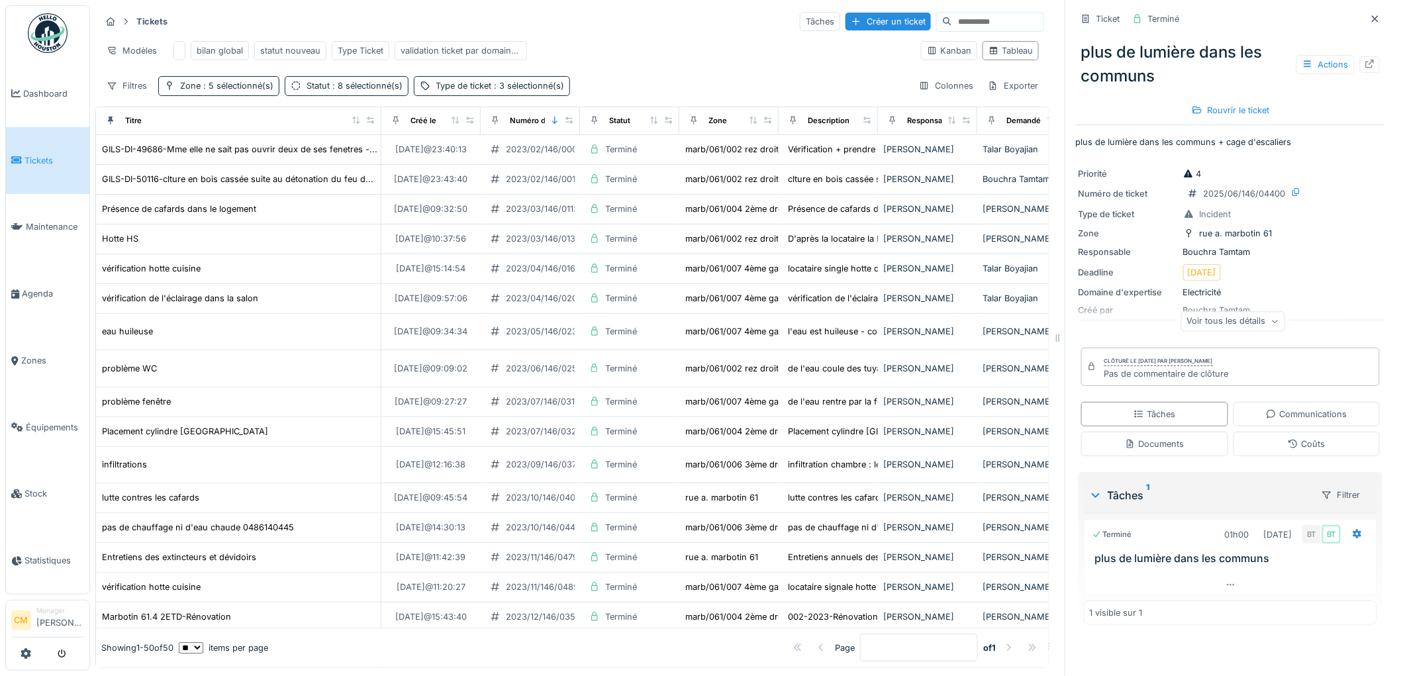
click at [694, 30] on div "Tickets Tâches Créer un ticket" at bounding box center [573, 22] width 944 height 22
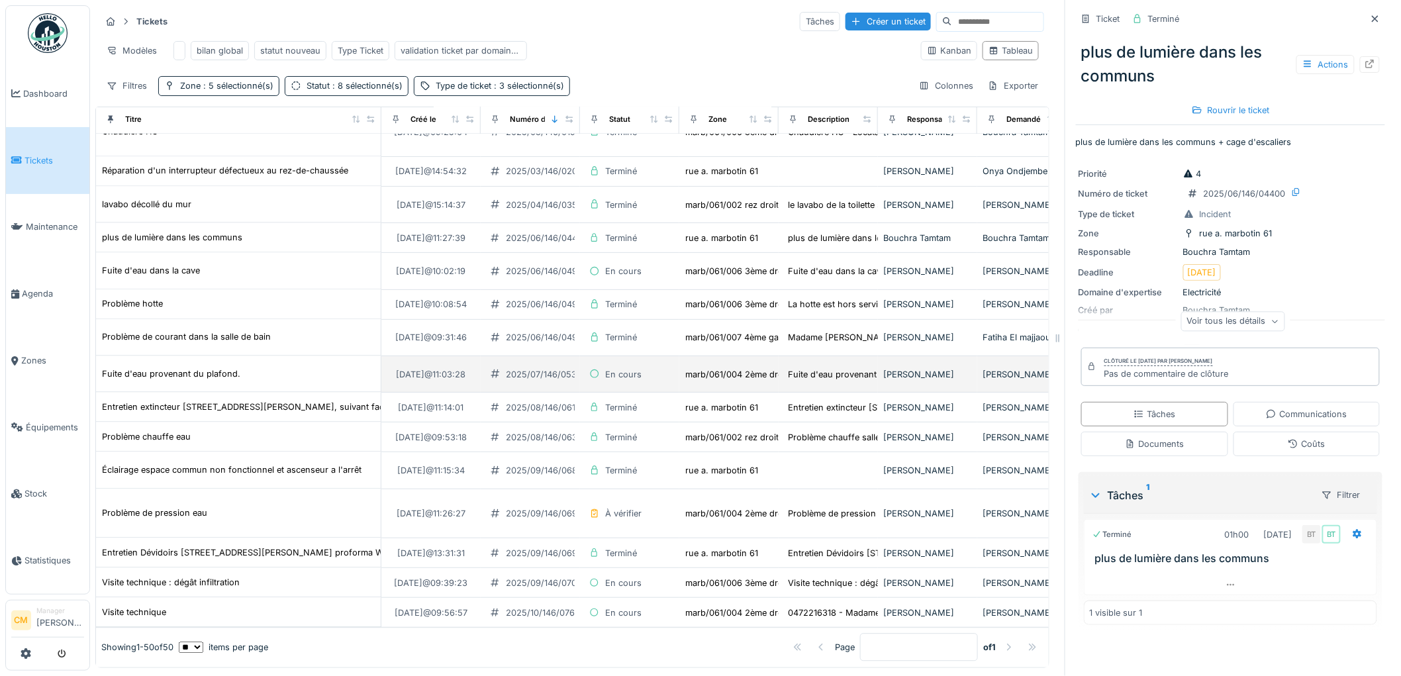
scroll to position [11, 0]
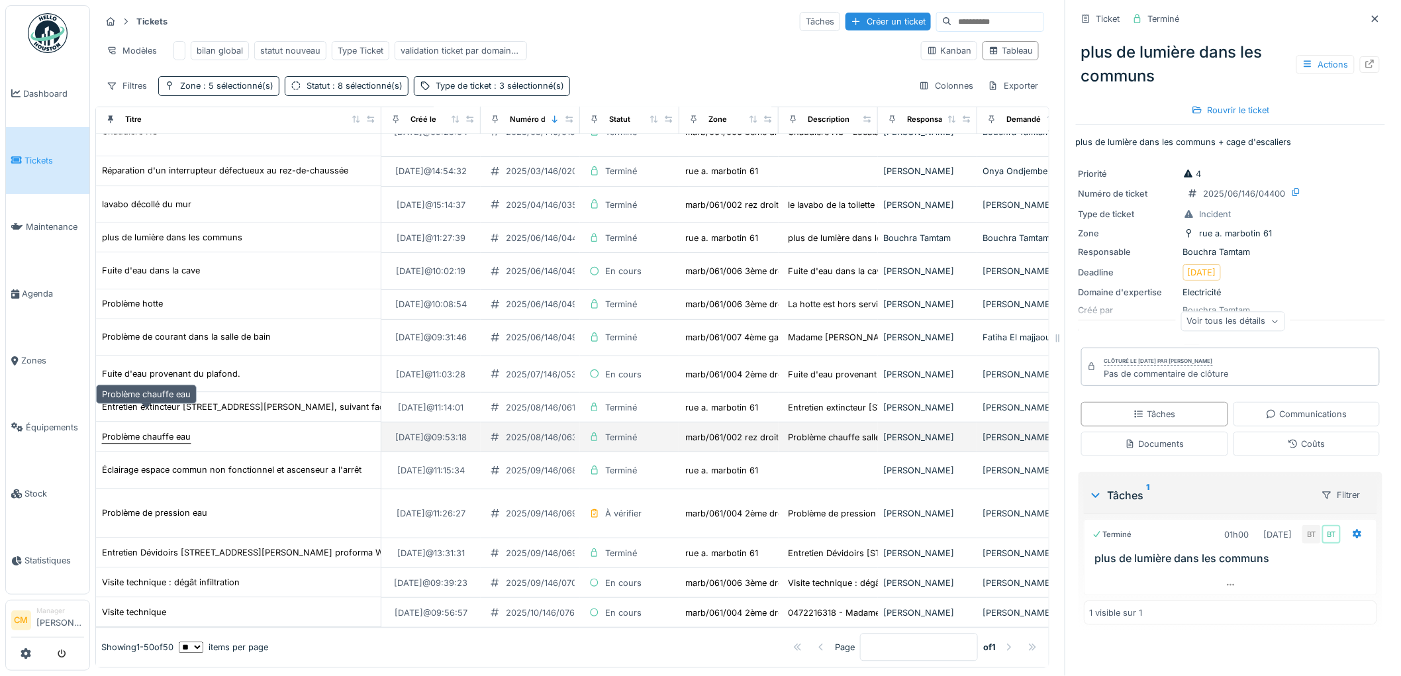
click at [154, 431] on div "Problème chauffe eau" at bounding box center [146, 437] width 89 height 13
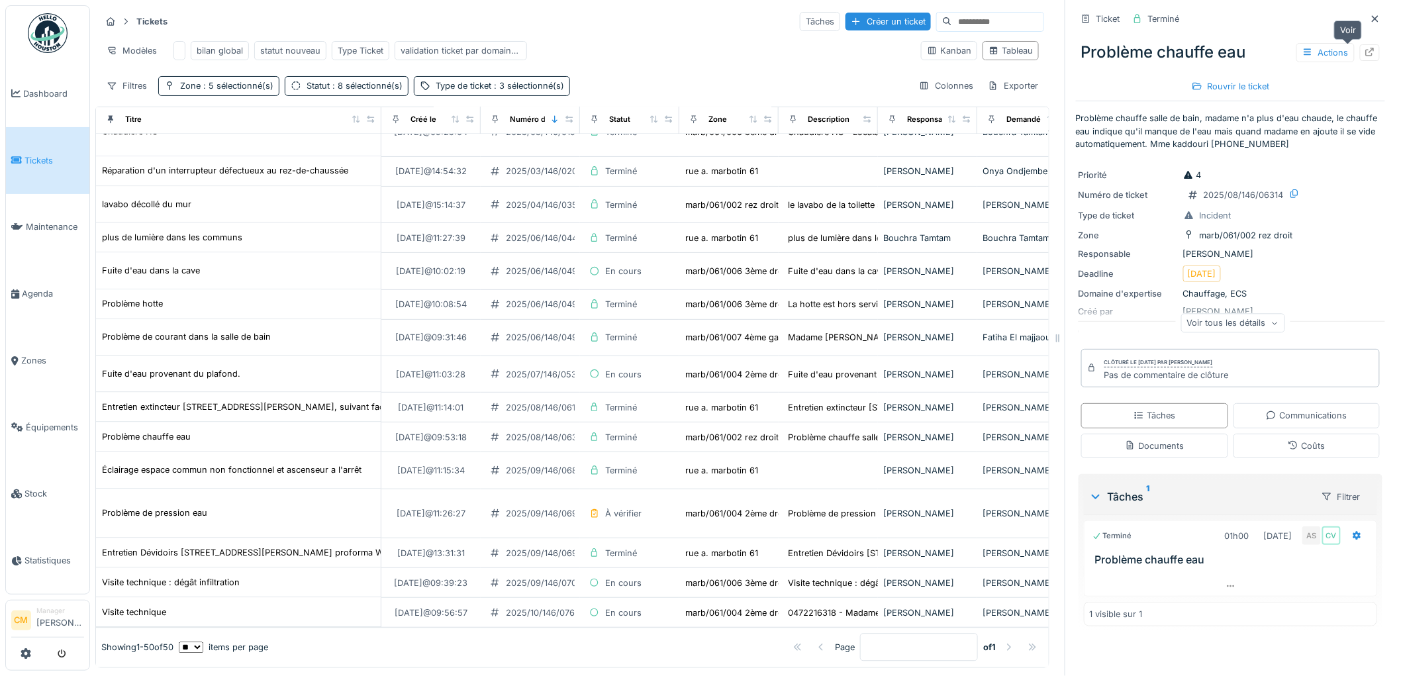
click at [1365, 48] on icon at bounding box center [1370, 52] width 11 height 9
click at [30, 158] on span "Tickets" at bounding box center [55, 160] width 60 height 13
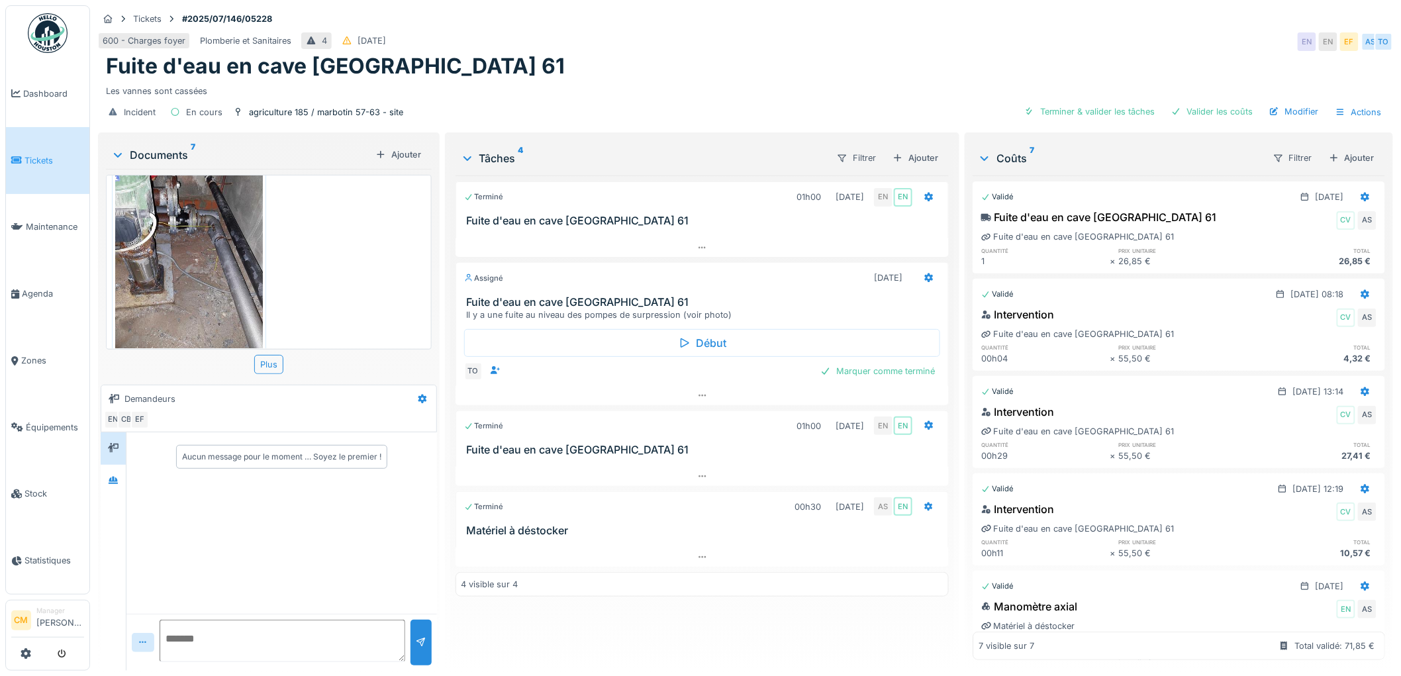
scroll to position [11, 0]
click at [113, 477] on icon at bounding box center [113, 480] width 9 height 7
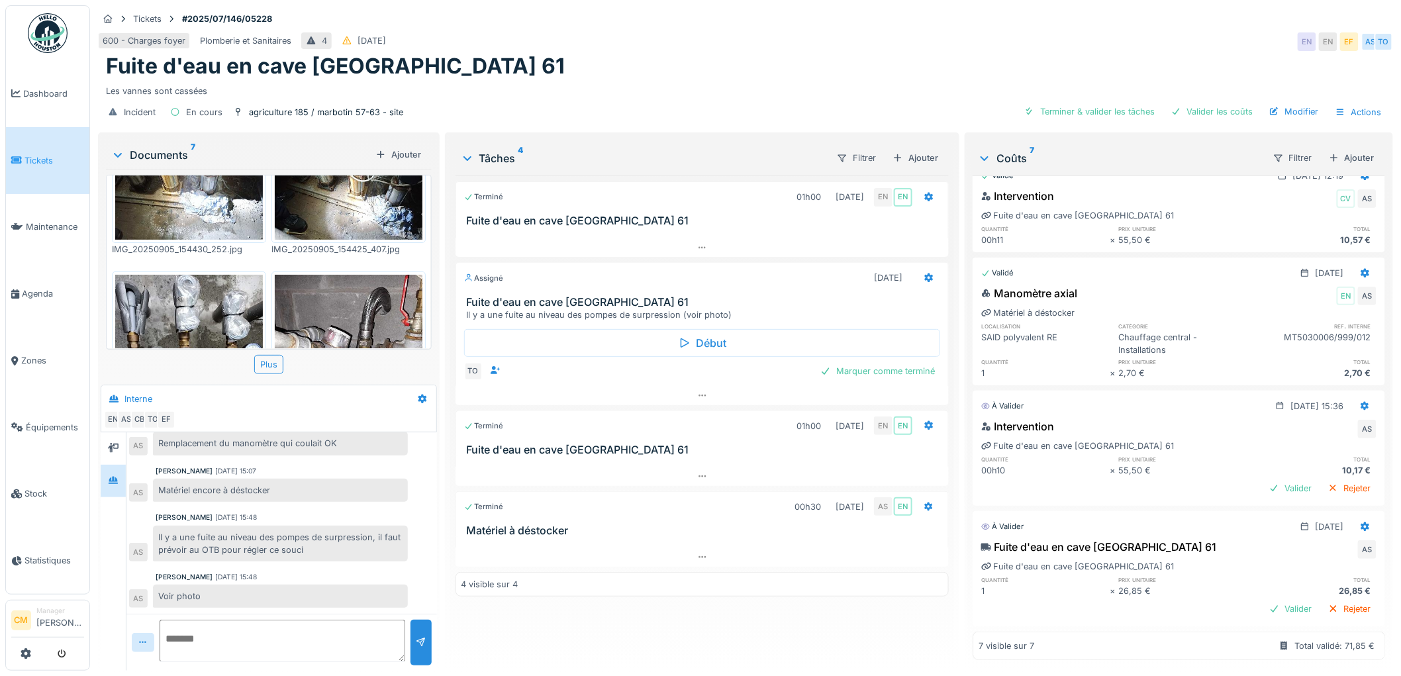
scroll to position [0, 0]
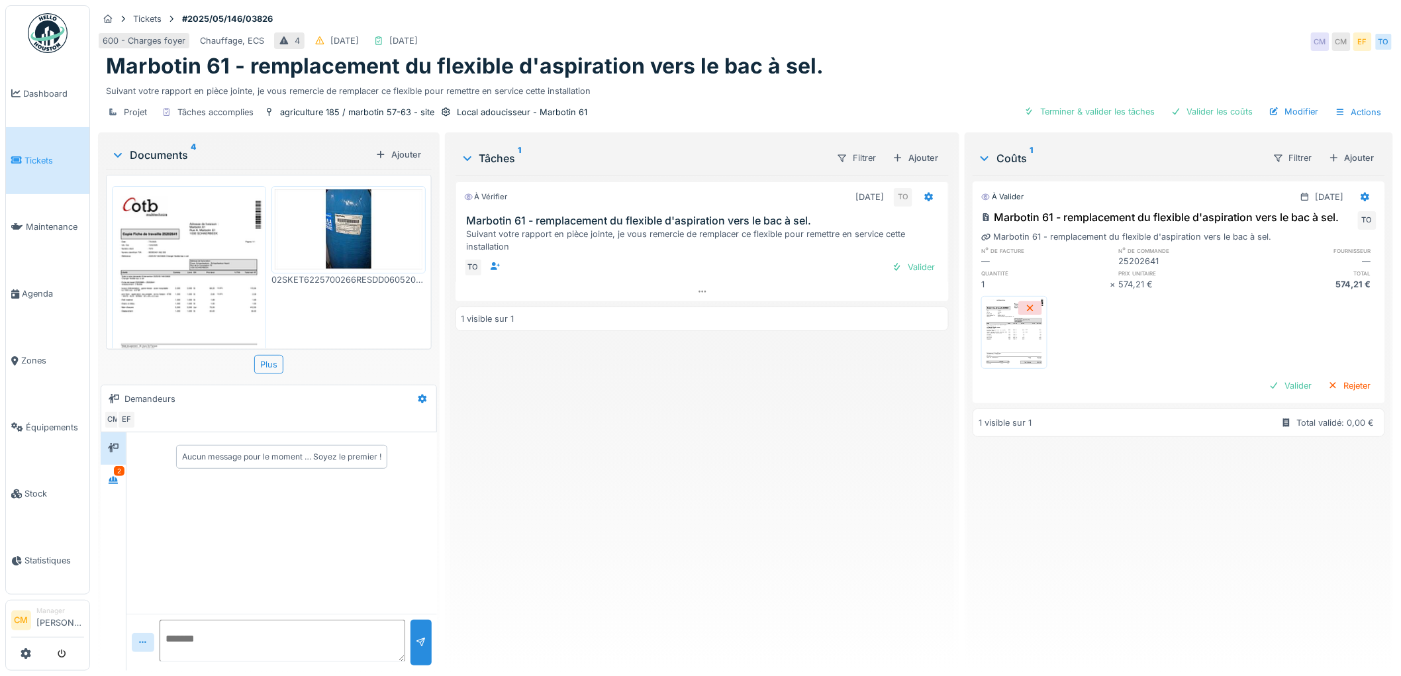
click at [206, 272] on img at bounding box center [189, 293] width 148 height 209
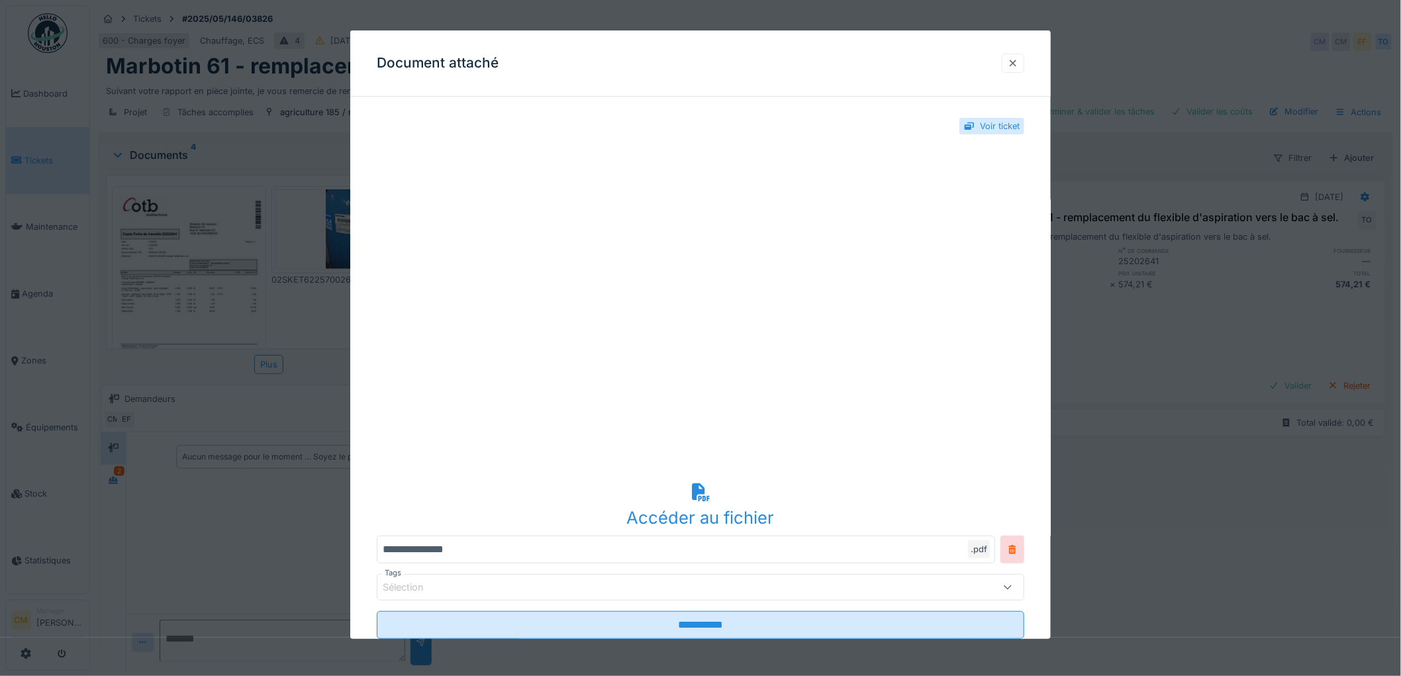
click at [1013, 62] on div at bounding box center [1013, 63] width 11 height 13
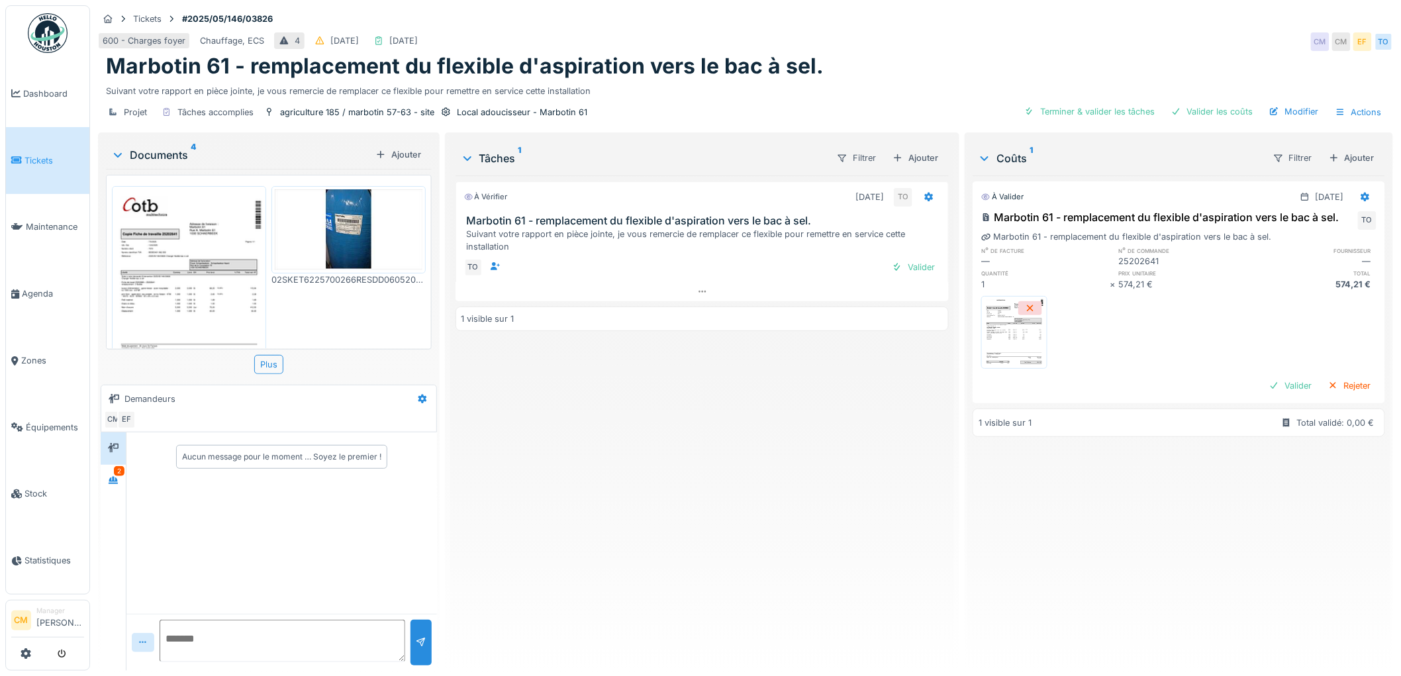
click at [1005, 342] on img at bounding box center [1015, 332] width 60 height 66
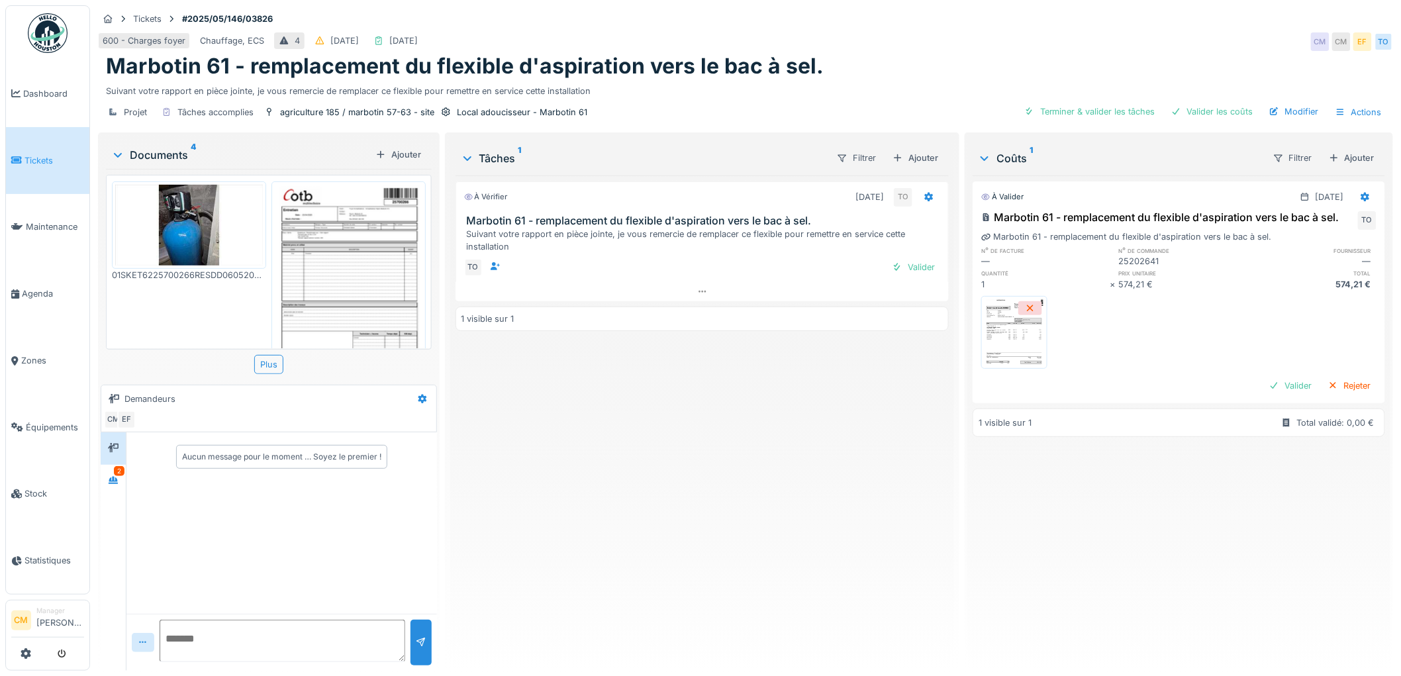
scroll to position [226, 0]
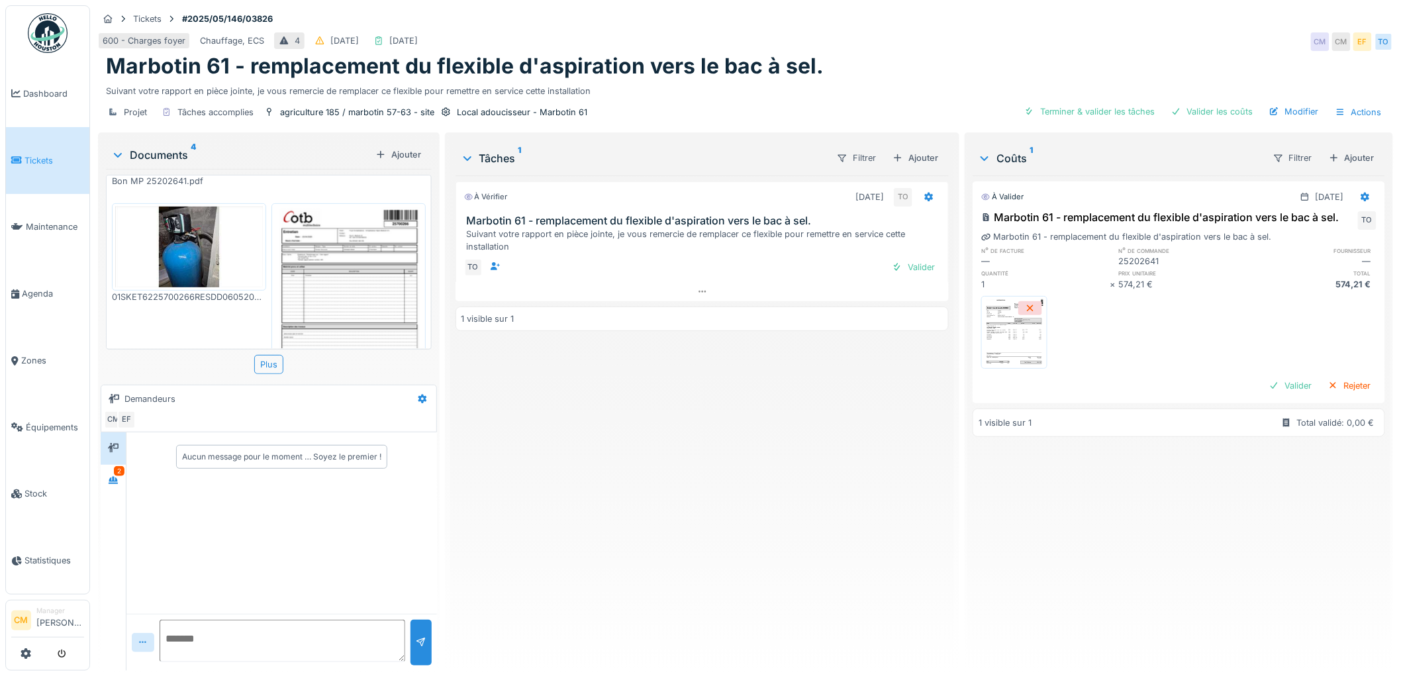
click at [331, 268] on img at bounding box center [349, 311] width 148 height 209
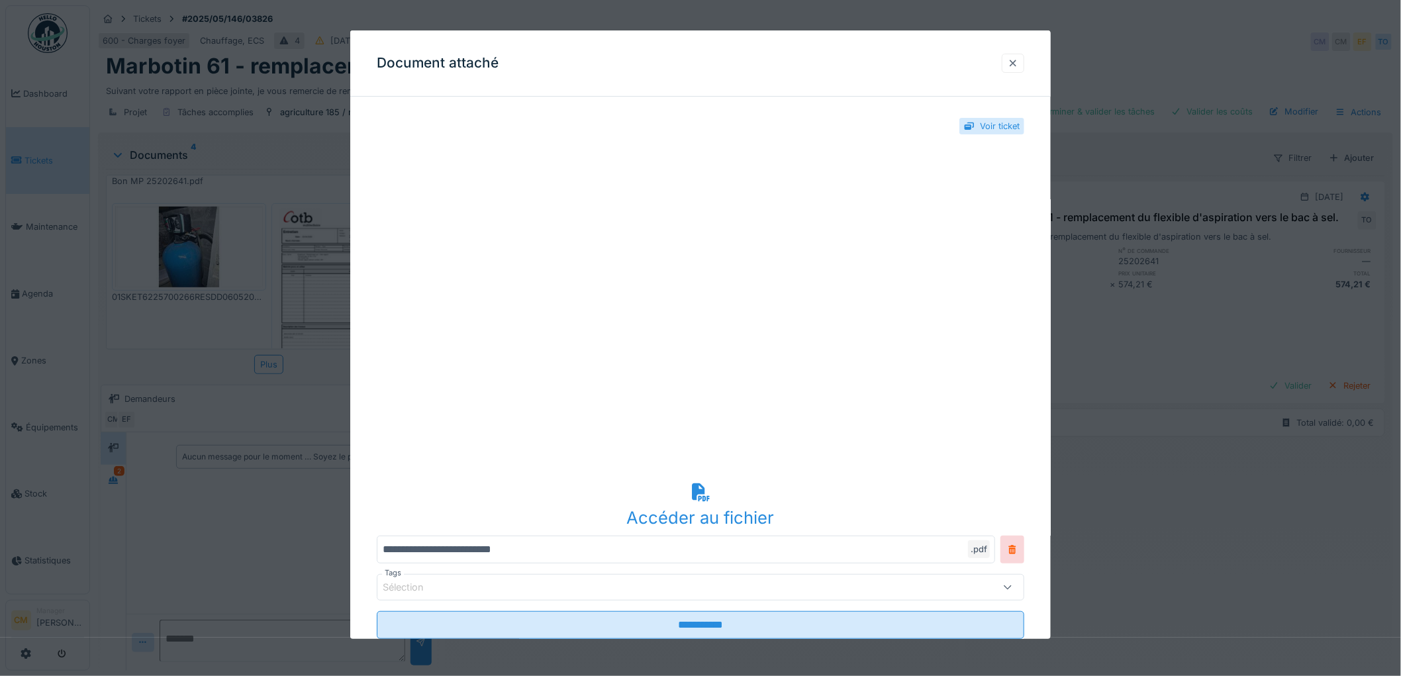
click at [1015, 65] on div at bounding box center [1013, 63] width 11 height 13
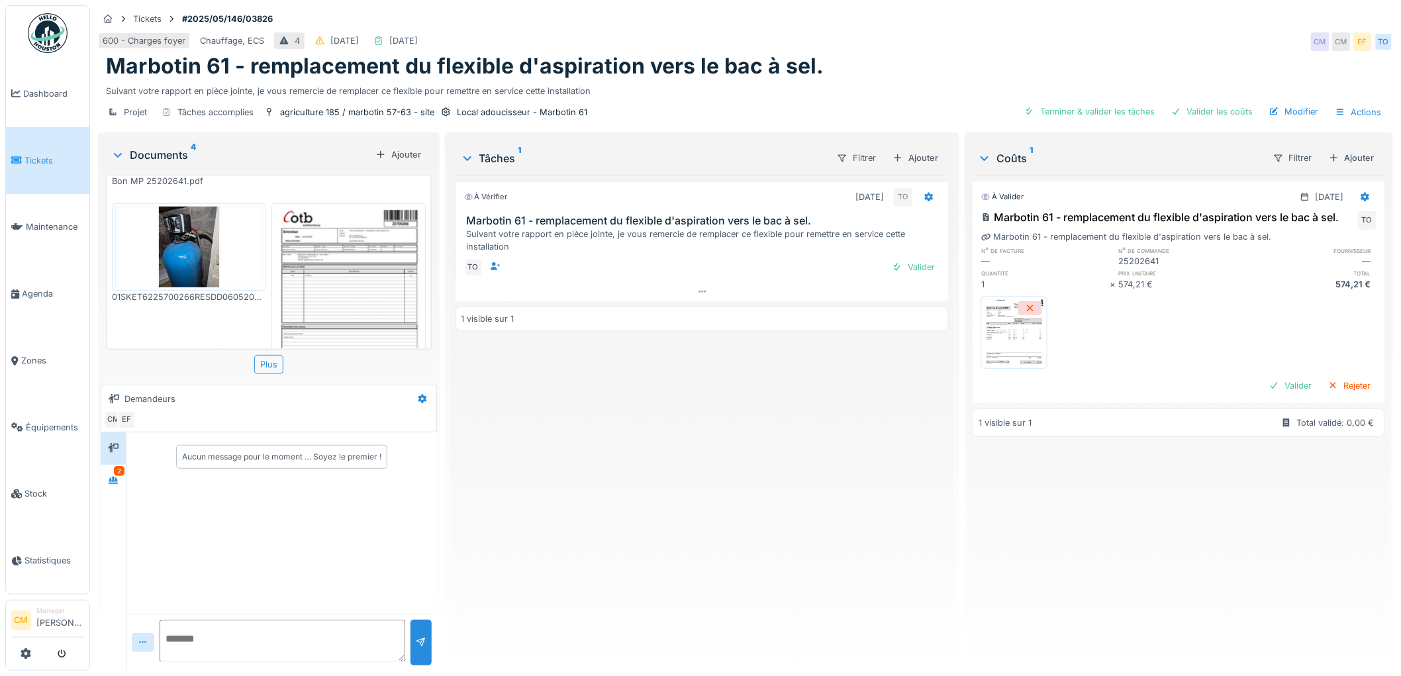
click at [1007, 353] on img at bounding box center [1015, 332] width 60 height 66
click at [323, 283] on img at bounding box center [349, 311] width 148 height 209
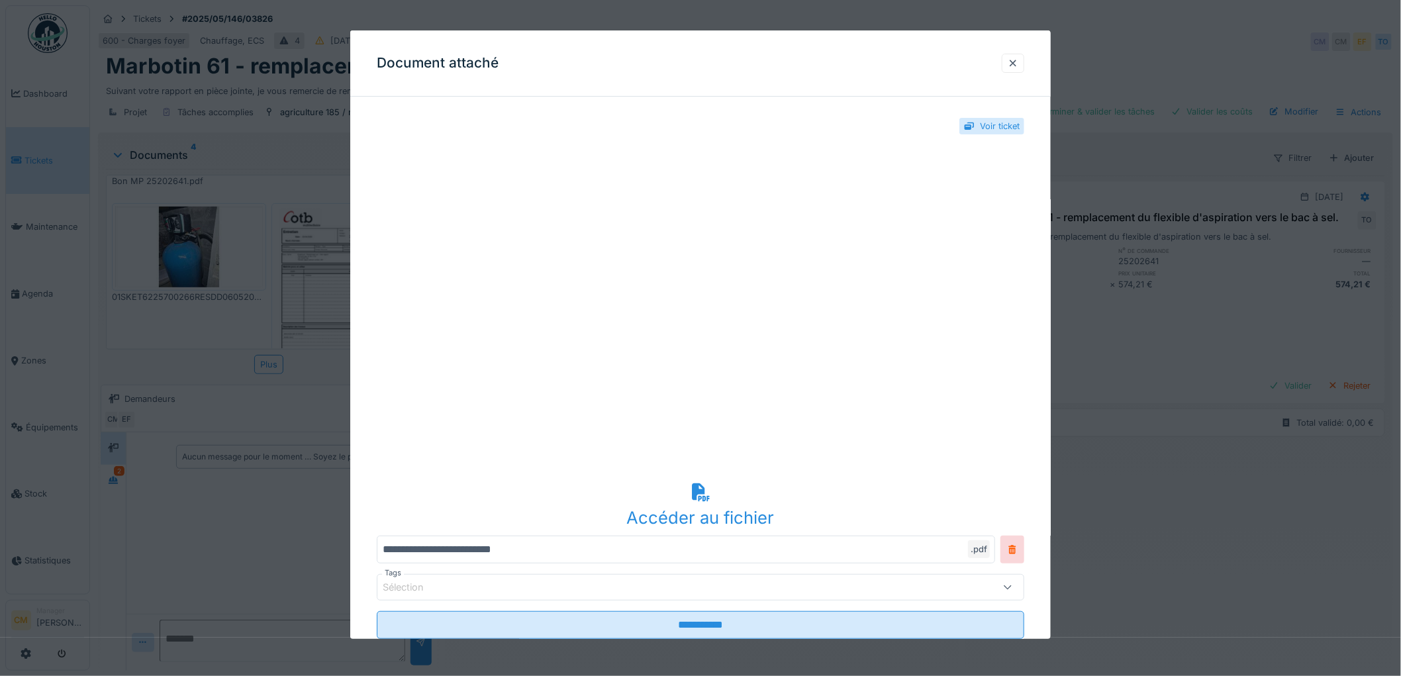
click at [703, 495] on icon at bounding box center [700, 491] width 21 height 17
click at [1019, 64] on div at bounding box center [1013, 63] width 11 height 13
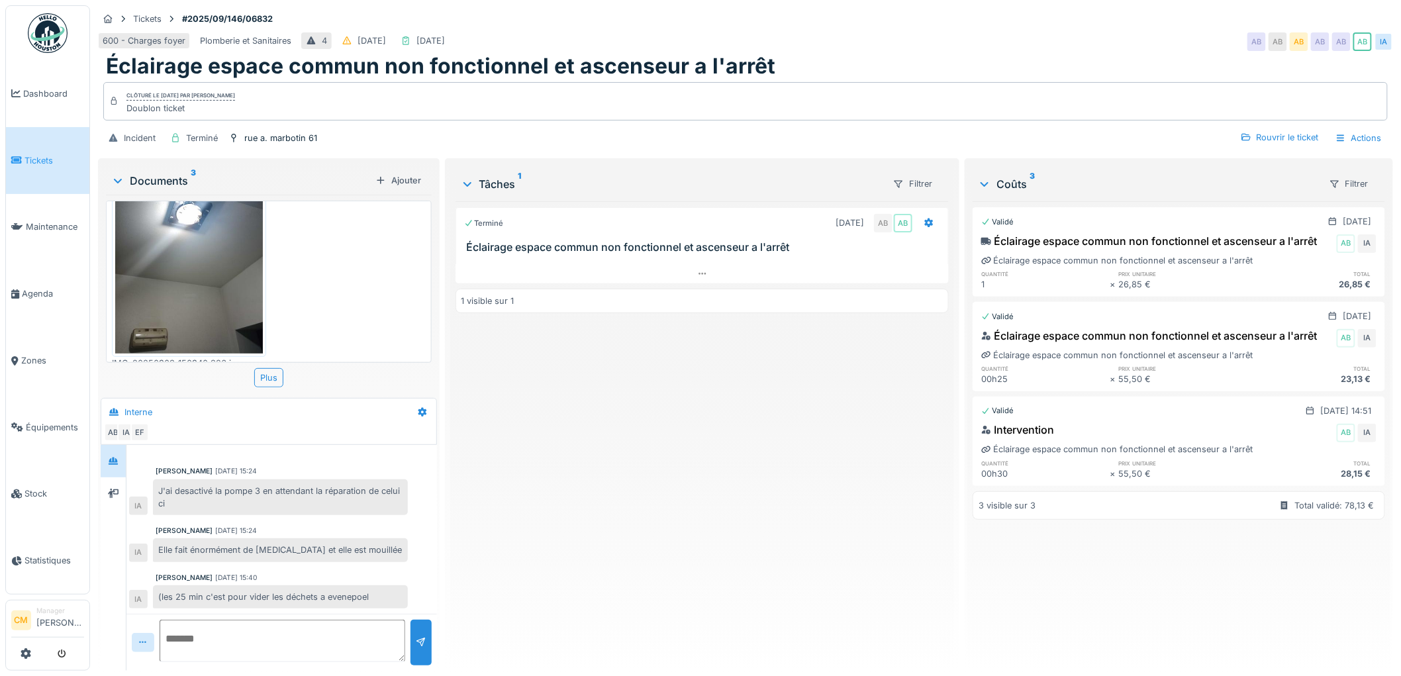
scroll to position [11, 0]
click at [113, 489] on icon at bounding box center [113, 493] width 11 height 9
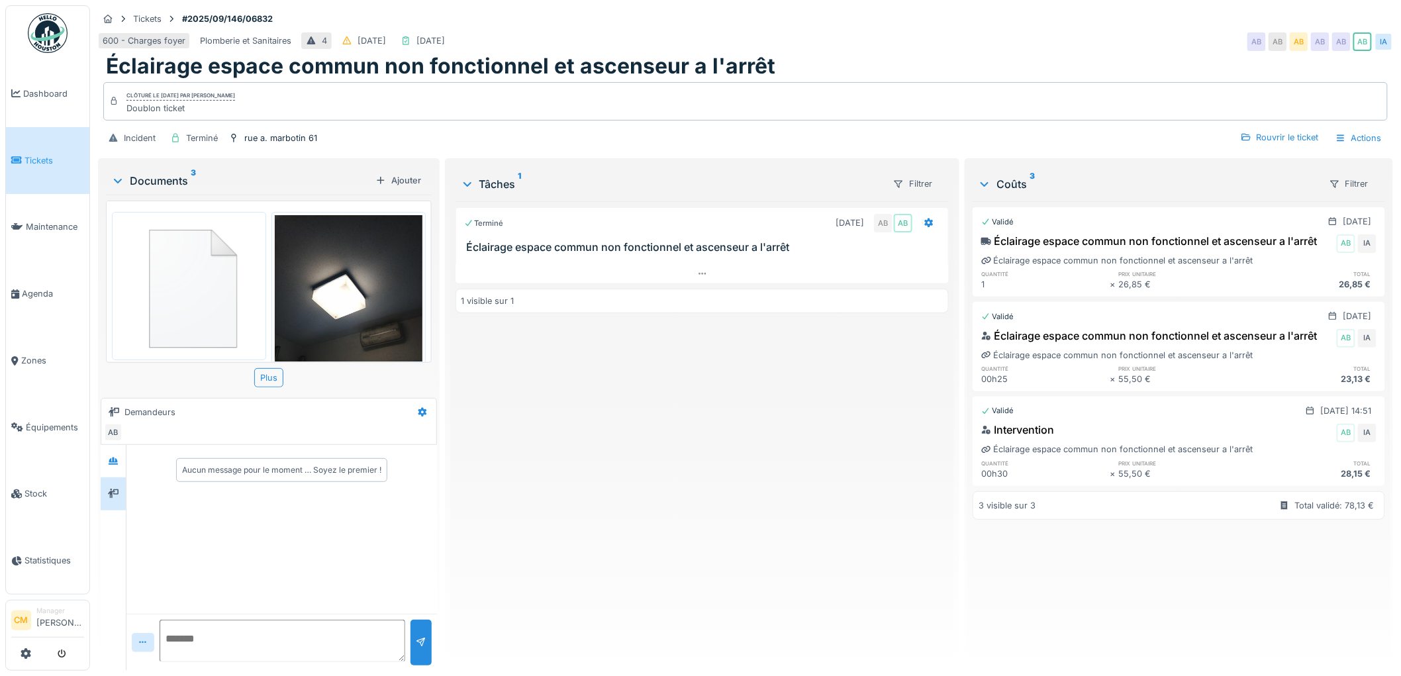
scroll to position [0, 0]
click at [166, 316] on img at bounding box center [189, 285] width 148 height 141
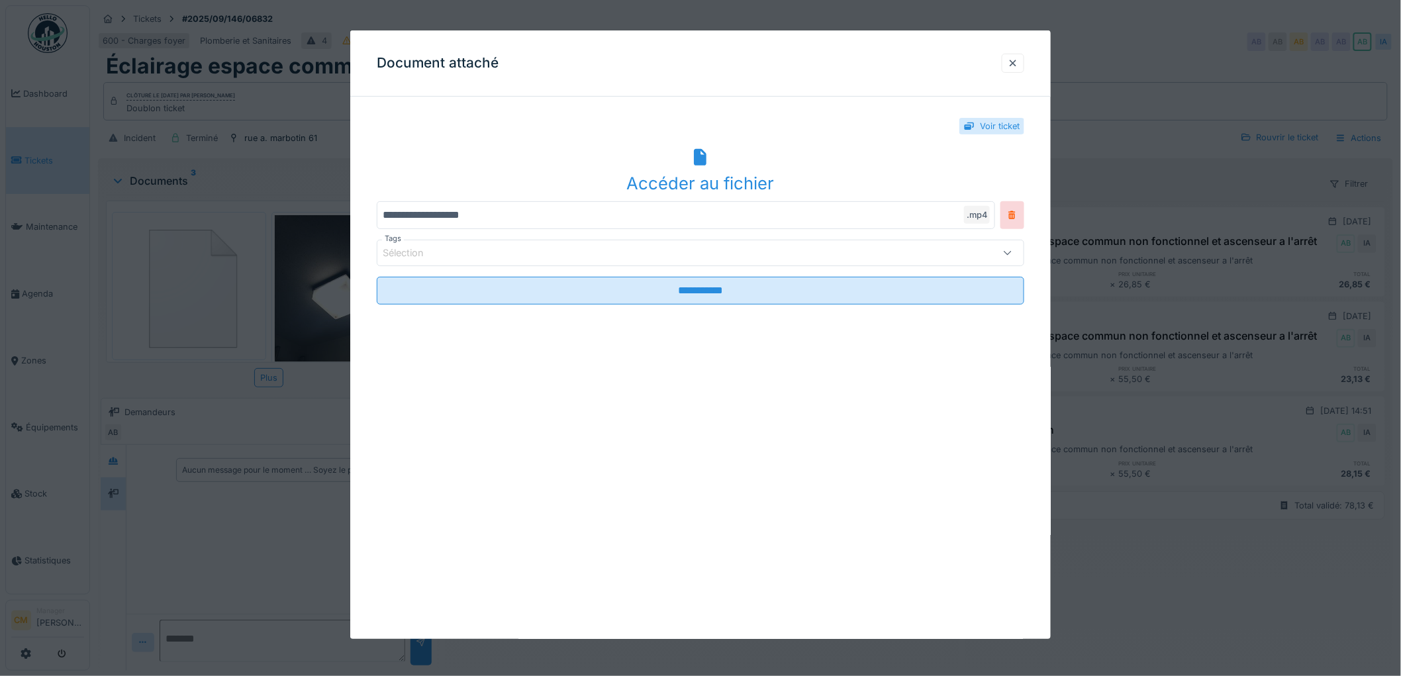
click at [704, 164] on icon at bounding box center [700, 157] width 13 height 17
click at [1017, 64] on div at bounding box center [1013, 63] width 11 height 13
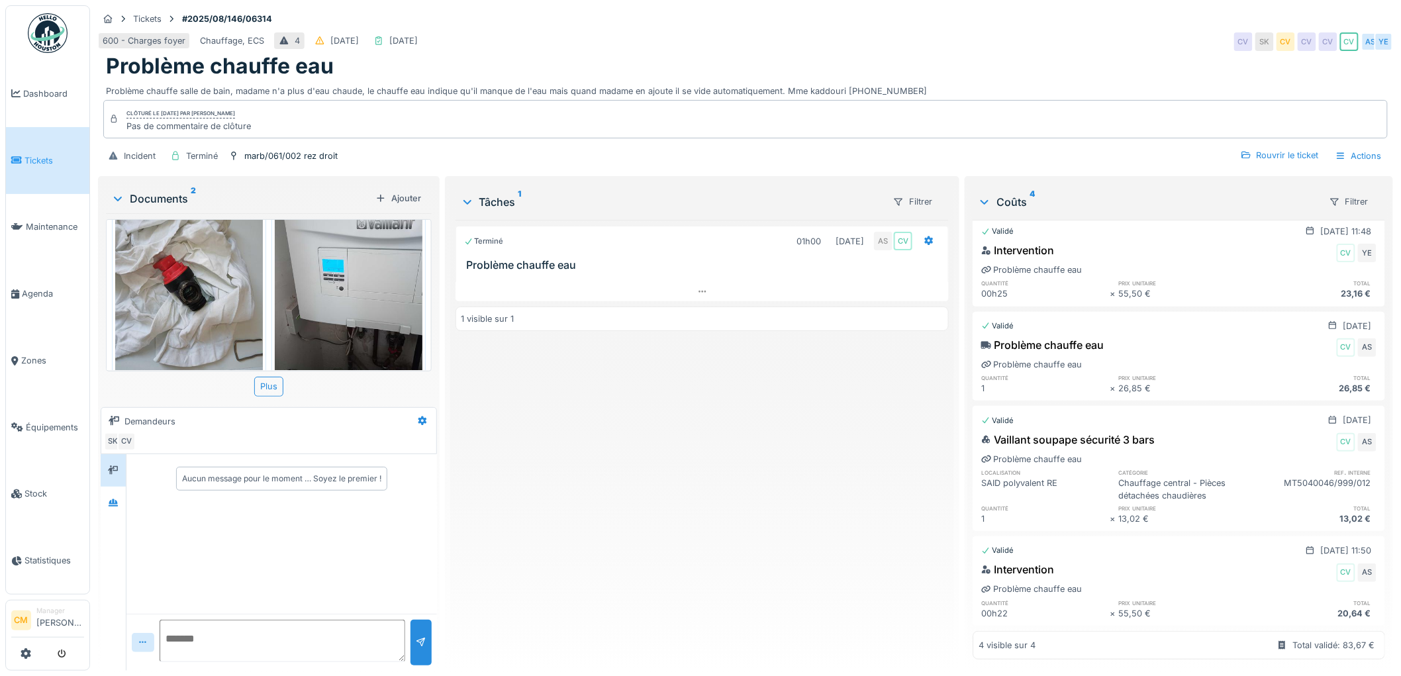
scroll to position [77, 0]
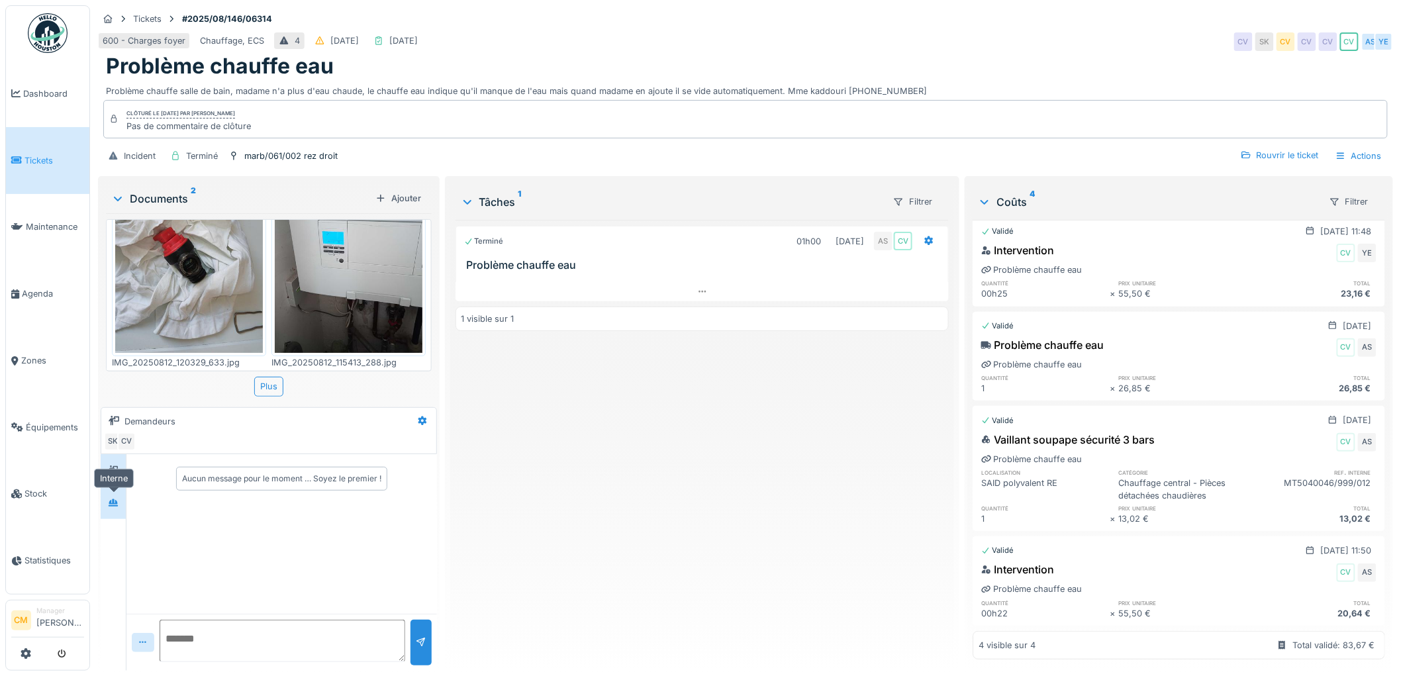
click at [116, 499] on icon at bounding box center [113, 502] width 9 height 7
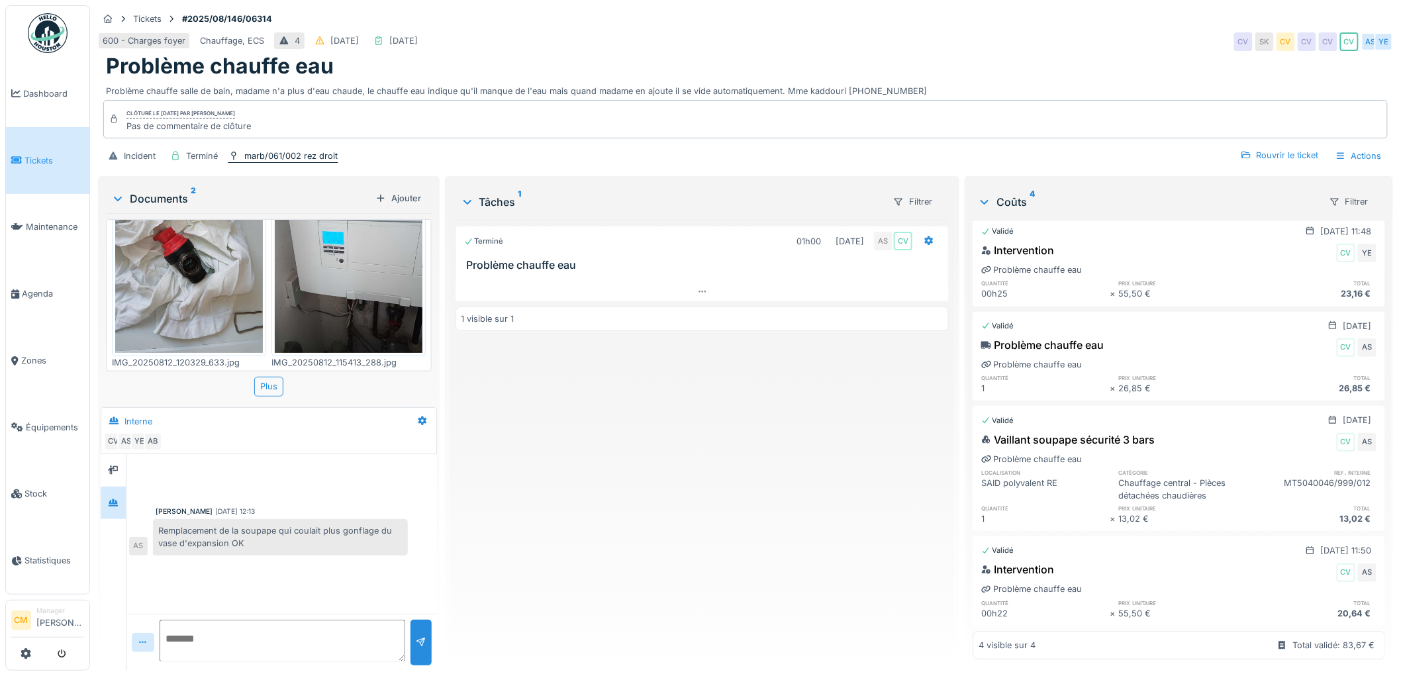
click at [274, 150] on div "marb/061/002 rez droit" at bounding box center [290, 156] width 93 height 13
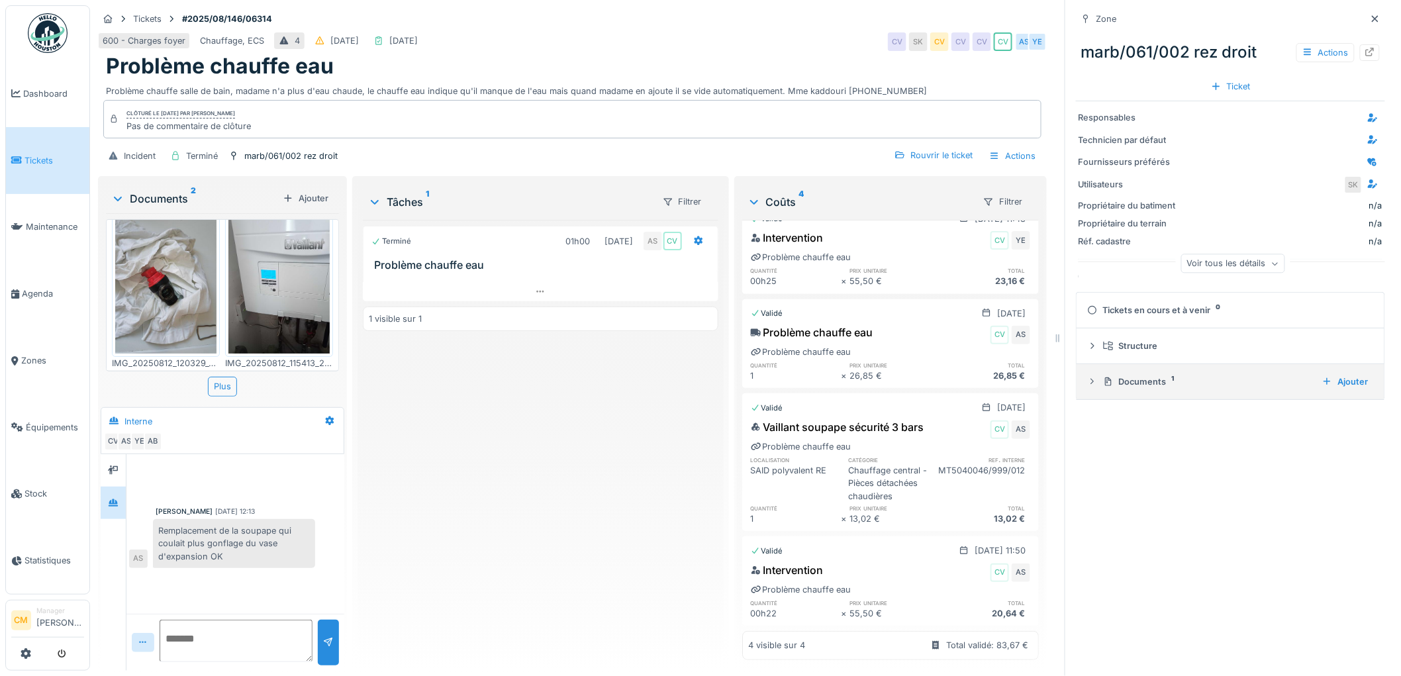
click at [1091, 378] on icon at bounding box center [1092, 381] width 3 height 6
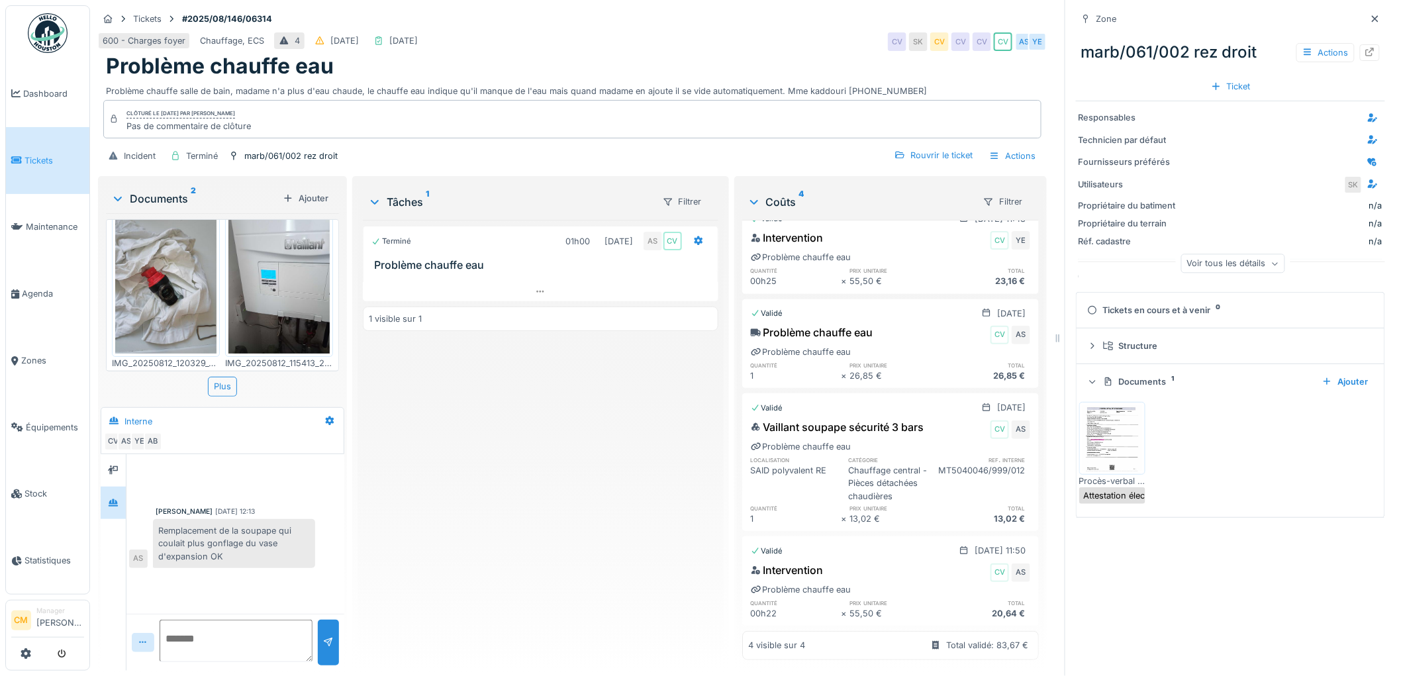
click at [1107, 427] on img at bounding box center [1113, 438] width 60 height 66
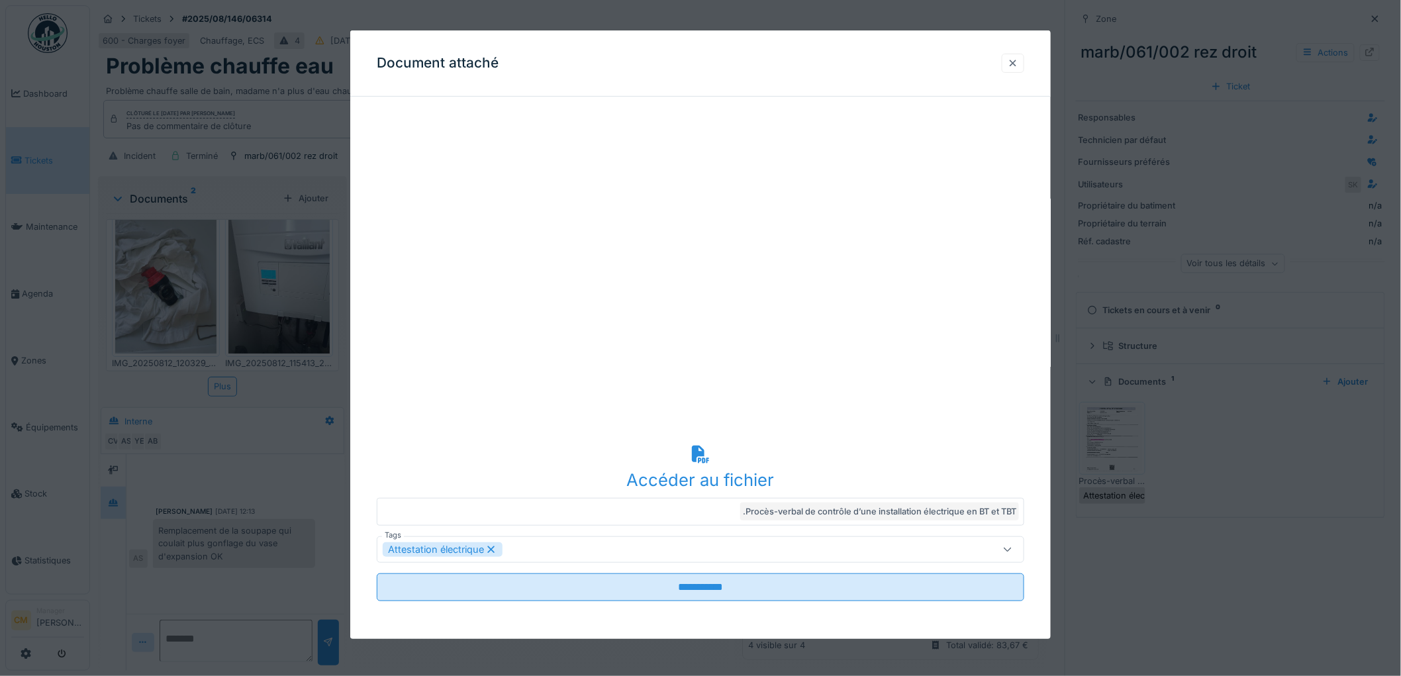
click at [1019, 62] on div at bounding box center [1013, 63] width 11 height 13
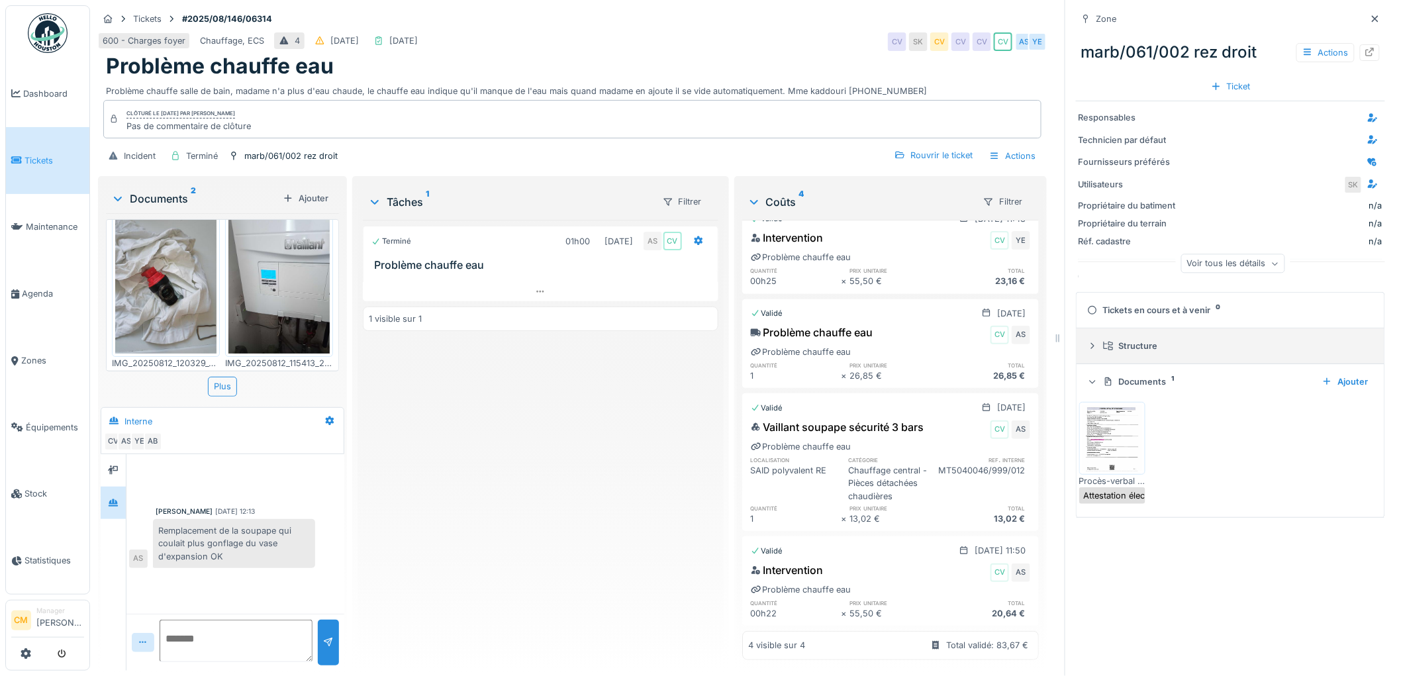
click at [1087, 342] on icon at bounding box center [1092, 346] width 11 height 9
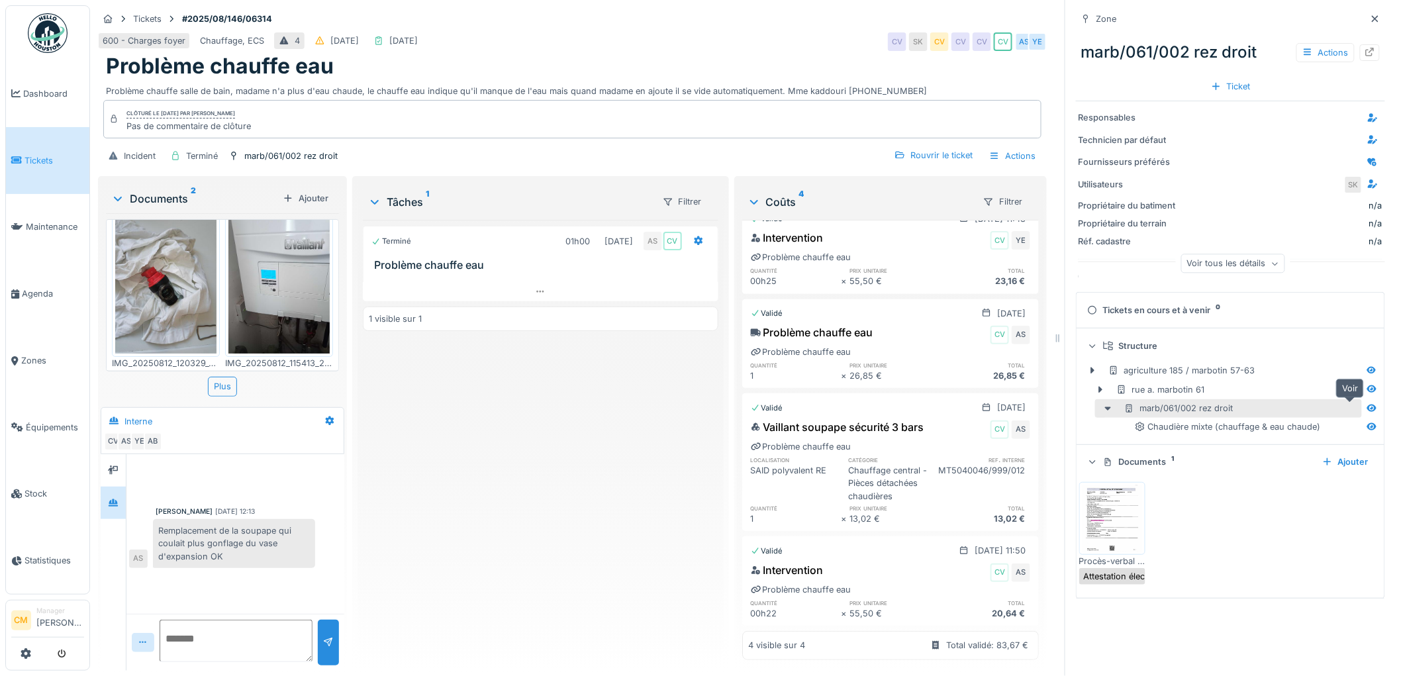
click at [1367, 404] on icon at bounding box center [1372, 408] width 11 height 9
click at [1366, 48] on icon at bounding box center [1370, 52] width 9 height 9
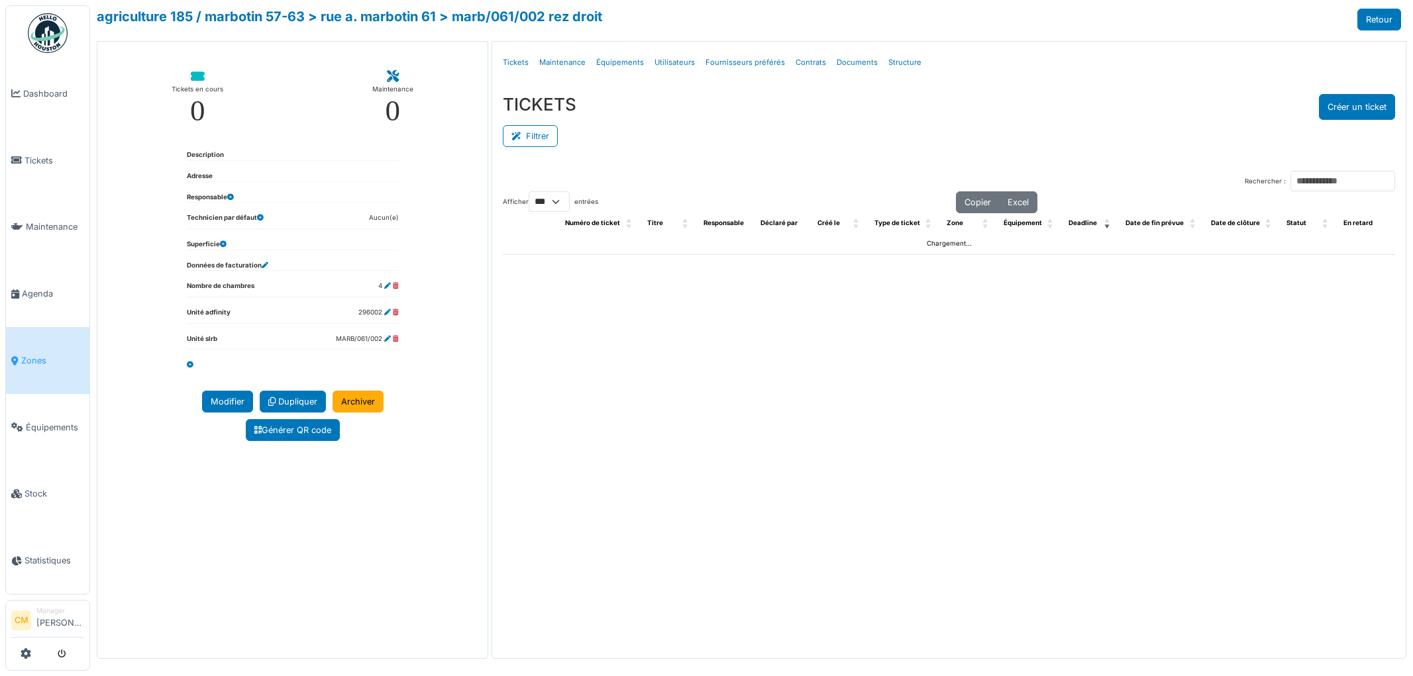
select select "***"
click at [512, 62] on link "Tickets" at bounding box center [515, 62] width 36 height 31
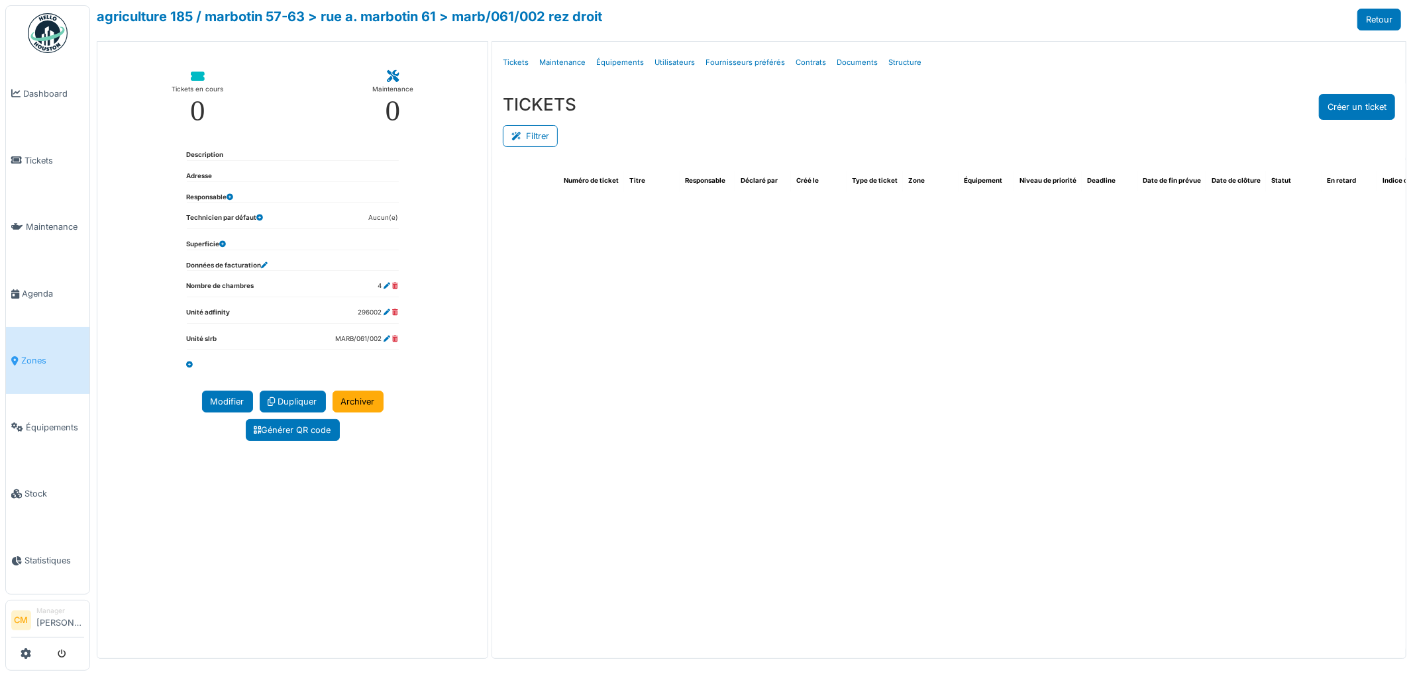
select select "***"
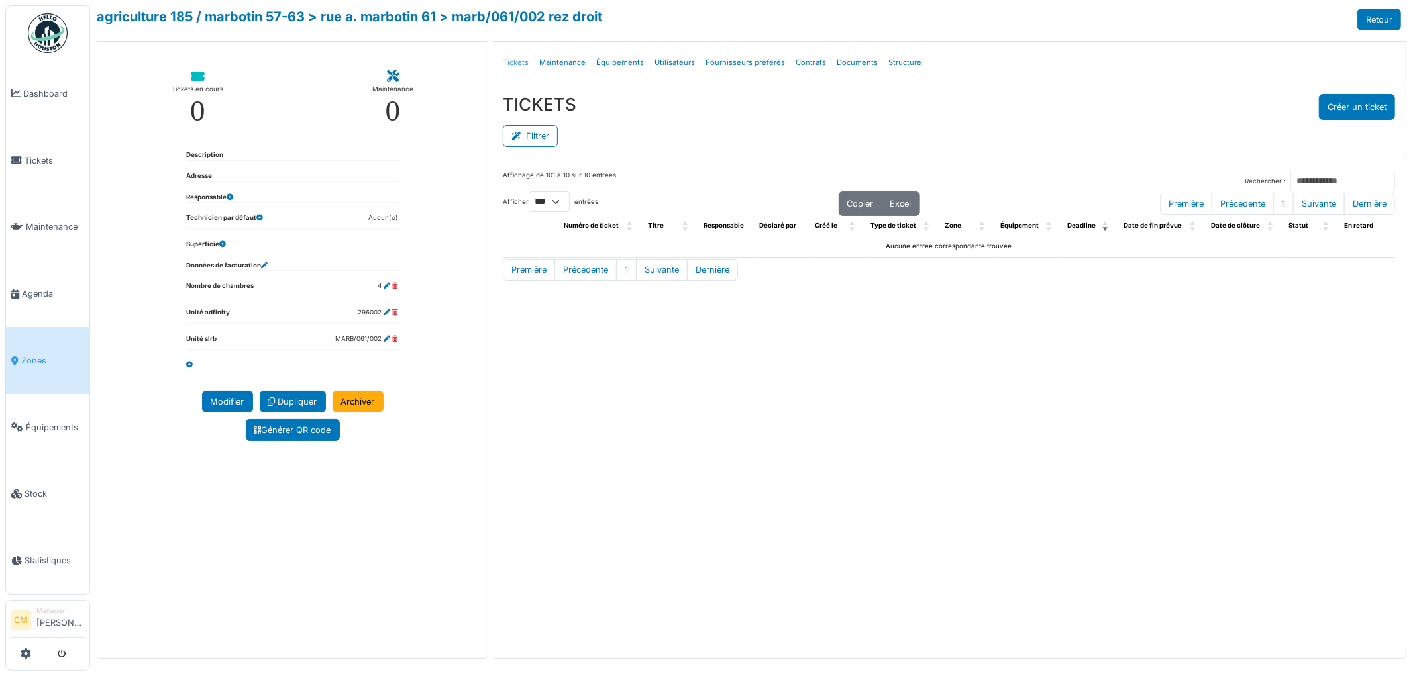
click at [514, 60] on link "Tickets" at bounding box center [515, 62] width 36 height 31
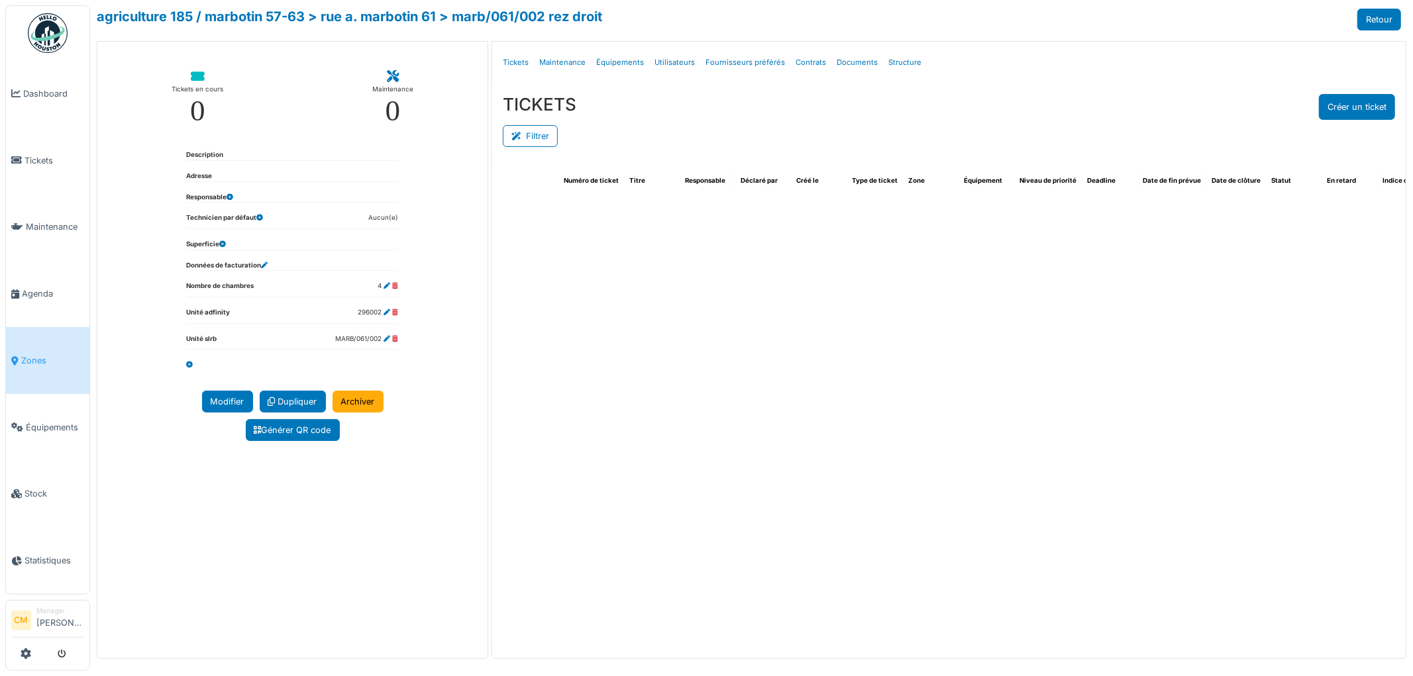
select select "***"
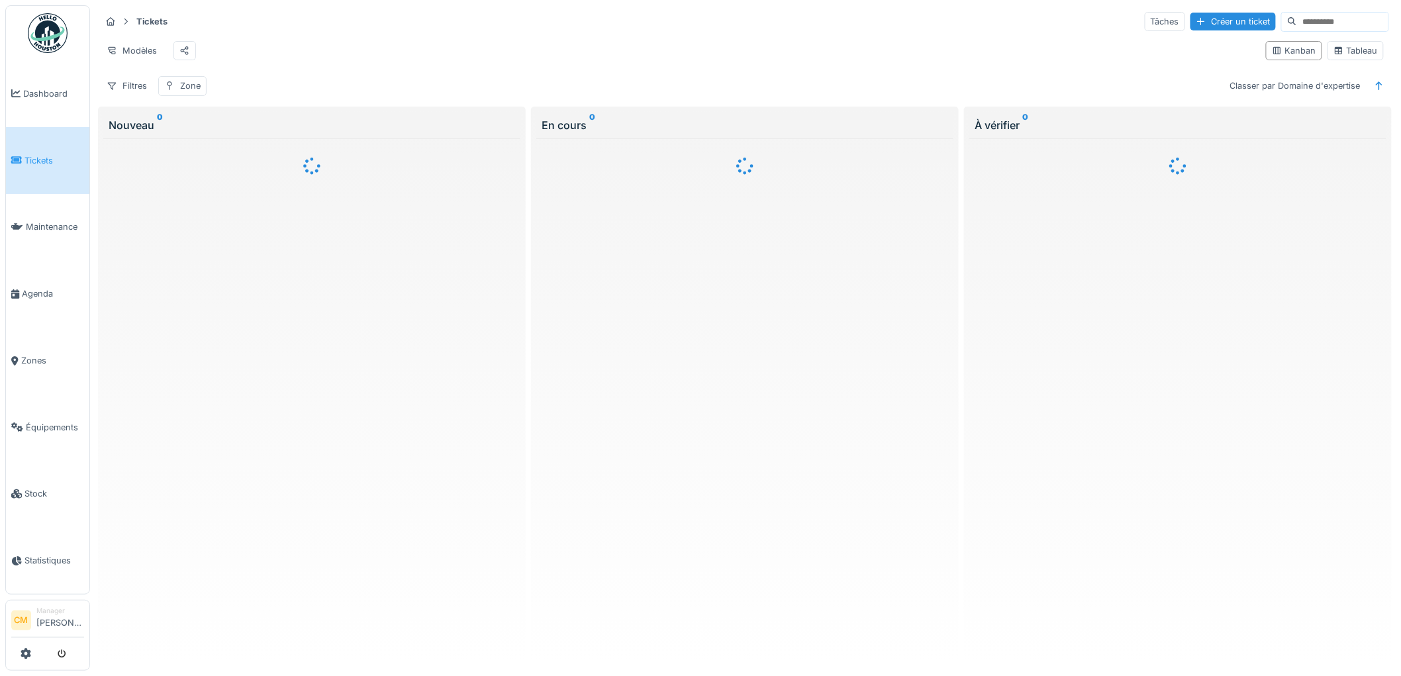
drag, startPoint x: 1265, startPoint y: 15, endPoint x: 1267, endPoint y: 22, distance: 7.6
click at [1297, 17] on input at bounding box center [1342, 22] width 91 height 19
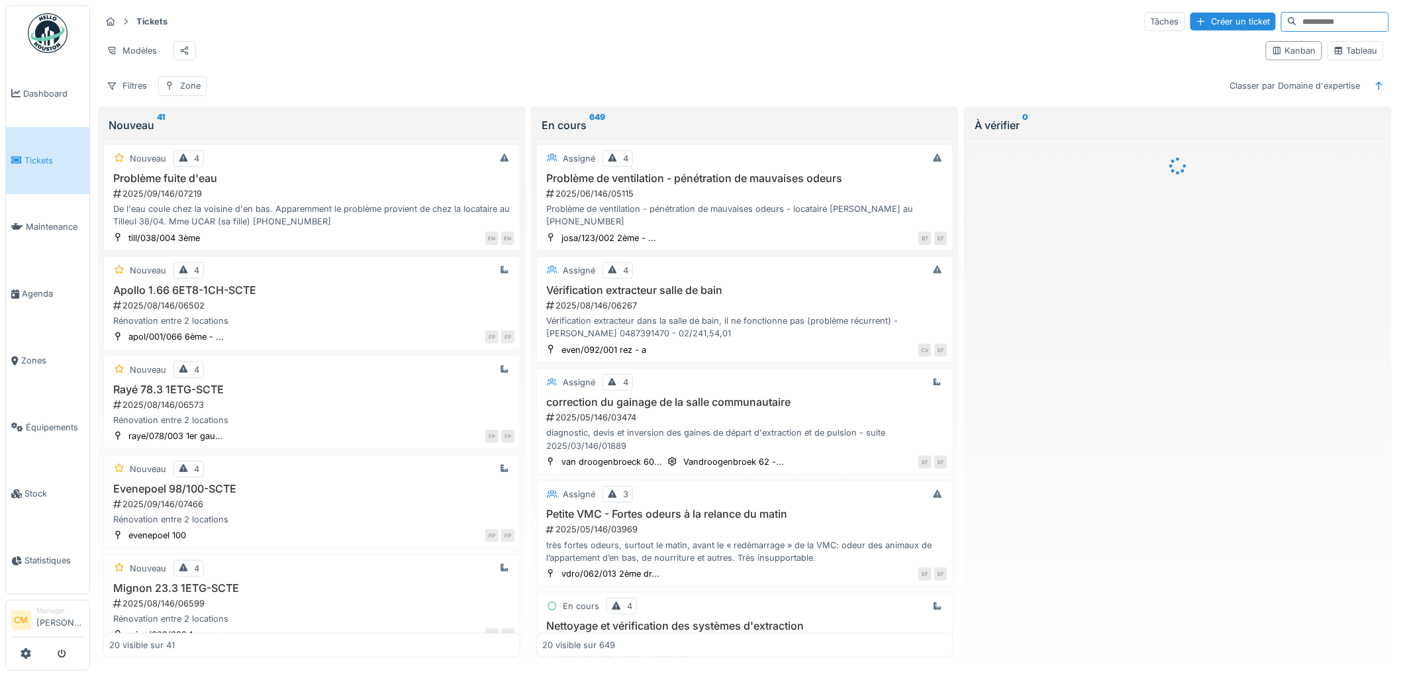
paste input "**********"
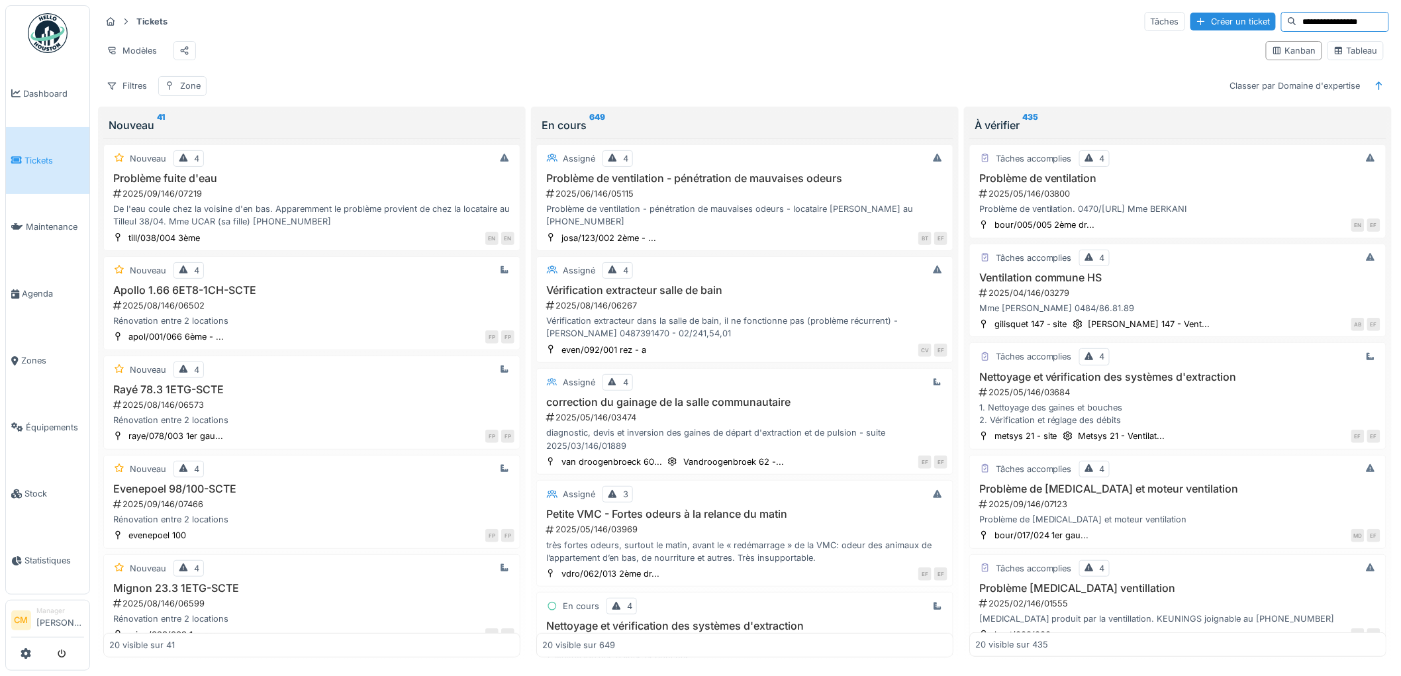
type input "**********"
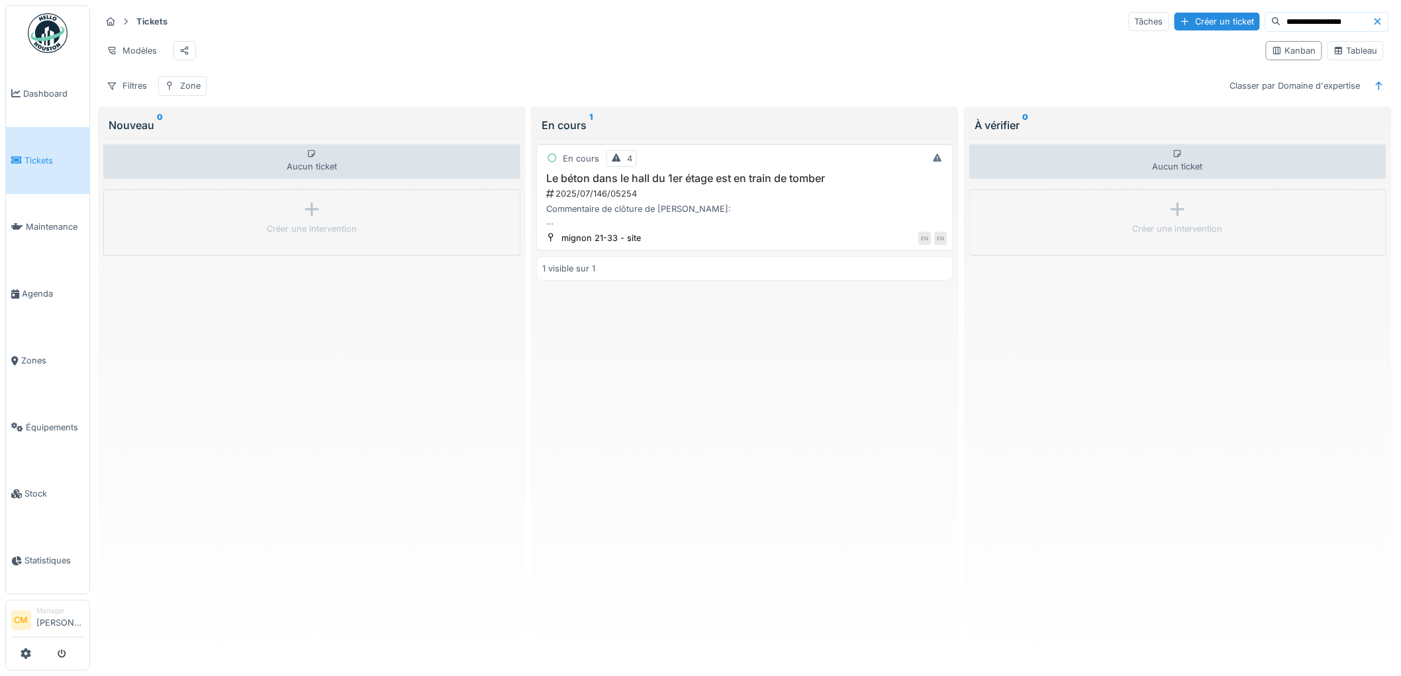
click at [663, 185] on h3 "Le béton dans le hall du 1er étage est en train de tomber" at bounding box center [744, 178] width 405 height 13
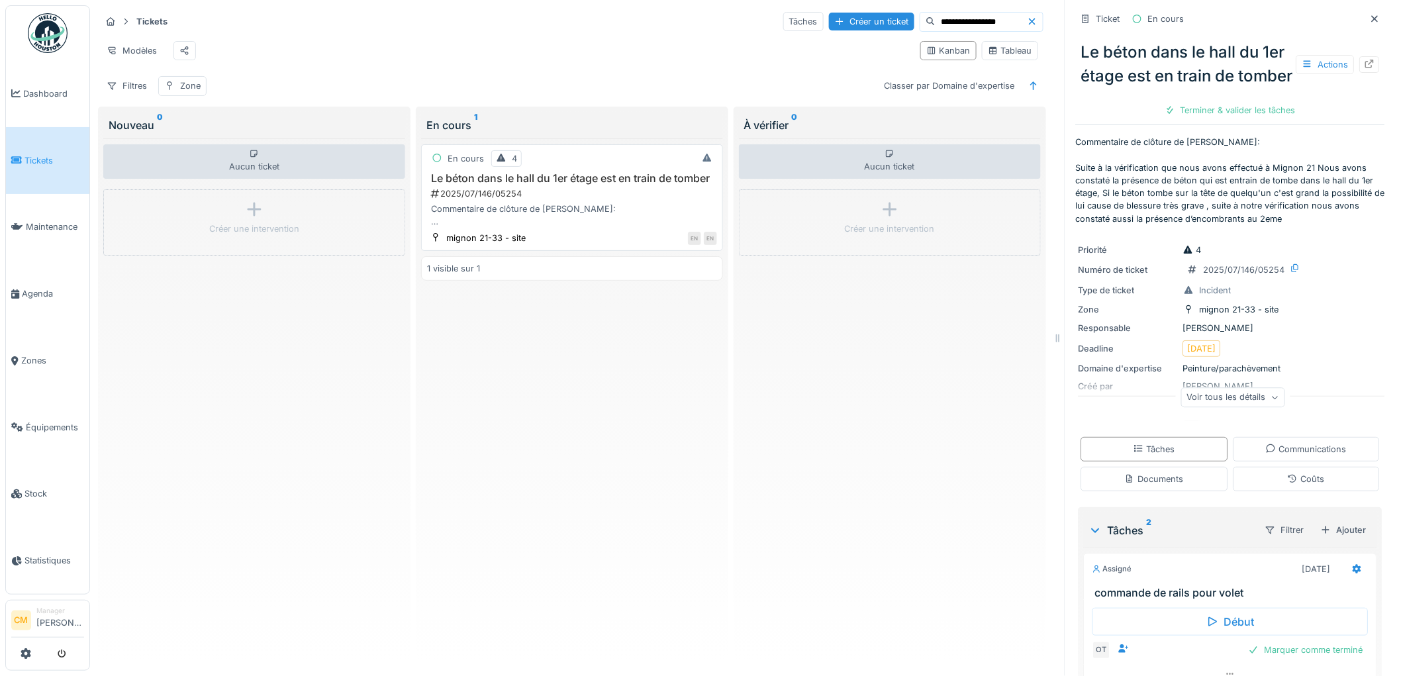
click at [466, 228] on div "Commentaire de clôture de [PERSON_NAME]: Suite à la vérification que nous avons…" at bounding box center [572, 215] width 290 height 25
click at [1366, 68] on icon at bounding box center [1370, 64] width 9 height 9
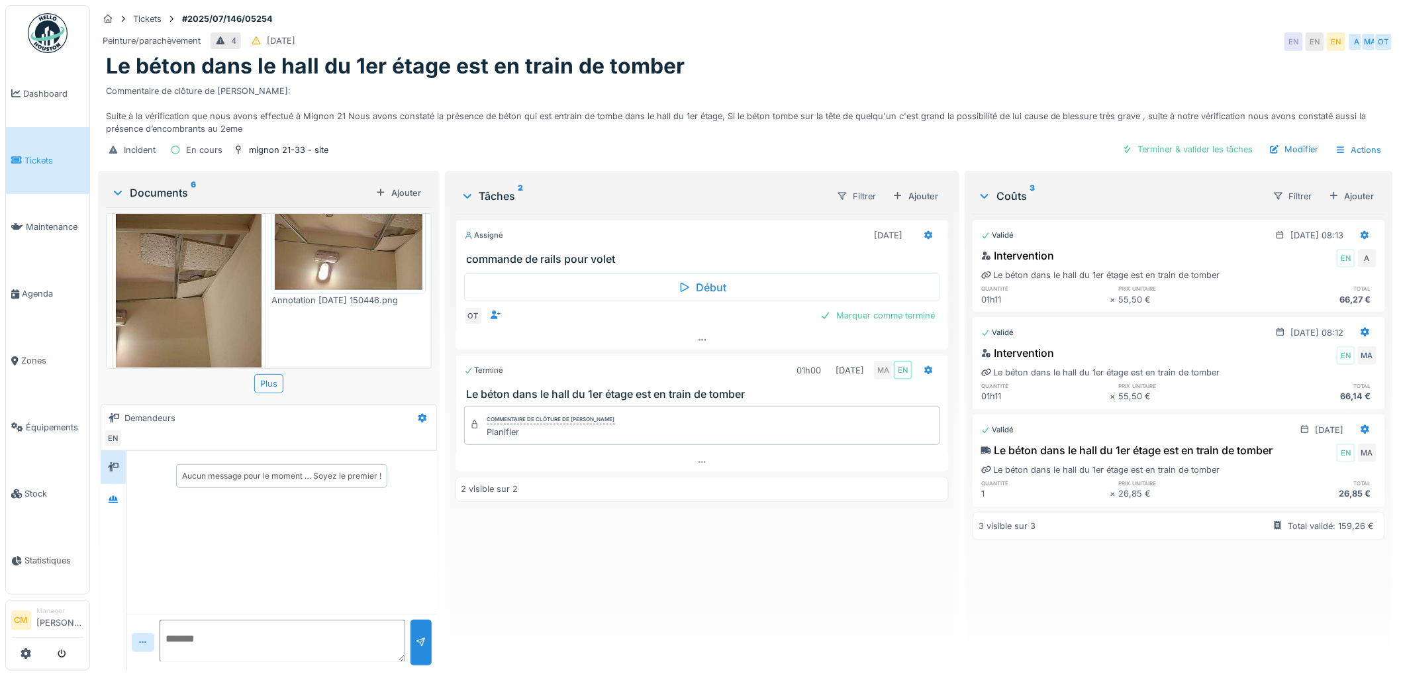
scroll to position [515, 0]
click at [109, 501] on icon at bounding box center [113, 499] width 11 height 9
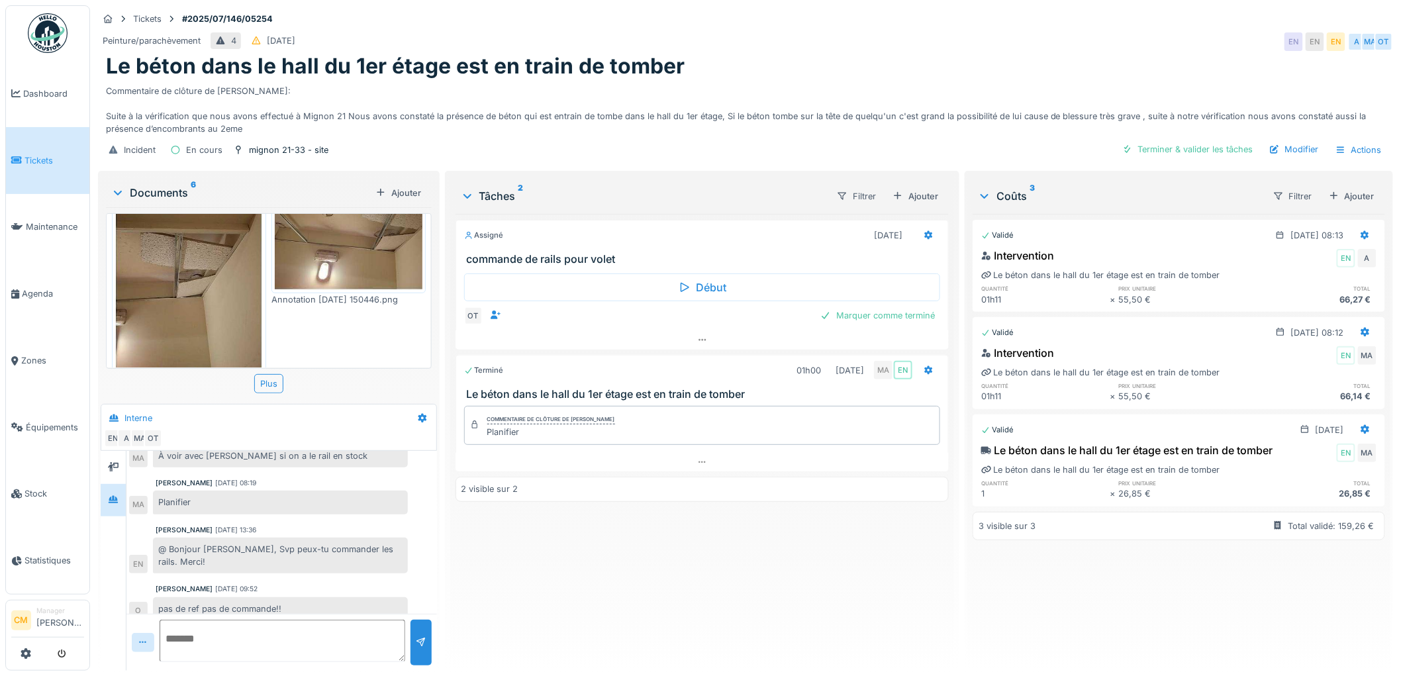
scroll to position [11, 0]
